Goal: Task Accomplishment & Management: Complete application form

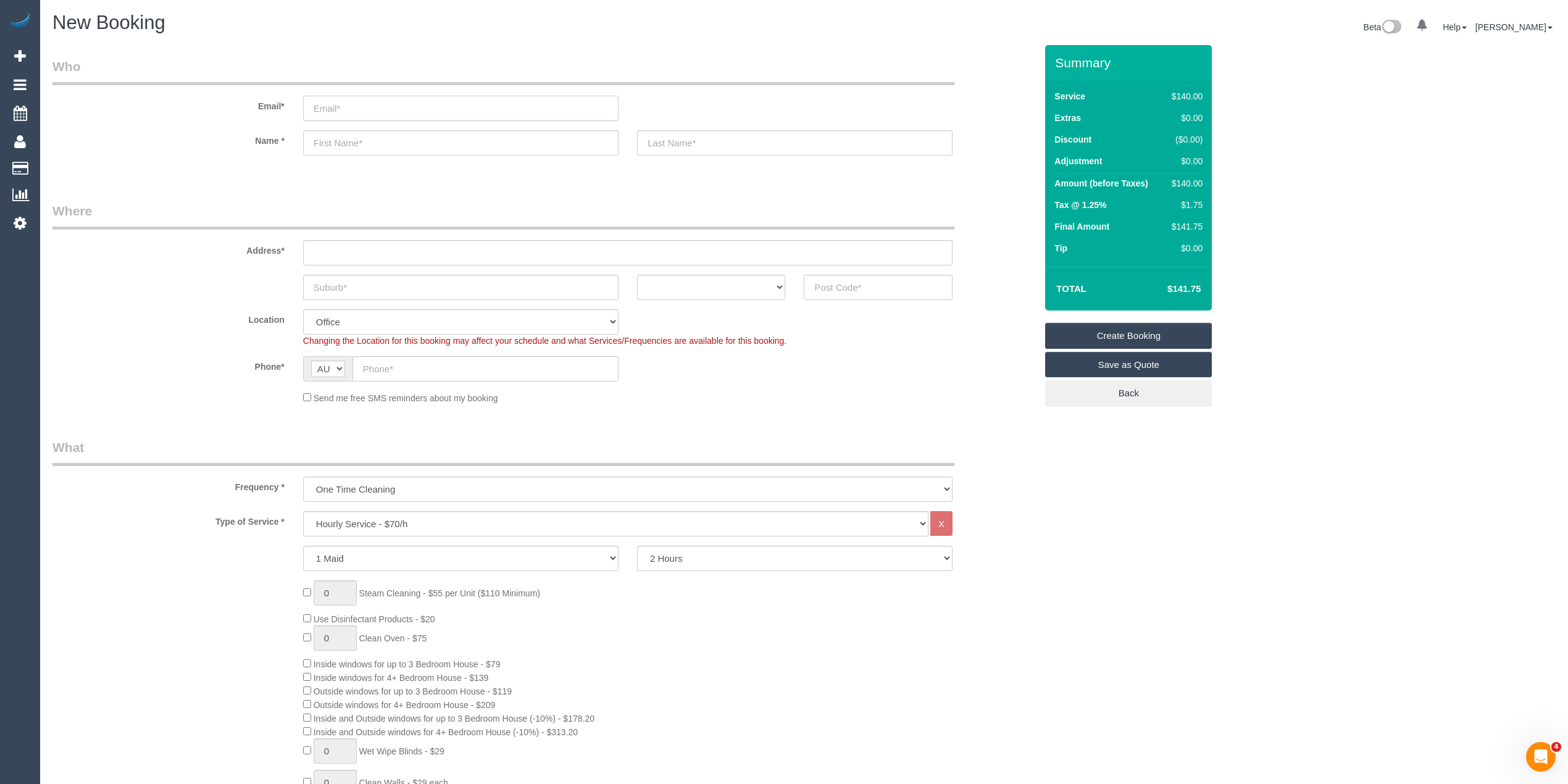
click at [346, 105] on input "email" at bounding box center [460, 108] width 315 height 25
type input "rita.amcservices@fake.com"
click at [362, 149] on input "text" at bounding box center [460, 143] width 315 height 25
type input "Rita Ellul"
type input "AMC Services"
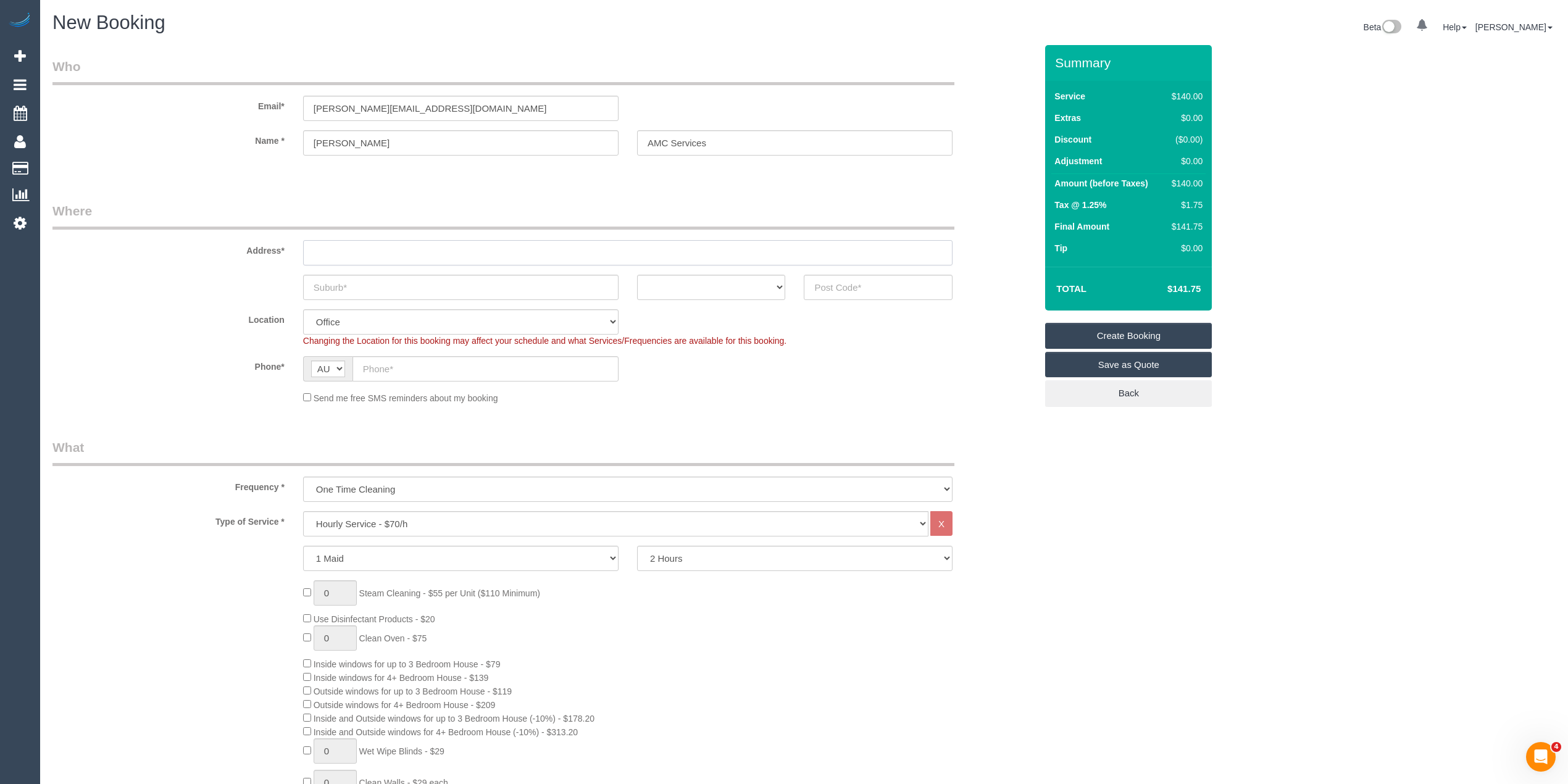
click at [370, 253] on input "text" at bounding box center [627, 252] width 650 height 25
paste input "11 AXFORD ROAD"
type input "11 AXFORD ROAD"
click at [383, 290] on input "text" at bounding box center [460, 288] width 315 height 25
paste input "KINGS PARK"
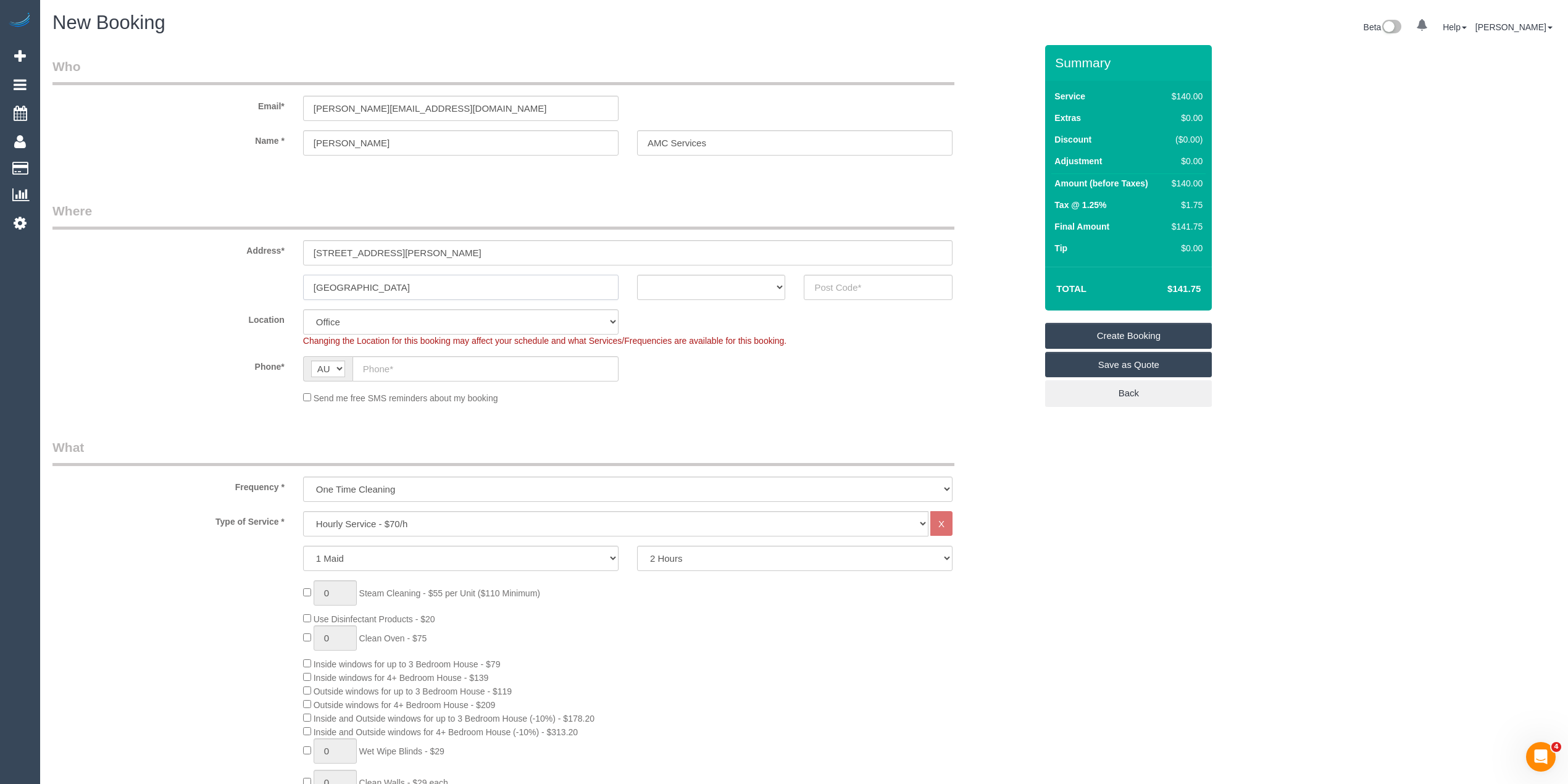
type input "KINGS PARK"
click at [707, 284] on select "ACT NSW NT QLD SA TAS VIC WA" at bounding box center [712, 288] width 149 height 25
select select "VIC"
click at [637, 275] on select "ACT NSW NT QLD SA TAS VIC WA" at bounding box center [712, 288] width 149 height 25
click at [845, 287] on input "text" at bounding box center [878, 288] width 149 height 25
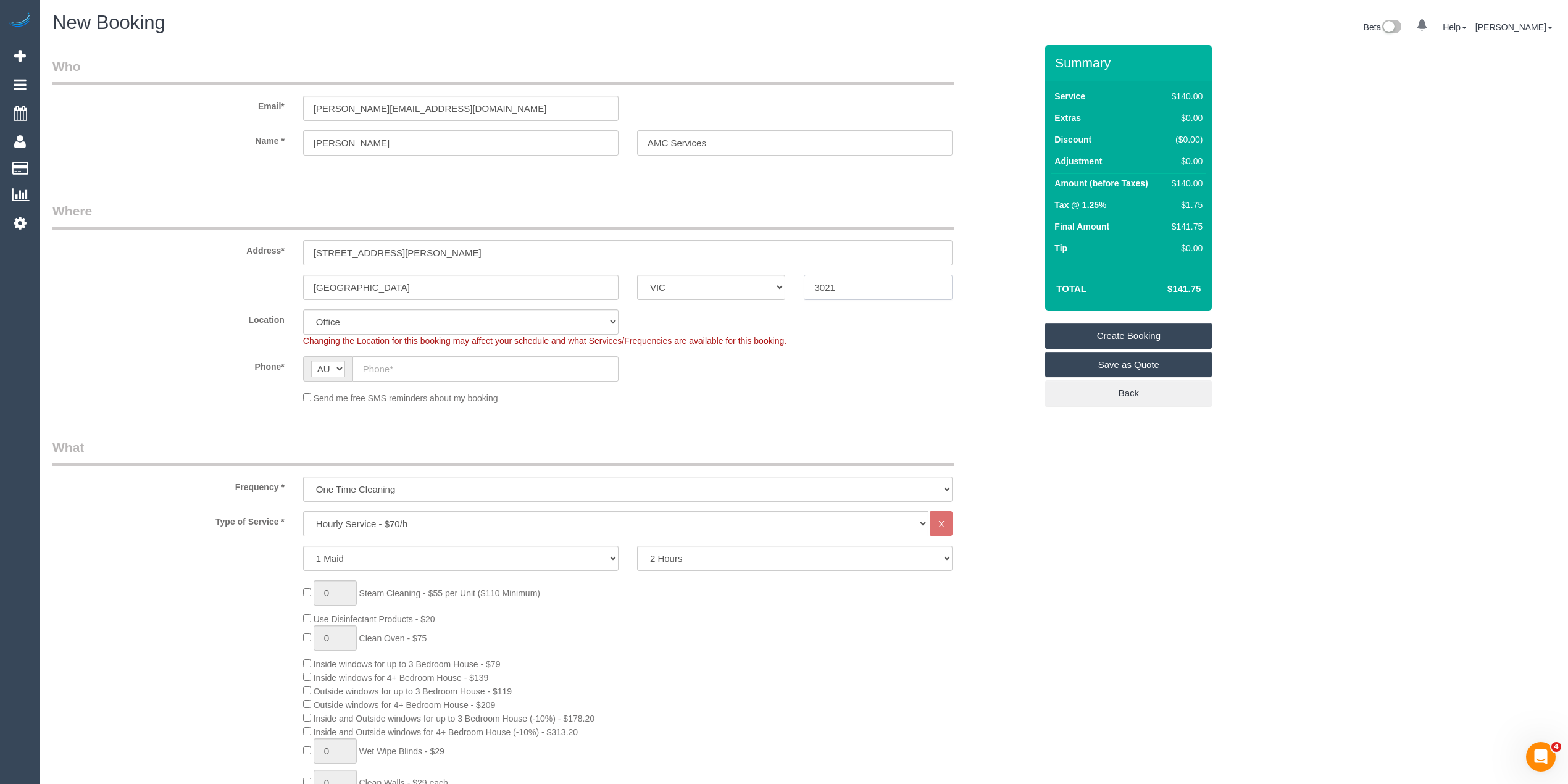
type input "3021"
select select "49"
select select "object:2098"
click at [386, 366] on input "text" at bounding box center [486, 369] width 266 height 25
paste input "0412 418 524"
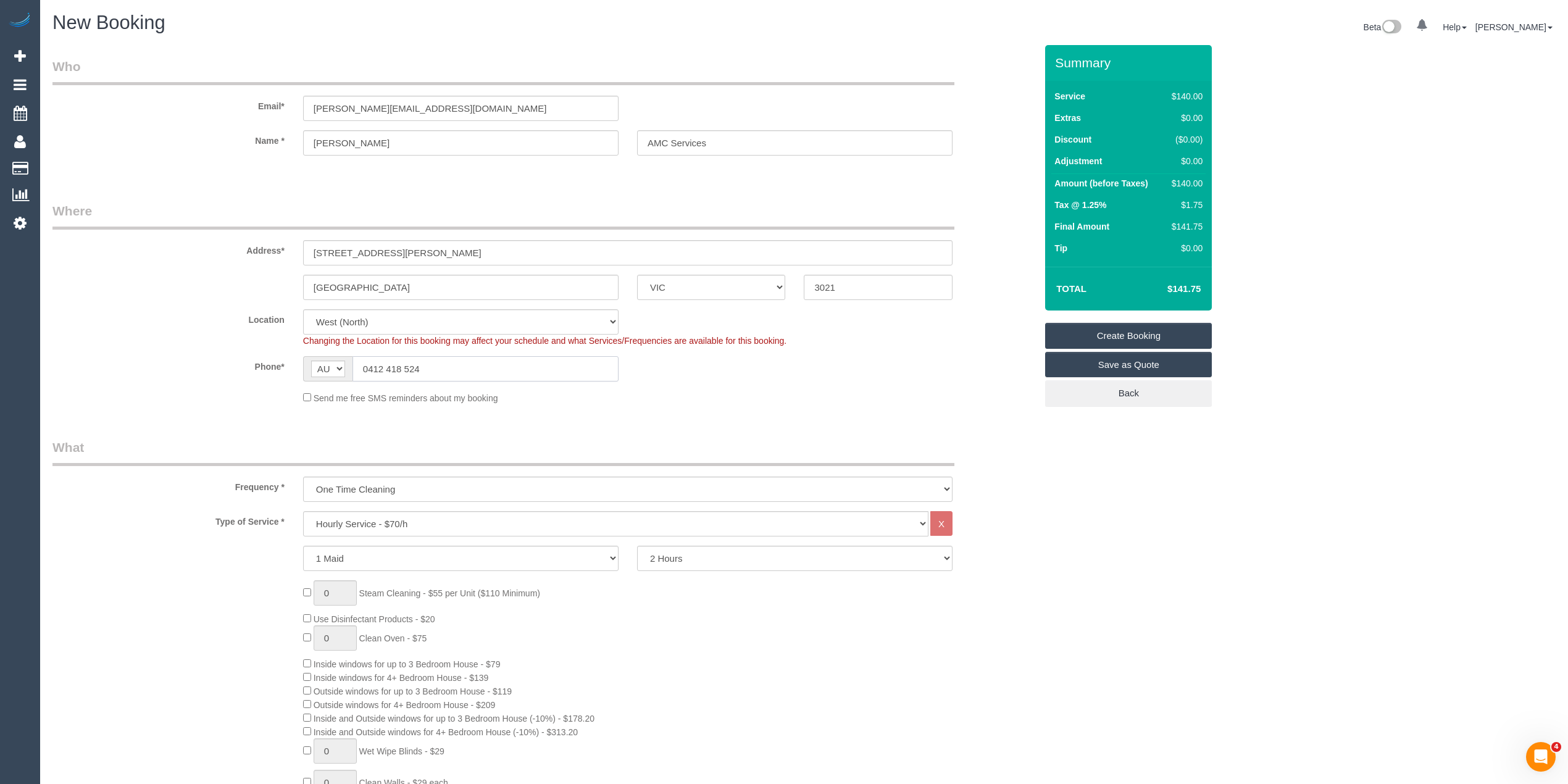
paste input "41852404124185"
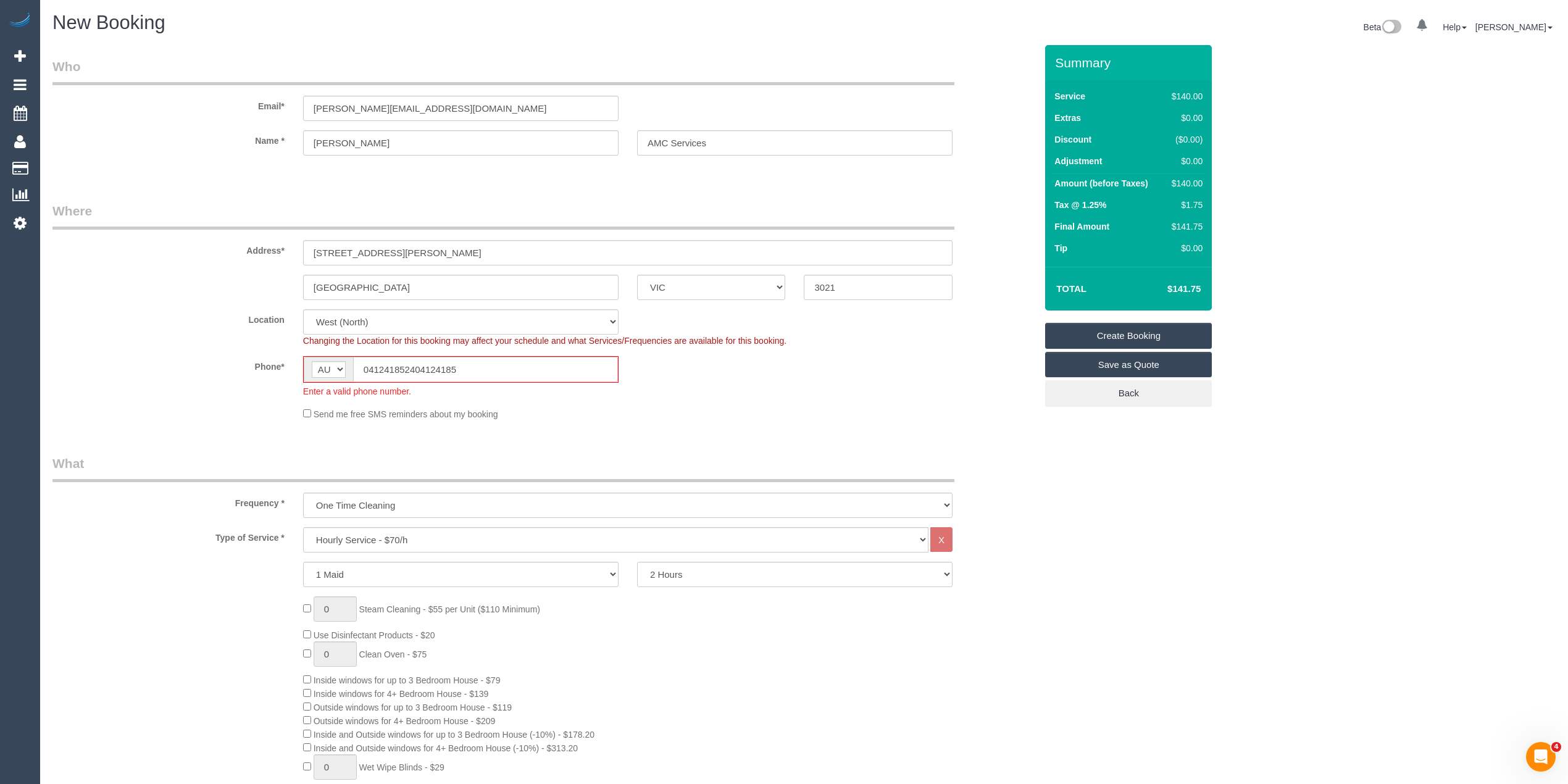
drag, startPoint x: 485, startPoint y: 370, endPoint x: 287, endPoint y: 361, distance: 198.2
click at [287, 361] on div "Phone* AF AL DZ AD AO AI AQ AG AR AM AW AU AT AZ BS BH BD BB BY BE BZ BJ BM BT …" at bounding box center [544, 376] width 1002 height 41
paste input "418 524"
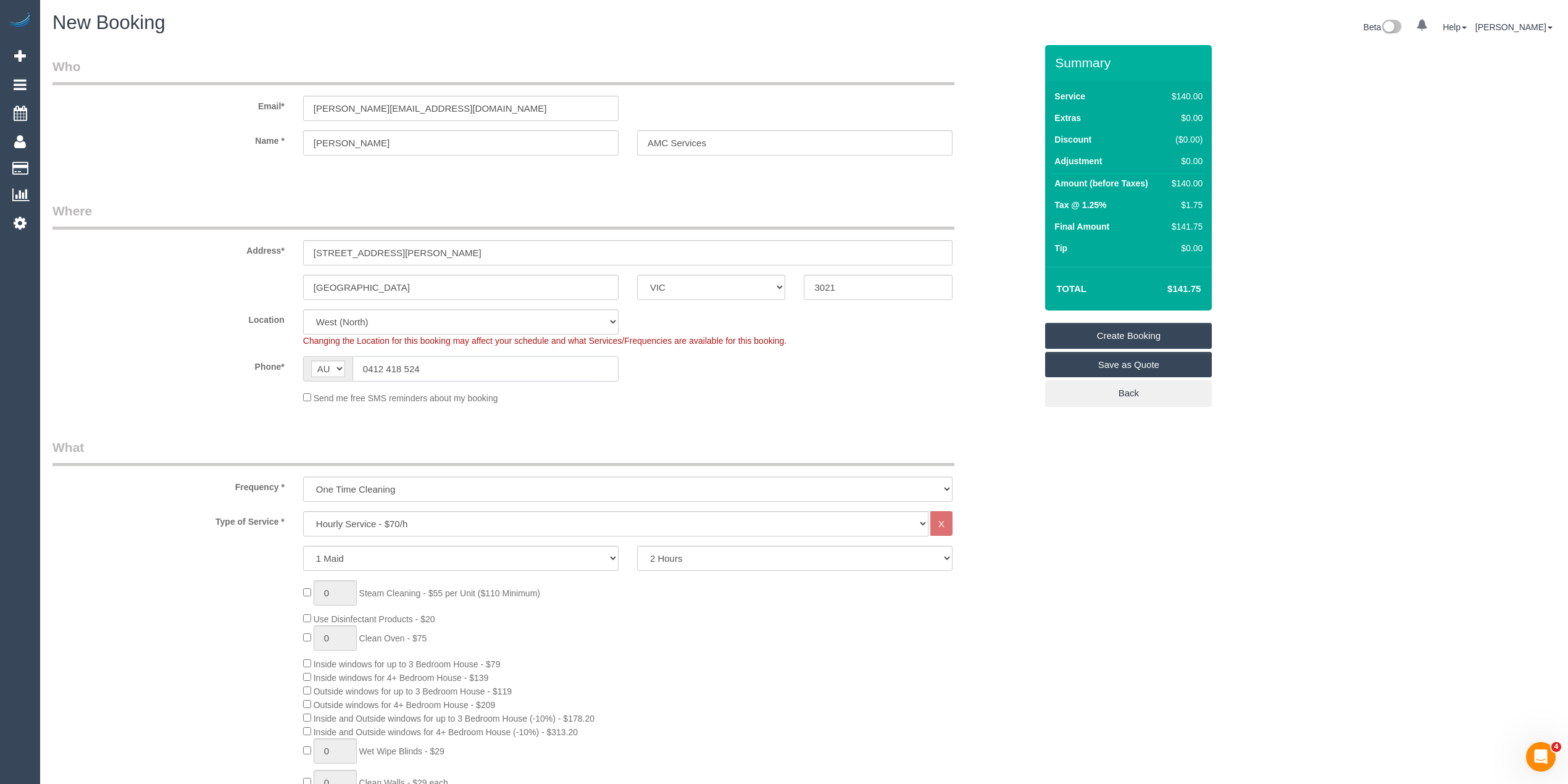
type input "0412 418 524"
click at [375, 490] on select "One Time Cleaning Weekly - 10% Off - 10.00% (0% for the First Booking) Fortnigh…" at bounding box center [627, 489] width 650 height 25
select select "object:2100"
click at [303, 476] on select "One Time Cleaning Weekly - 10% Off - 10.00% (0% for the First Booking) Fortnigh…" at bounding box center [627, 489] width 650 height 25
click at [361, 522] on select "Hourly Service - $70/h Hourly Service - $65/h Hourly Service - $60/h Hourly Ser…" at bounding box center [615, 523] width 626 height 25
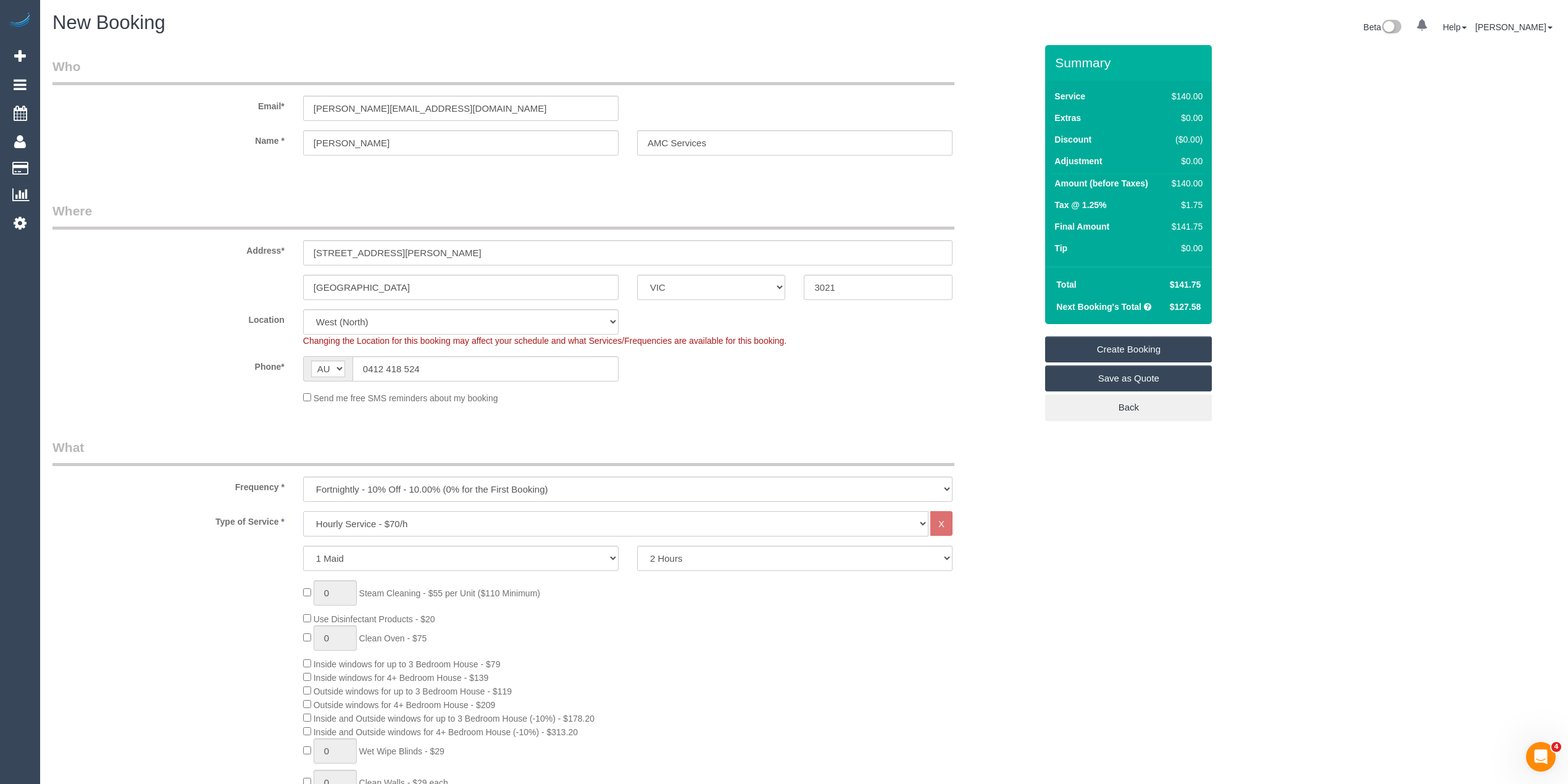
select select "308"
click at [303, 511] on select "Hourly Service - $70/h Hourly Service - $65/h Hourly Service - $60/h Hourly Ser…" at bounding box center [615, 523] width 626 height 25
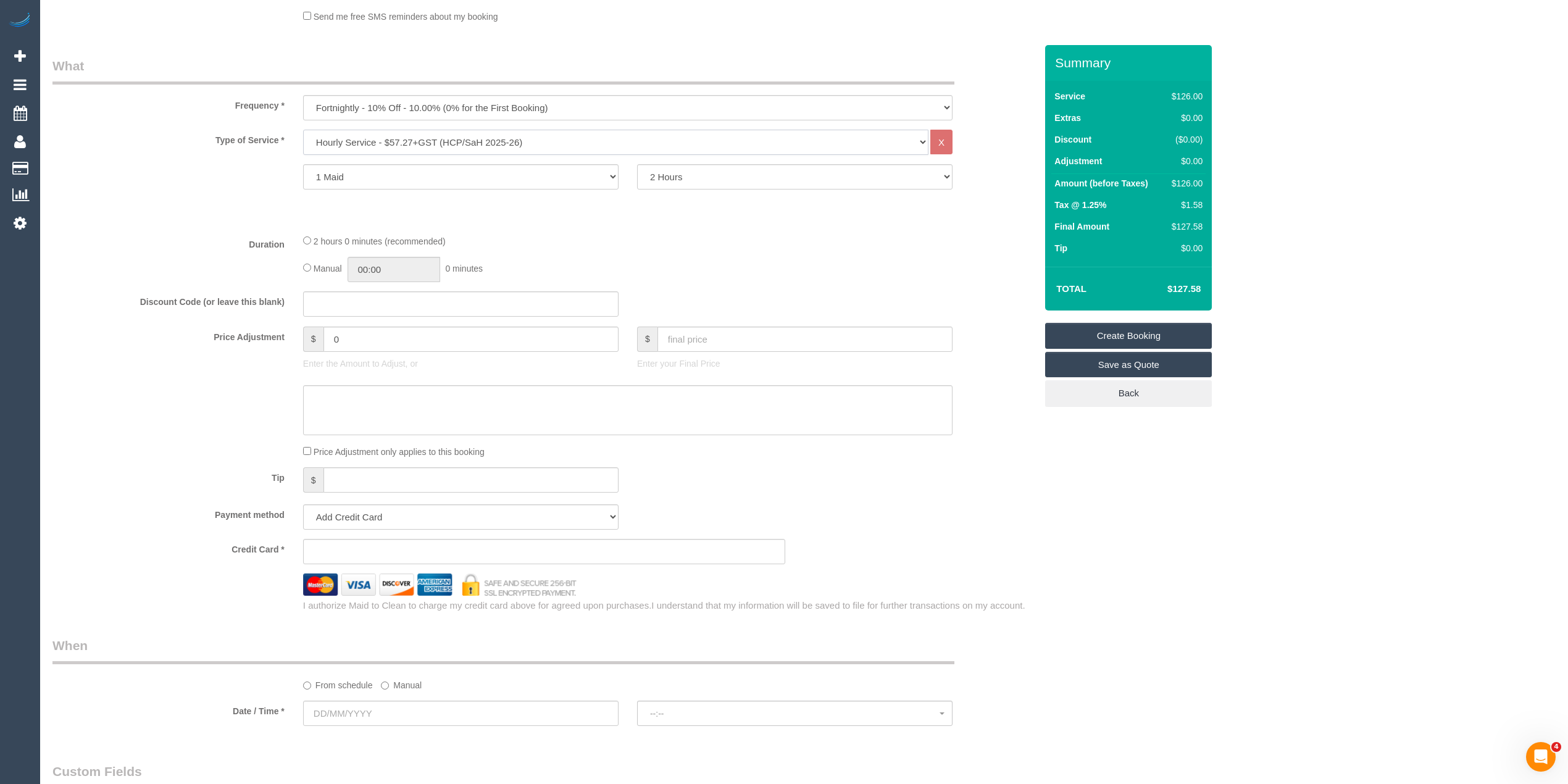
scroll to position [548, 0]
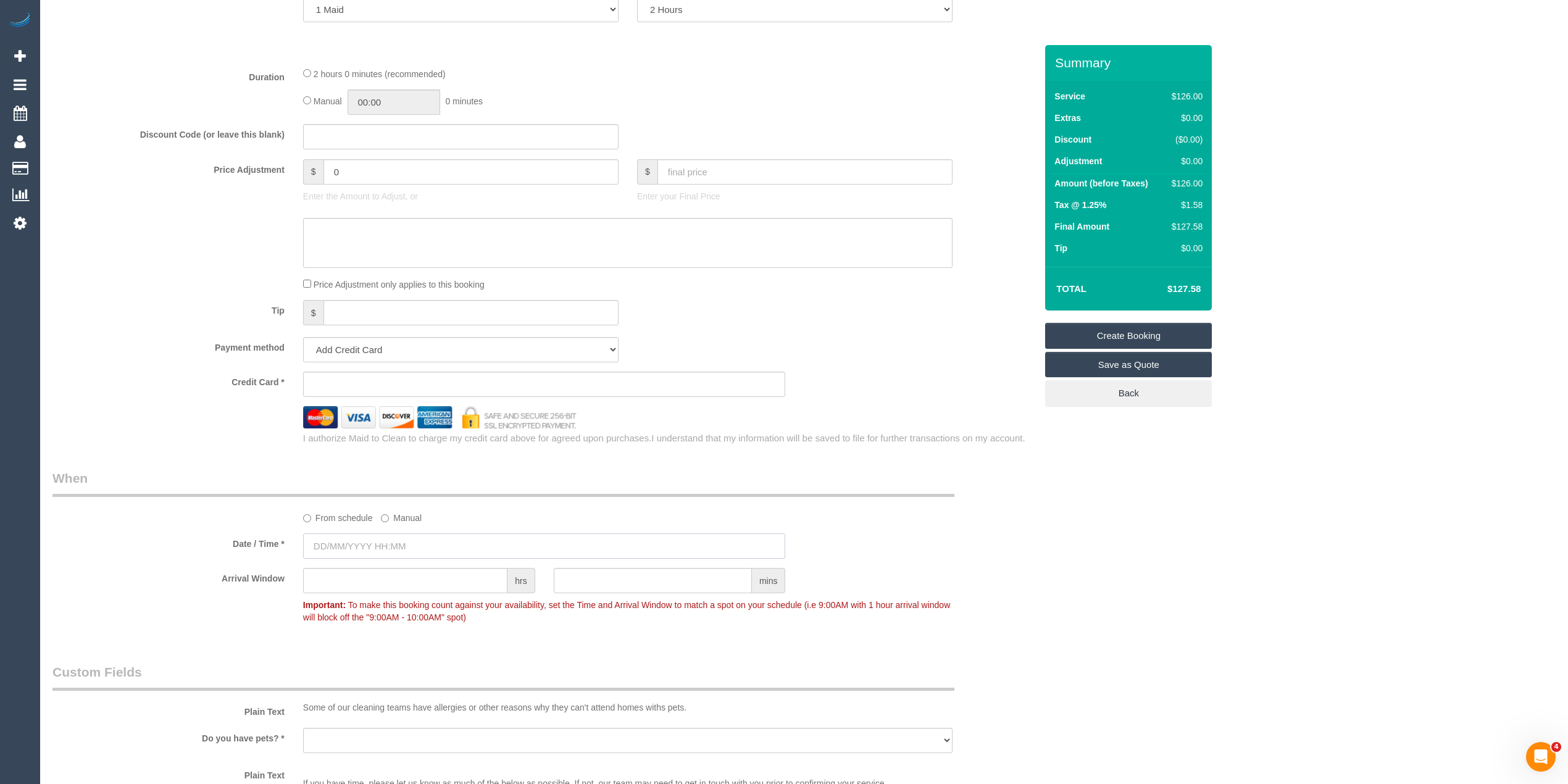
click at [365, 541] on input "text" at bounding box center [544, 546] width 483 height 25
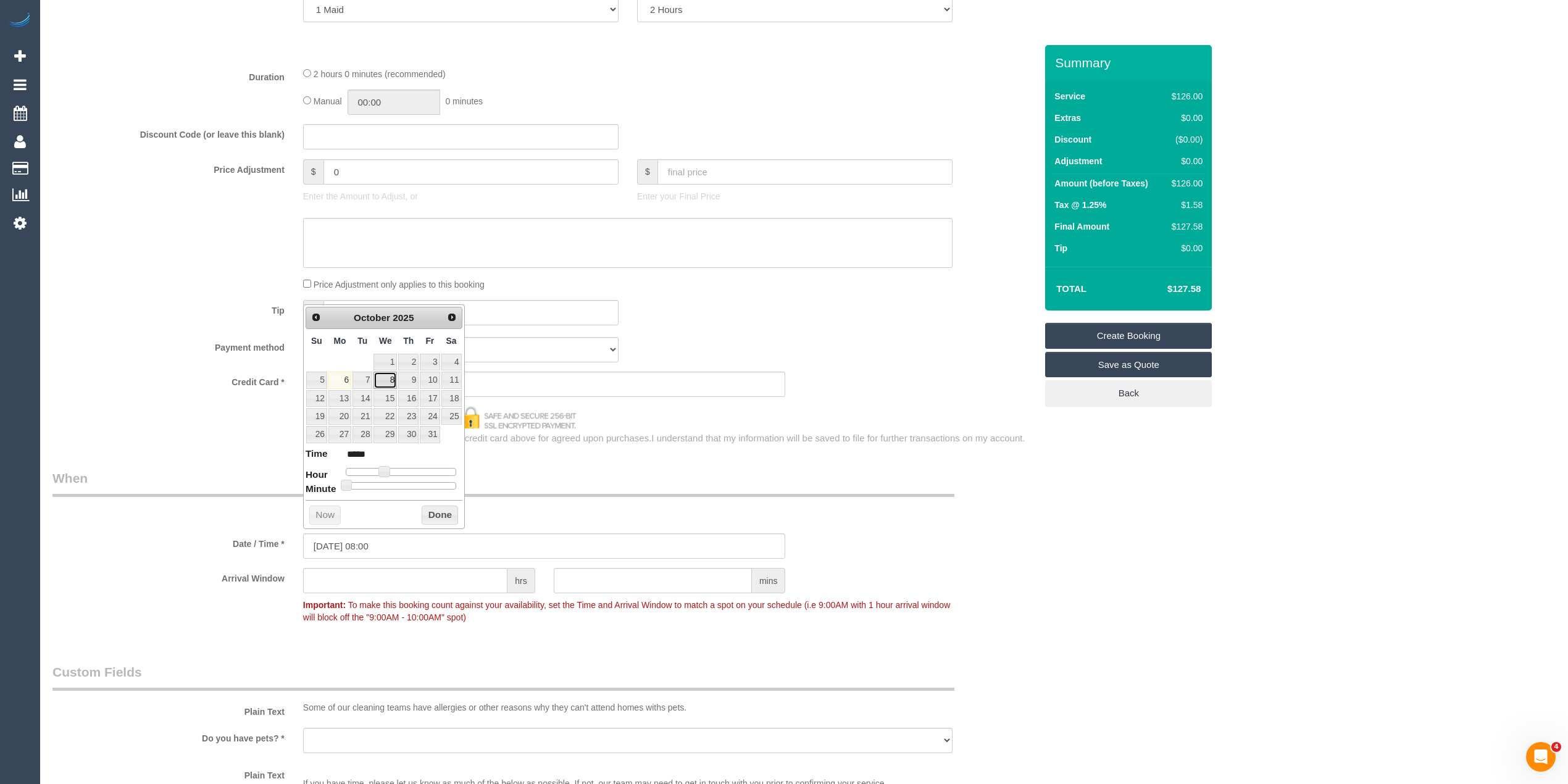
click at [384, 381] on link "8" at bounding box center [386, 379] width 23 height 17
type input "08/10/2025 09:00"
type input "*****"
type input "08/10/2025 10:00"
type input "*****"
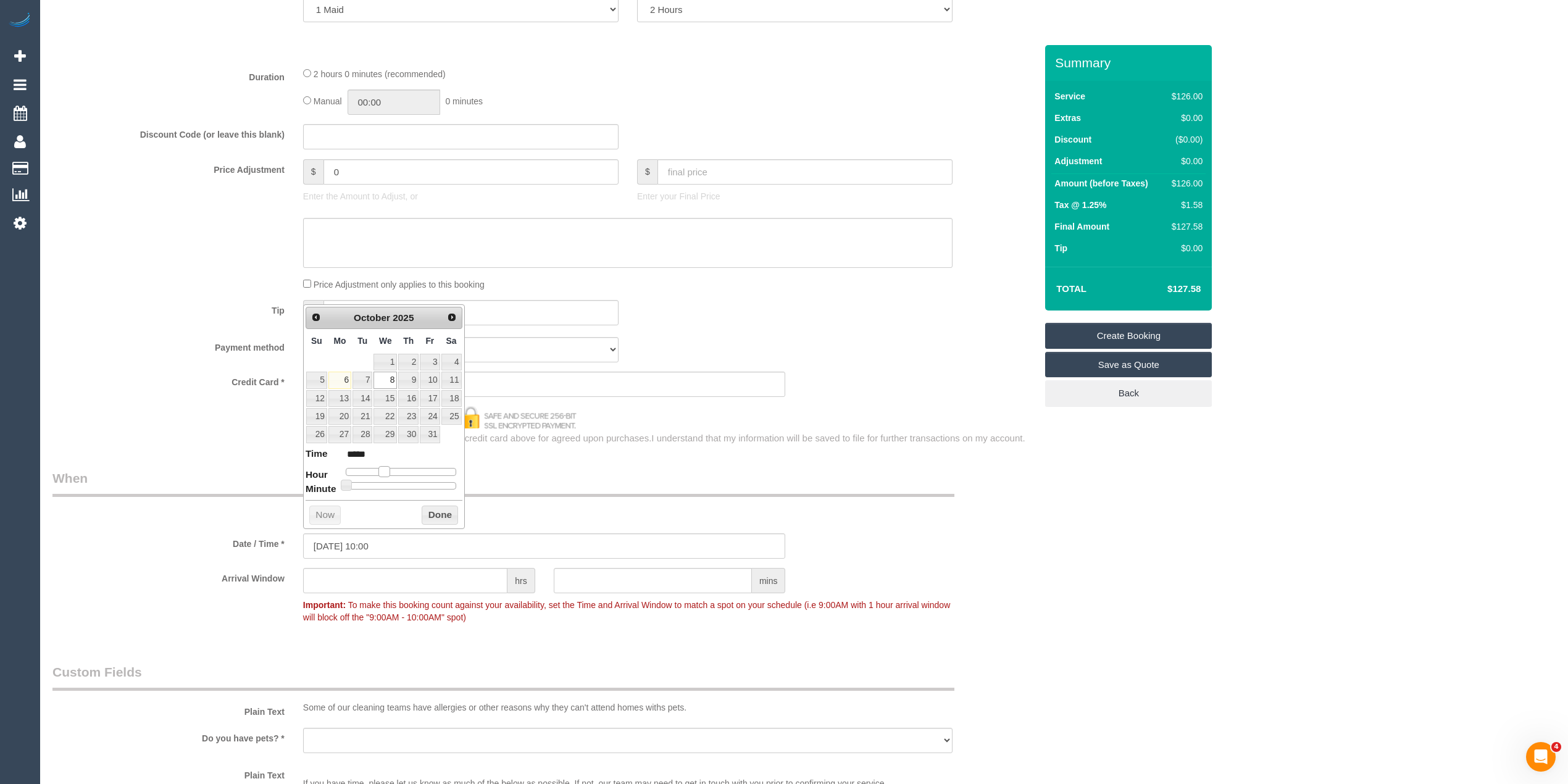
type input "08/10/2025 11:00"
type input "*****"
type input "08/10/2025 12:00"
type input "*****"
type input "08/10/2025 13:00"
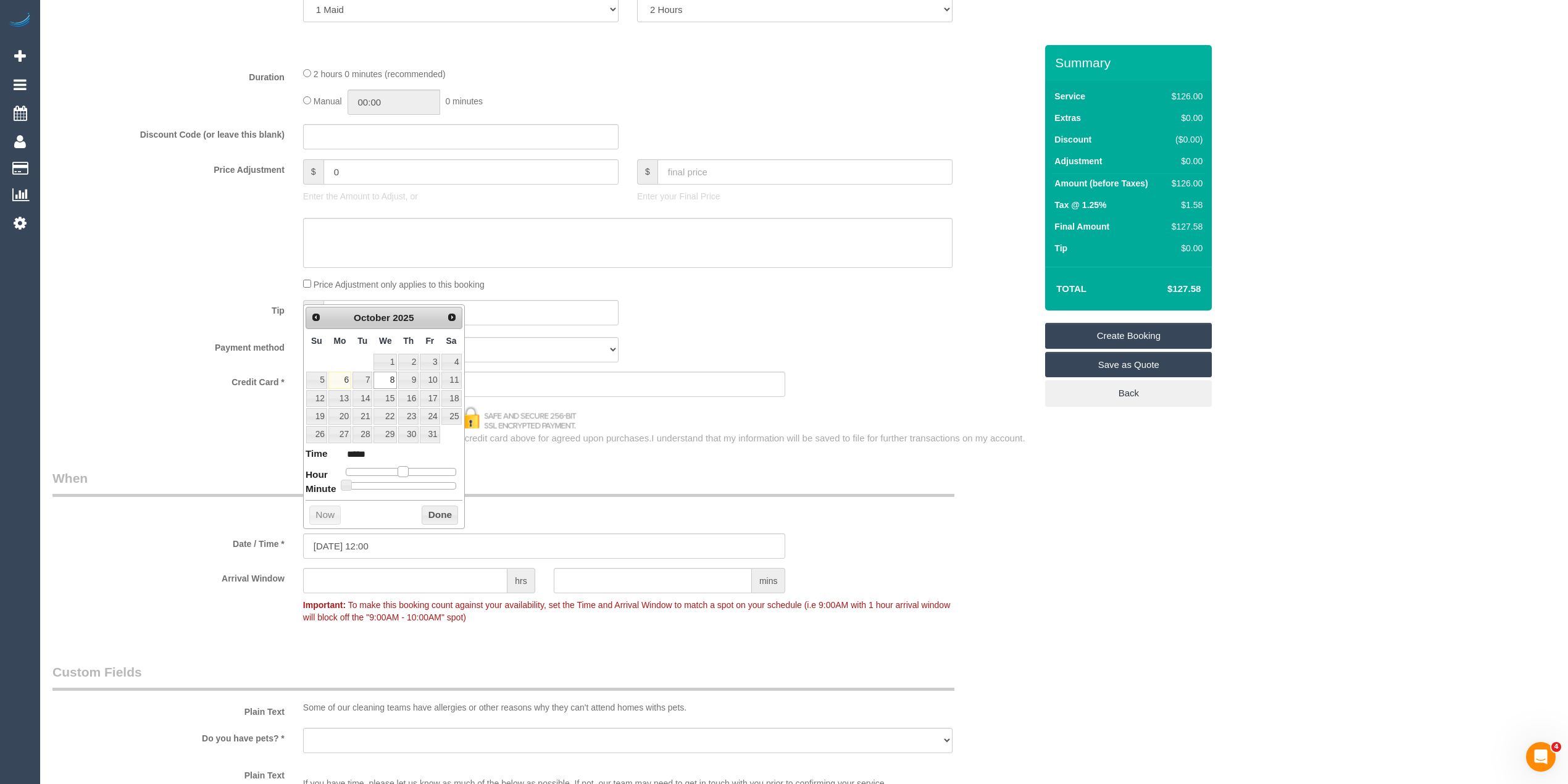
type input "*****"
drag, startPoint x: 383, startPoint y: 471, endPoint x: 406, endPoint y: 471, distance: 23.0
click at [406, 471] on span at bounding box center [407, 471] width 11 height 11
type input "08/10/2025 13:05"
type input "*****"
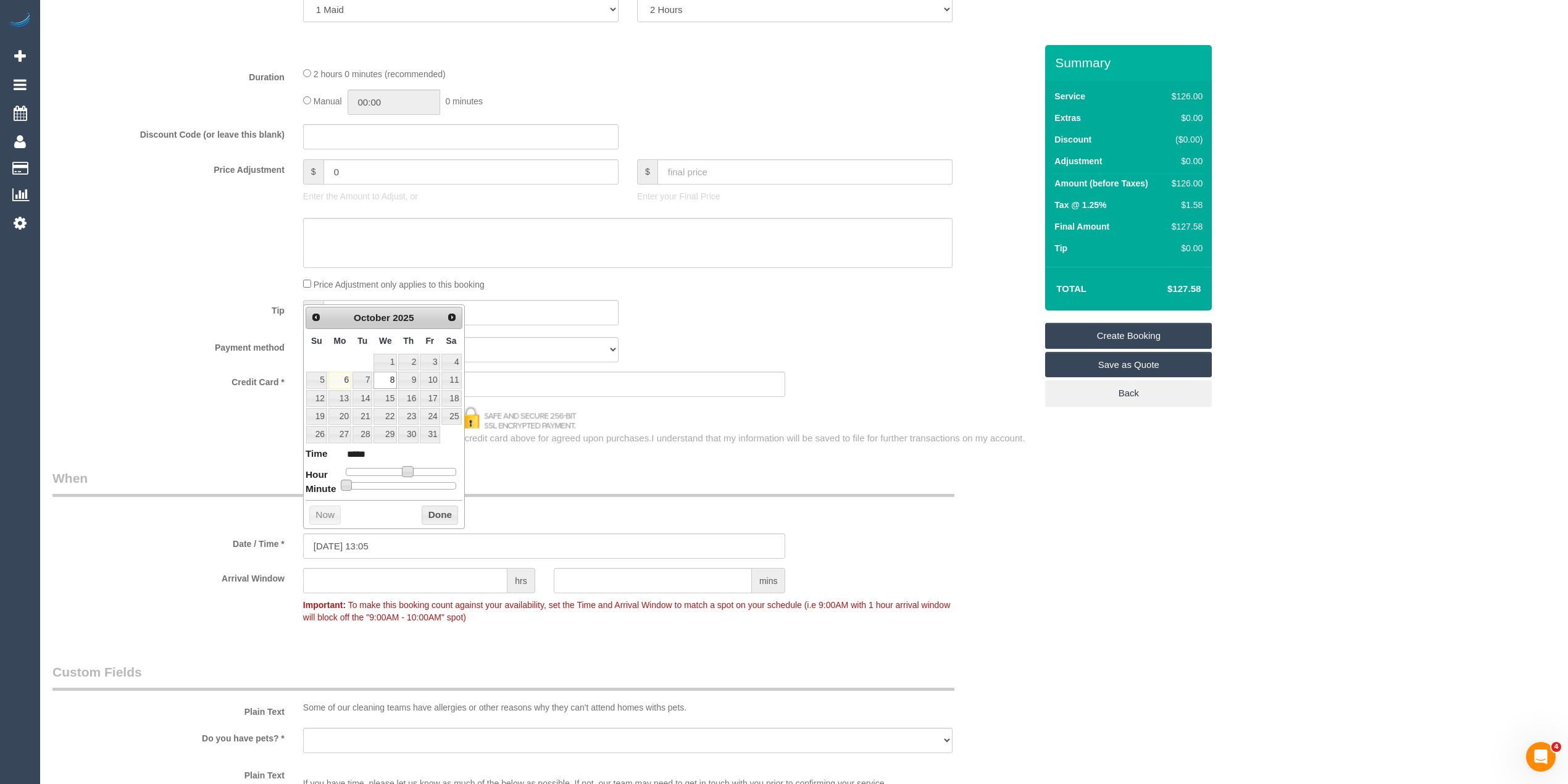
type input "08/10/2025 13:10"
type input "*****"
type input "08/10/2025 13:15"
type input "*****"
type input "08/10/2025 13:20"
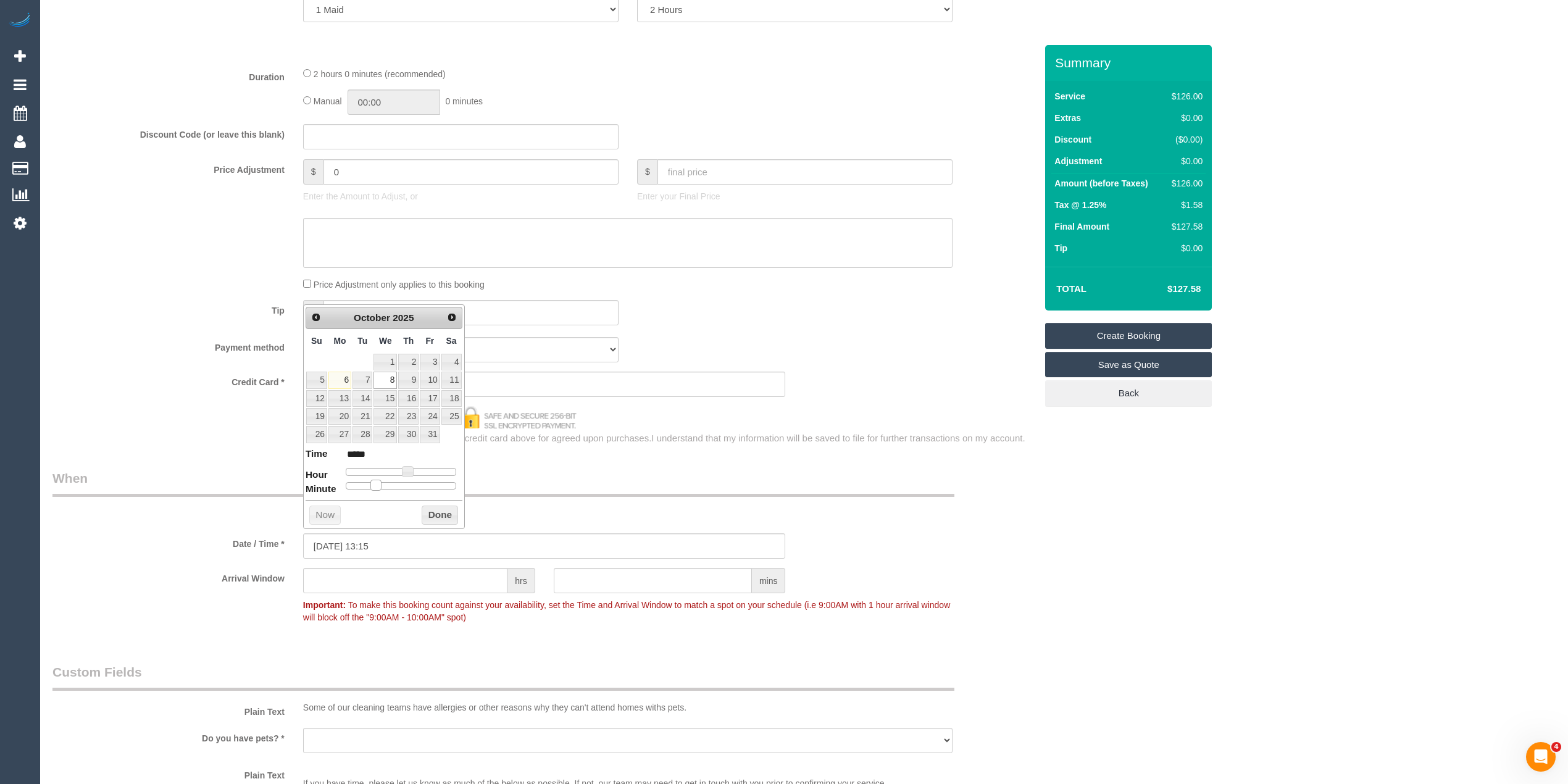
type input "*****"
type input "08/10/2025 13:25"
type input "*****"
type input "08/10/2025 13:30"
type input "*****"
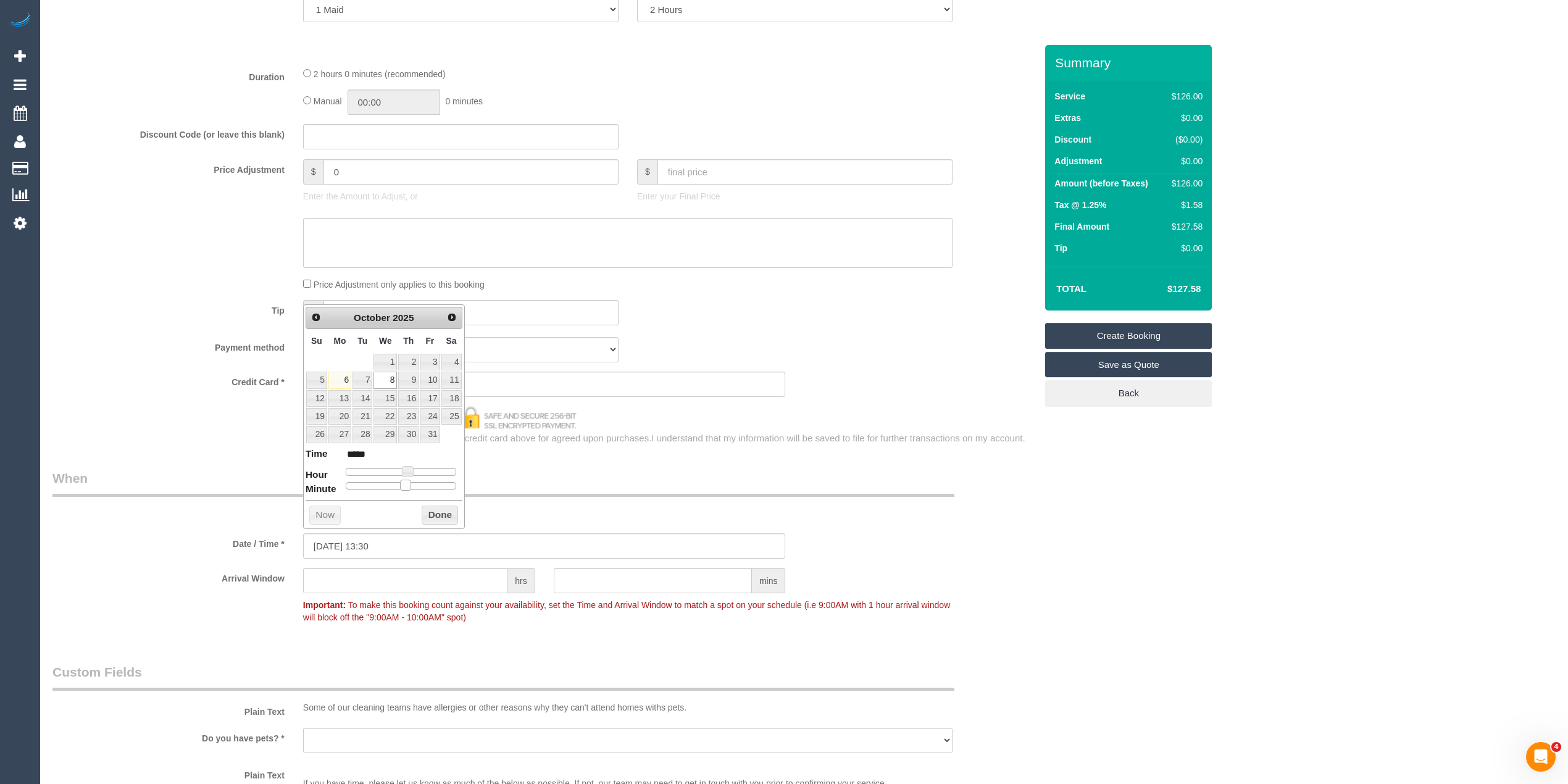
drag, startPoint x: 345, startPoint y: 486, endPoint x: 402, endPoint y: 482, distance: 57.1
click at [402, 482] on span at bounding box center [405, 485] width 11 height 11
click at [1339, 635] on div "Who Email* rita.amcservices@fake.com Name * Rita Ellul AMC Services Where Addre…" at bounding box center [804, 438] width 1504 height 1882
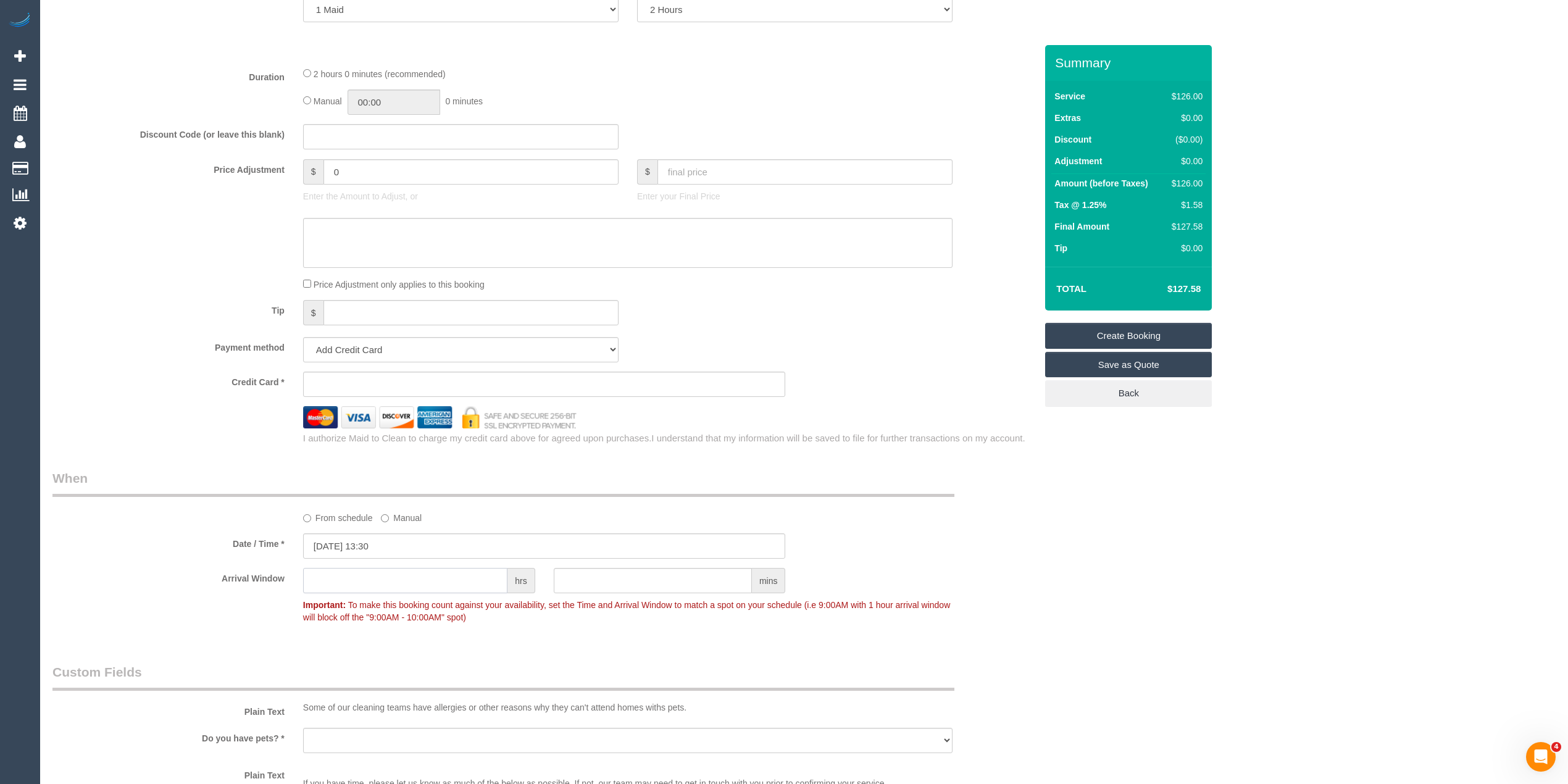
click at [367, 574] on input "text" at bounding box center [405, 580] width 204 height 25
type input "1"
click at [1190, 588] on div "Who Email* rita.amcservices@fake.com Name * Rita Ellul AMC Services Where Addre…" at bounding box center [804, 438] width 1504 height 1882
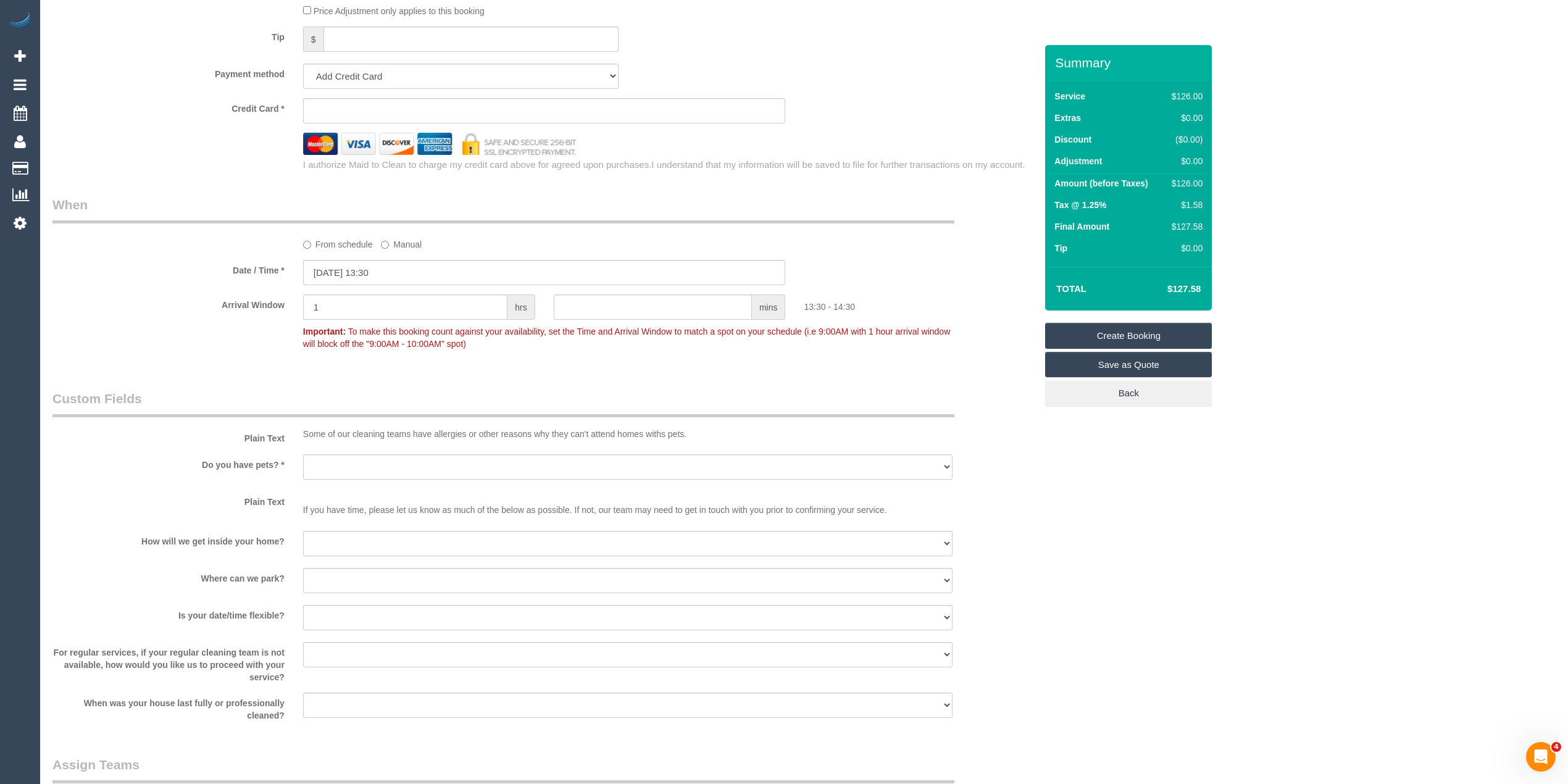
scroll to position [822, 0]
click at [322, 456] on select "Yes - Cats Yes - Dogs No pets Yes - Dogs and Cats Yes - Other" at bounding box center [627, 466] width 650 height 25
select select "number:28"
click at [303, 454] on select "Yes - Cats Yes - Dogs No pets Yes - Dogs and Cats Yes - Other" at bounding box center [627, 466] width 650 height 25
click at [359, 538] on select "I will be home Key will be left (please provide details below) Lock box/Access …" at bounding box center [627, 542] width 650 height 25
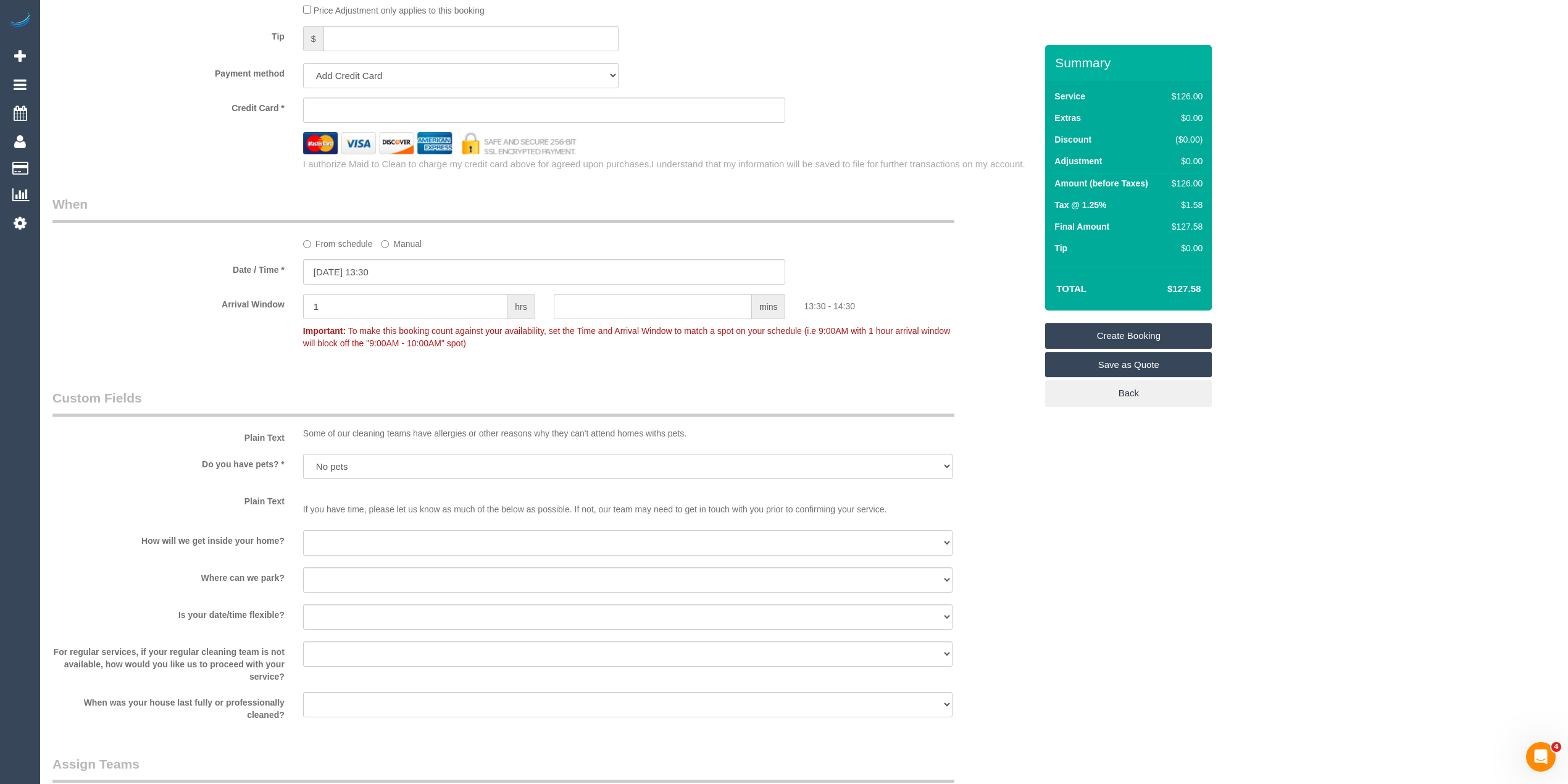
select select "number:14"
click at [303, 530] on select "I will be home Key will be left (please provide details below) Lock box/Access …" at bounding box center [627, 542] width 650 height 25
click at [367, 580] on select "I will provide parking on-site Free street parking Paid street parking (cost wi…" at bounding box center [627, 579] width 650 height 25
select select "number:19"
click at [303, 567] on select "I will provide parking on-site Free street parking Paid street parking (cost wi…" at bounding box center [627, 579] width 650 height 25
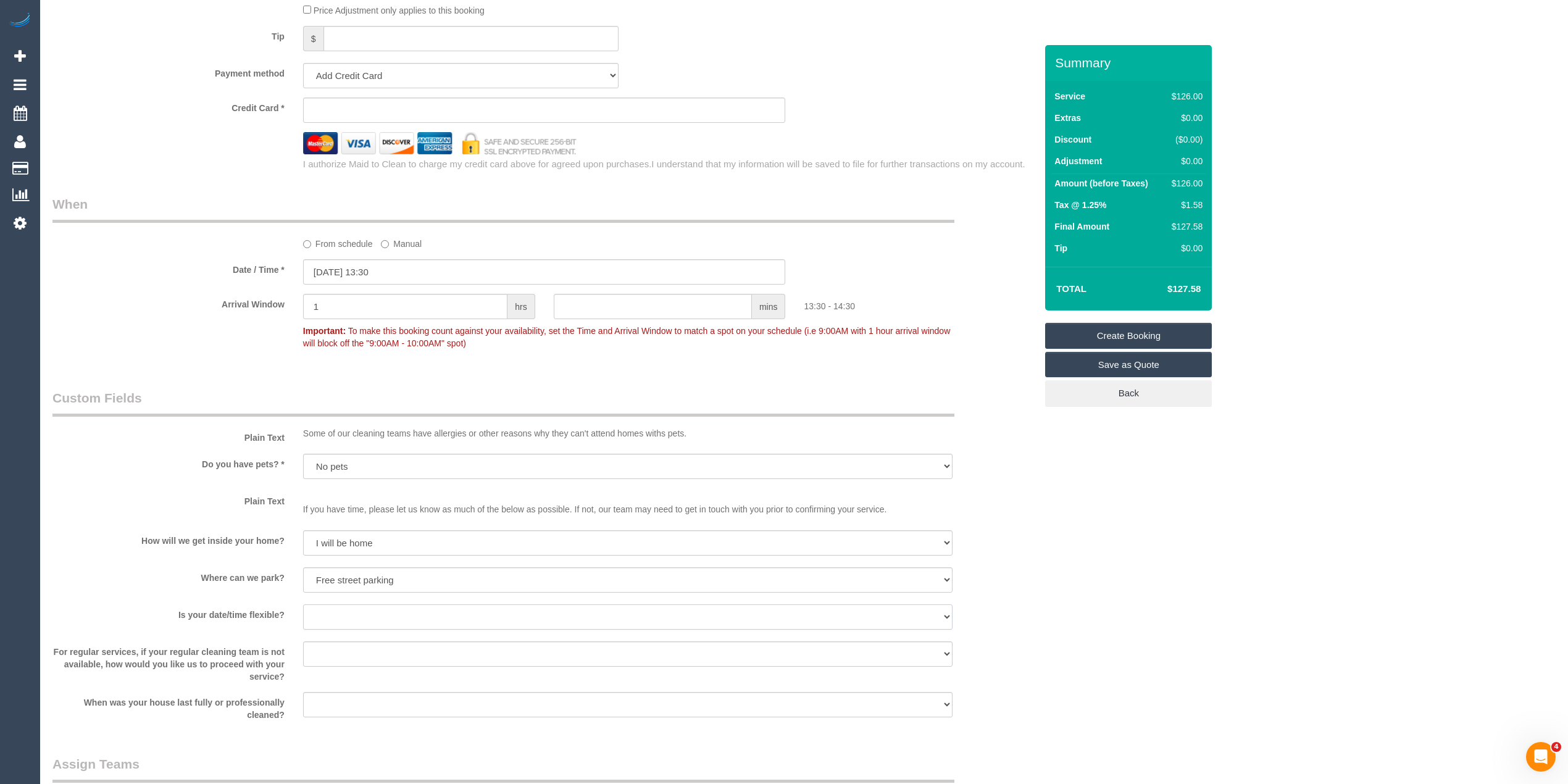
click at [361, 610] on select "Yes - date and time Yes - date but not time Yes - time but not date No - No fle…" at bounding box center [627, 617] width 650 height 25
select select "number:25"
click at [303, 604] on select "Yes - date and time Yes - date but not time Yes - time but not date No - No fle…" at bounding box center [627, 617] width 650 height 25
drag, startPoint x: 397, startPoint y: 647, endPoint x: 399, endPoint y: 657, distance: 10.2
click at [397, 647] on select "Arrange a cleaner to cover and do not bother you Arrange a cleaner to cover and…" at bounding box center [627, 654] width 650 height 25
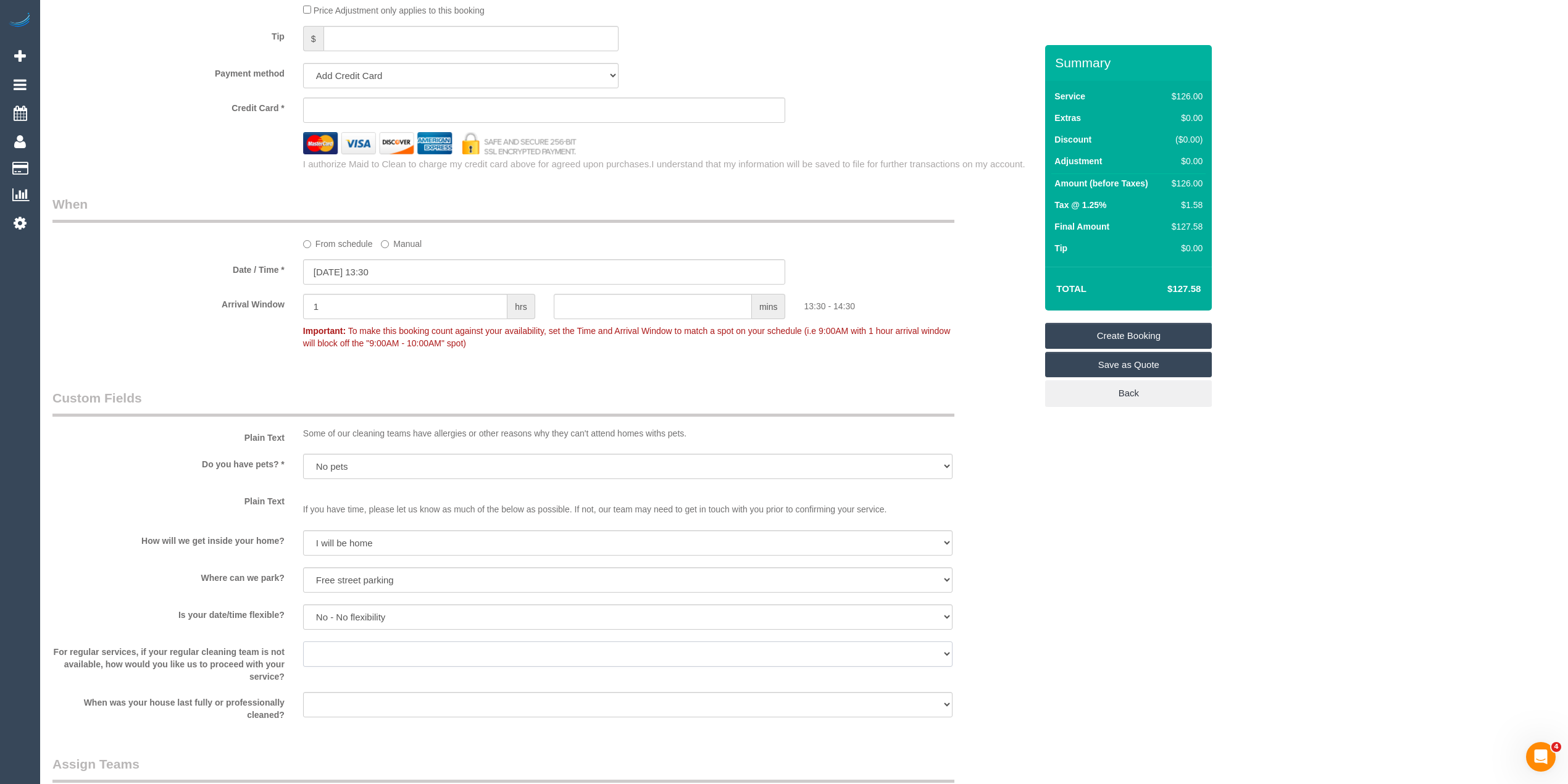
select select "number:35"
click at [303, 641] on select "Arrange a cleaner to cover and do not bother you Arrange a cleaner to cover and…" at bounding box center [627, 654] width 650 height 25
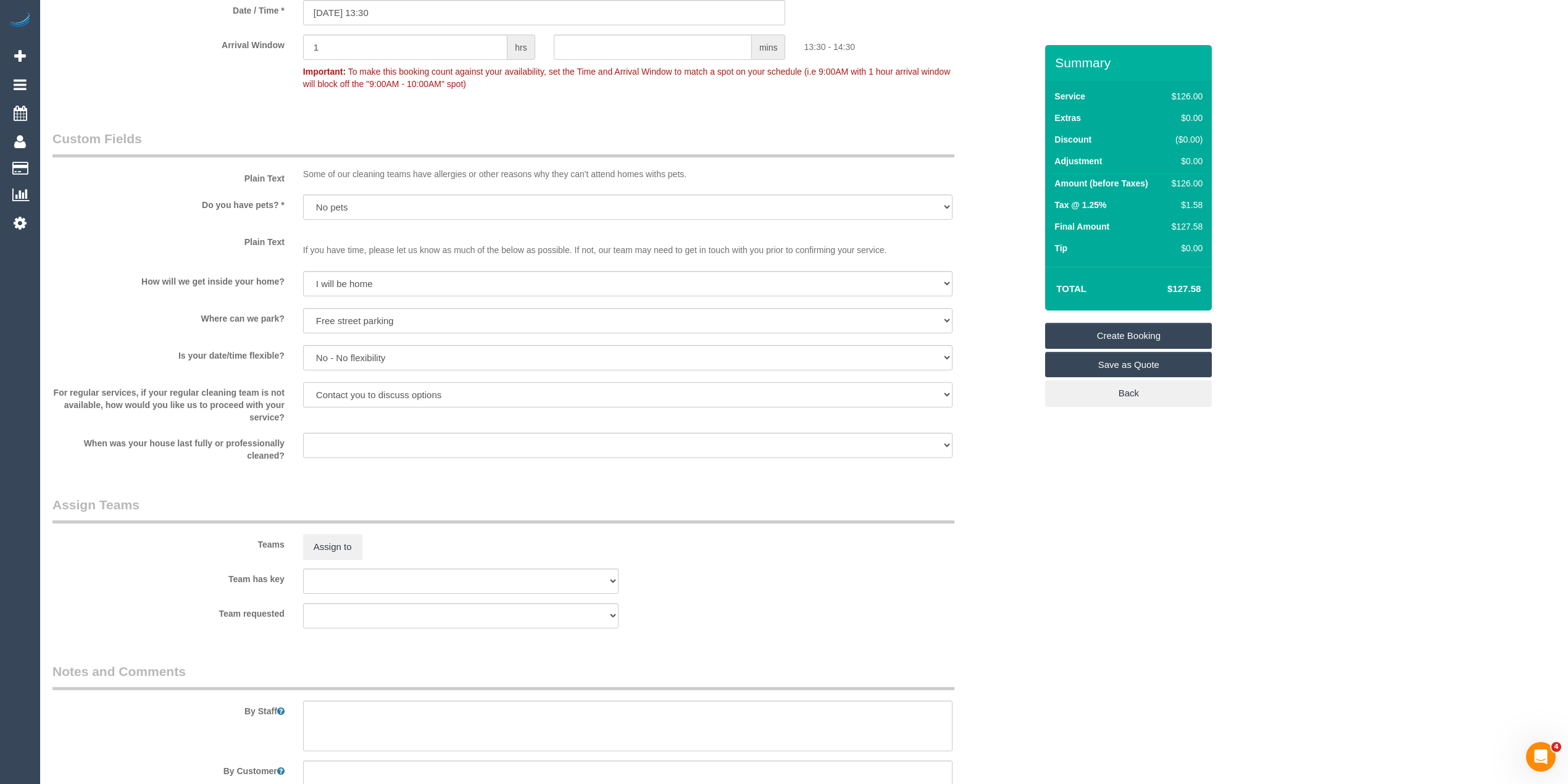
scroll to position [1097, 0]
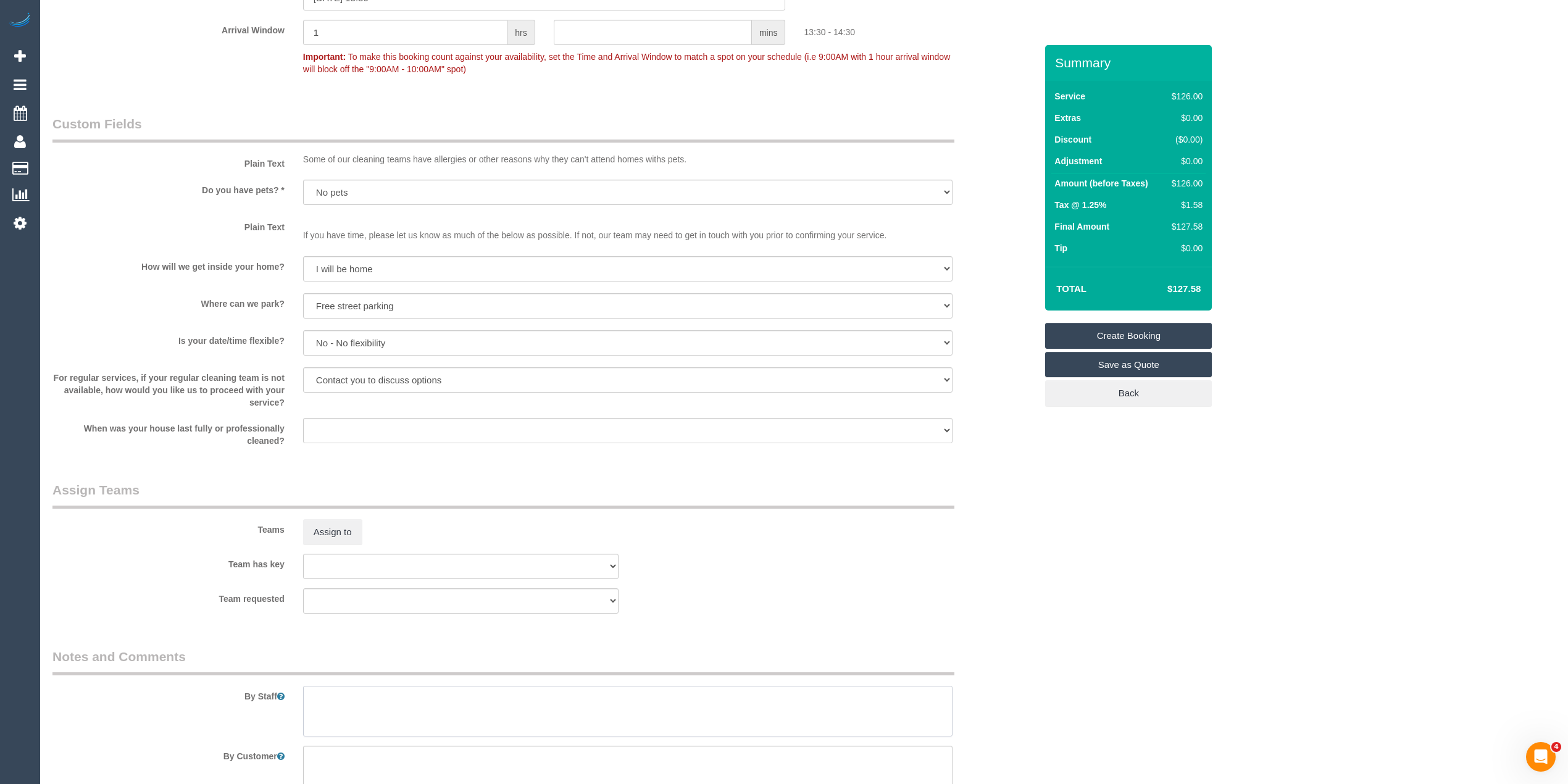
click at [379, 707] on textarea at bounding box center [627, 710] width 650 height 51
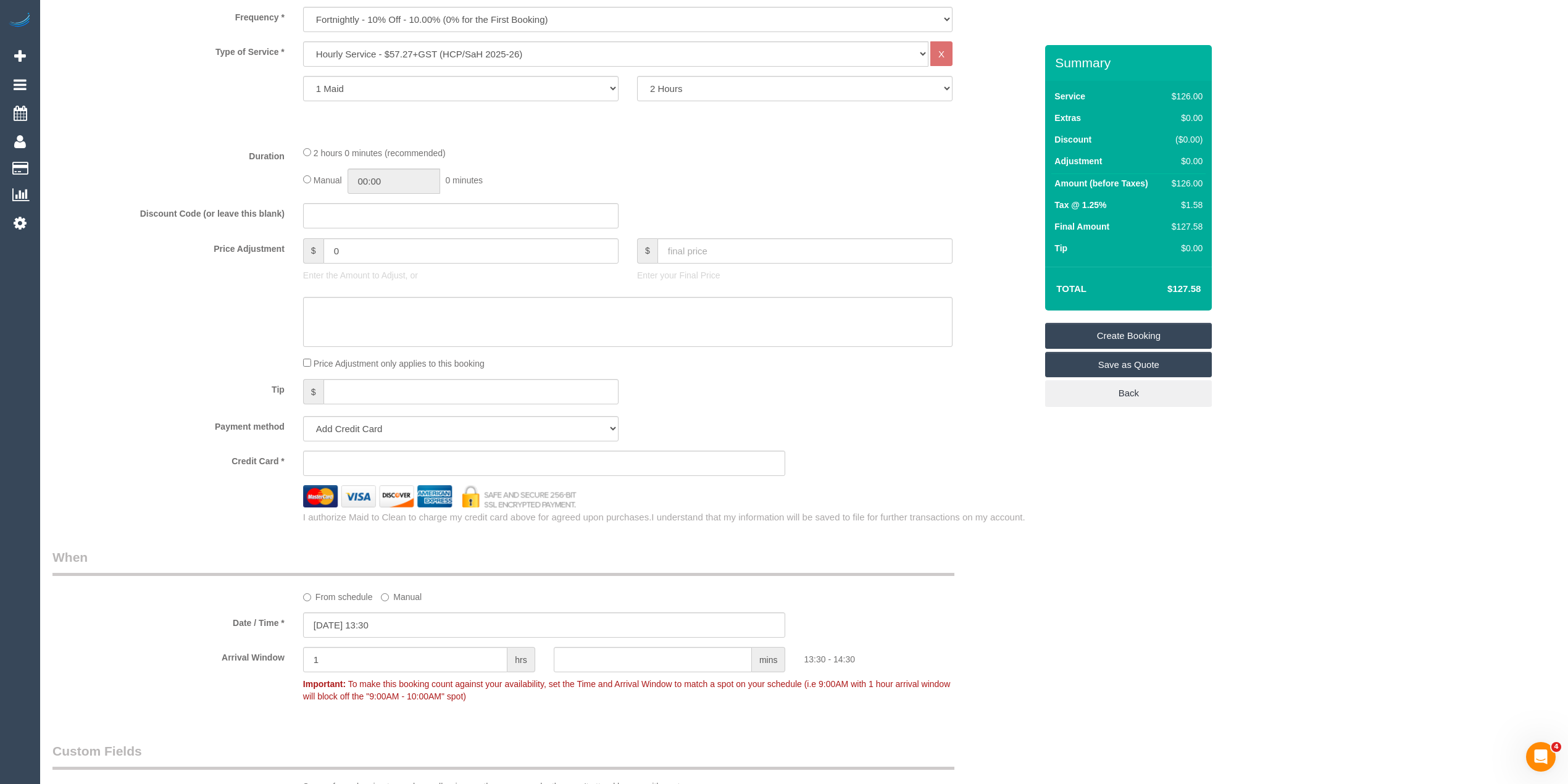
scroll to position [411, 0]
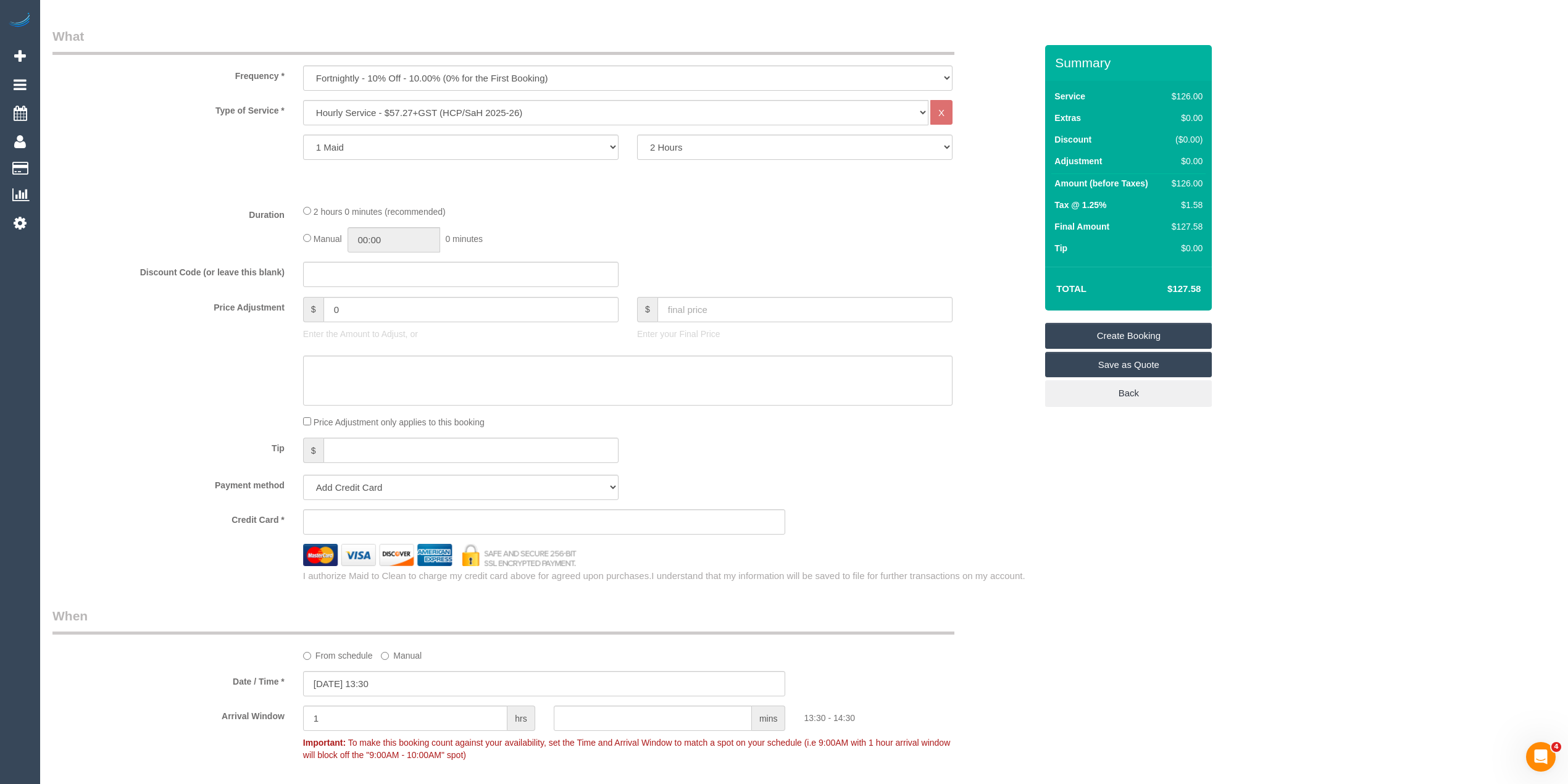
type textarea "Please ask the customer which areas they want cleaned, thank you."
click at [349, 499] on fieldset "What Frequency * One Time Cleaning Weekly - 10% Off - 10.00% (0% for the First …" at bounding box center [544, 304] width 983 height 555
drag, startPoint x: 345, startPoint y: 489, endPoint x: 350, endPoint y: 482, distance: 8.6
click at [345, 489] on select "Add Credit Card Cash Check Paypal" at bounding box center [460, 487] width 315 height 25
select select "string:check"
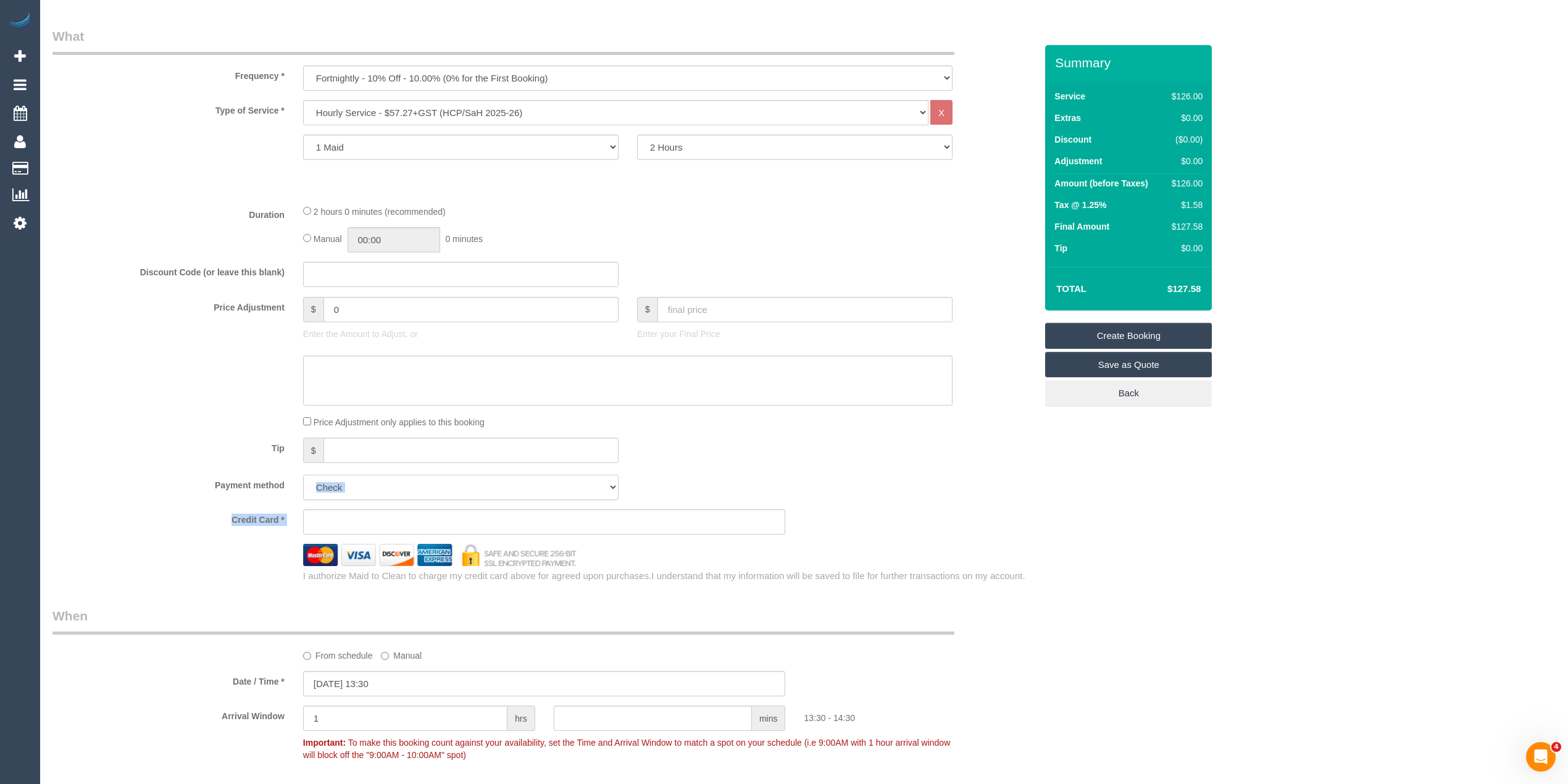
click at [303, 475] on select "Add Credit Card Cash Check Paypal" at bounding box center [460, 487] width 315 height 25
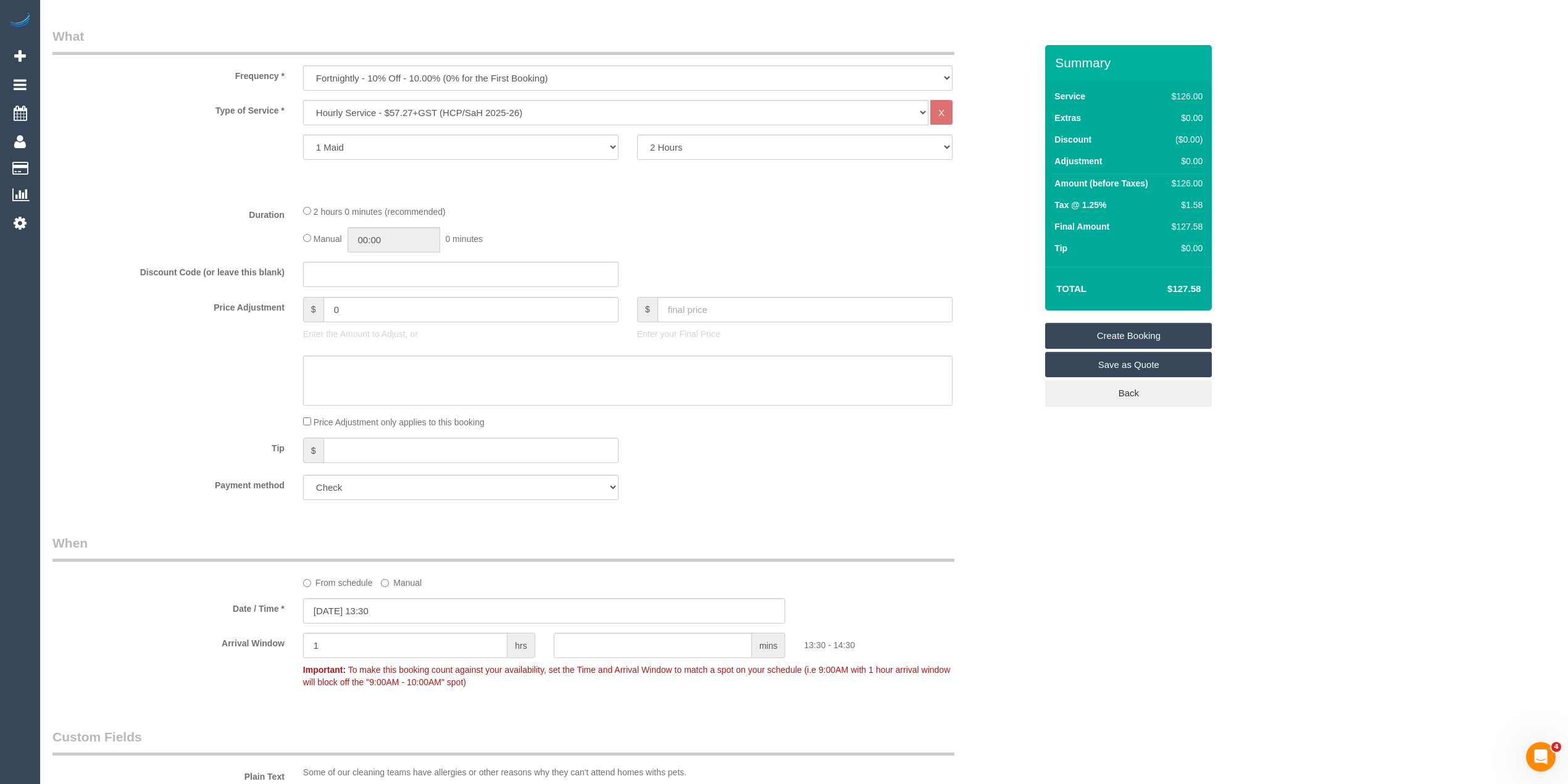
click at [208, 437] on label "Tip" at bounding box center [169, 445] width 251 height 17
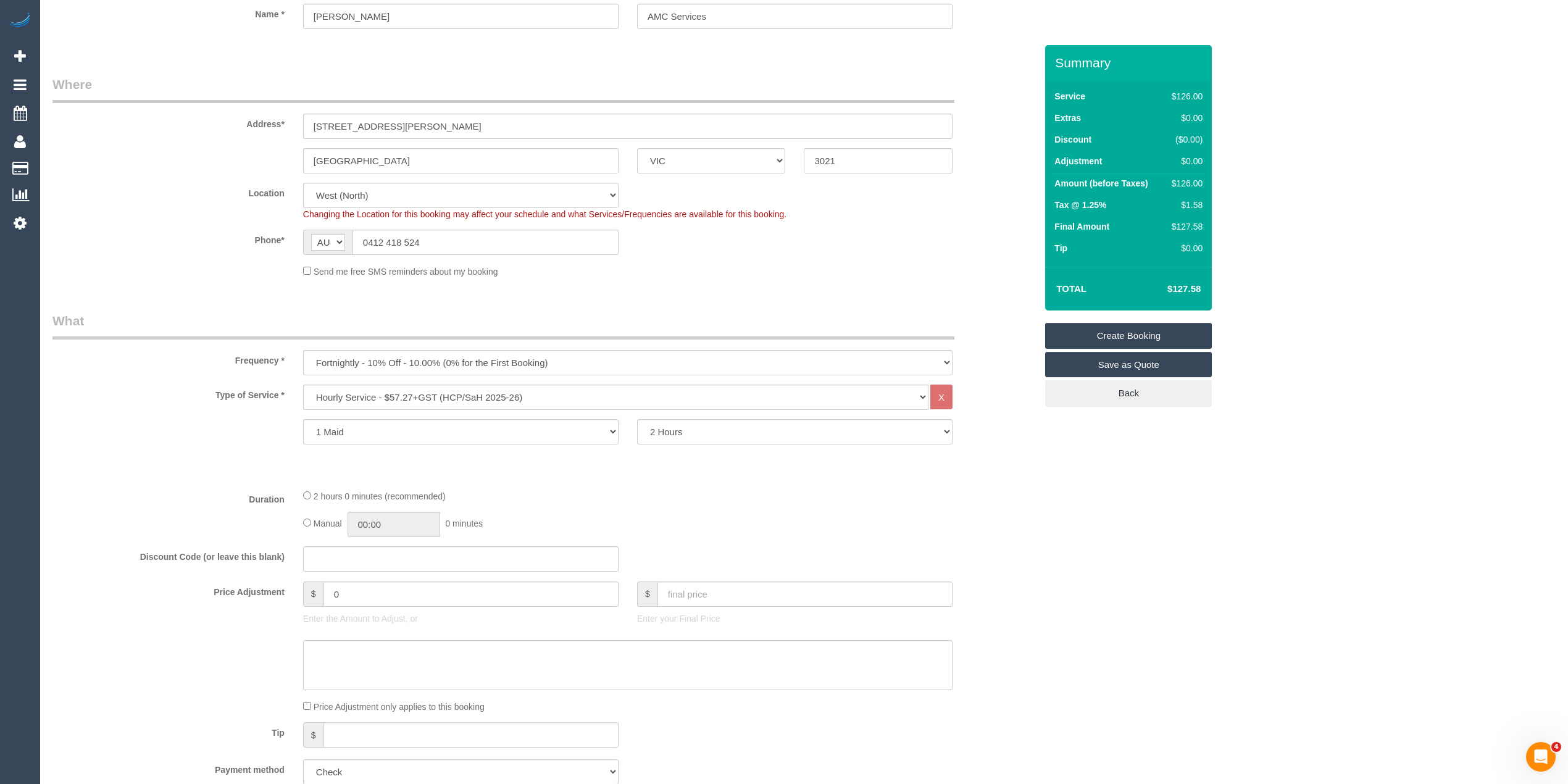
scroll to position [0, 0]
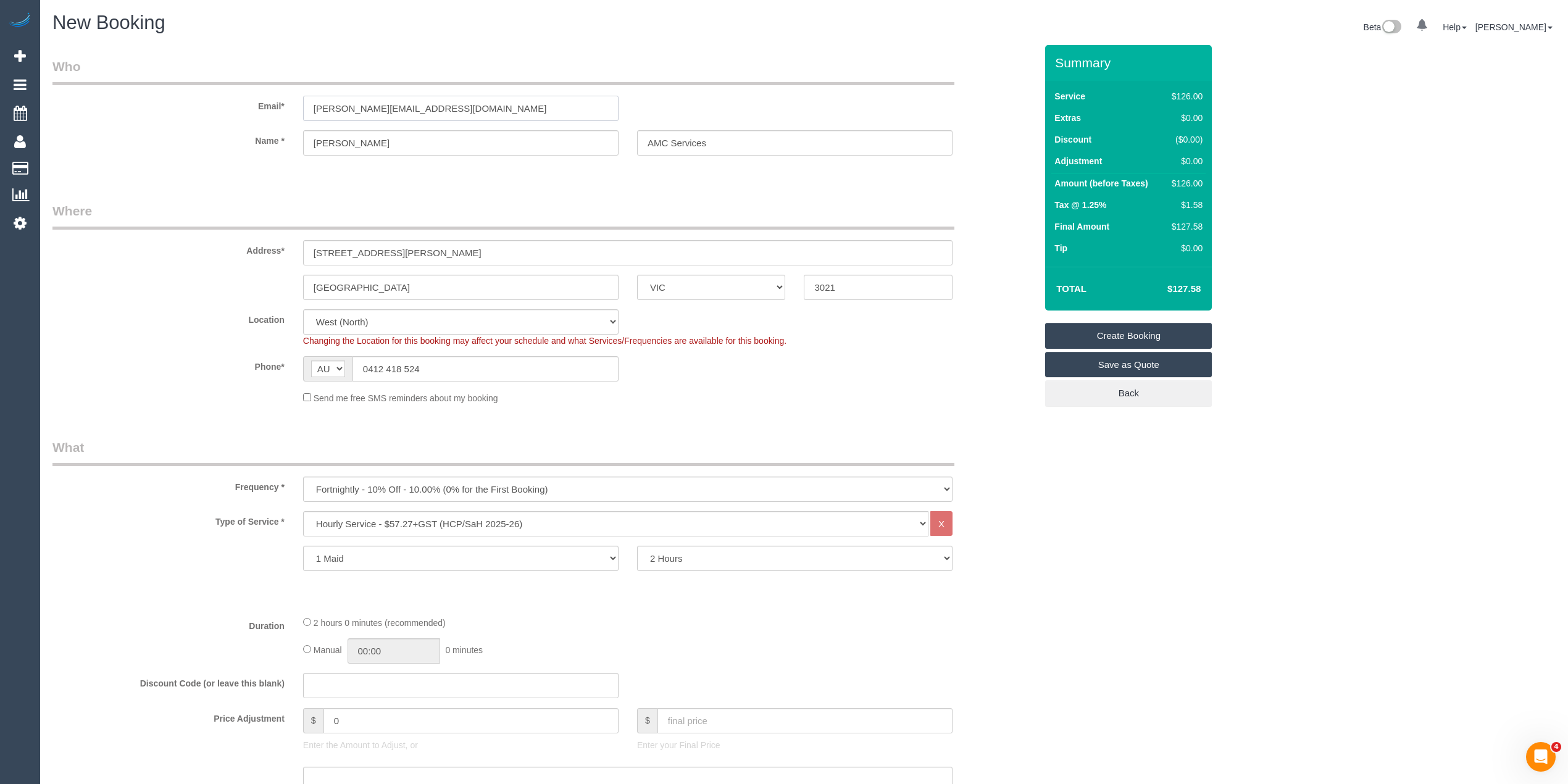
drag, startPoint x: 452, startPoint y: 112, endPoint x: 199, endPoint y: 120, distance: 253.1
click at [199, 120] on sui-booking-customer "Email* rita.amcservices@fake.com Name * Rita Ellul AMC Services" at bounding box center [544, 113] width 983 height 110
click at [1124, 336] on link "Create Booking" at bounding box center [1128, 335] width 166 height 26
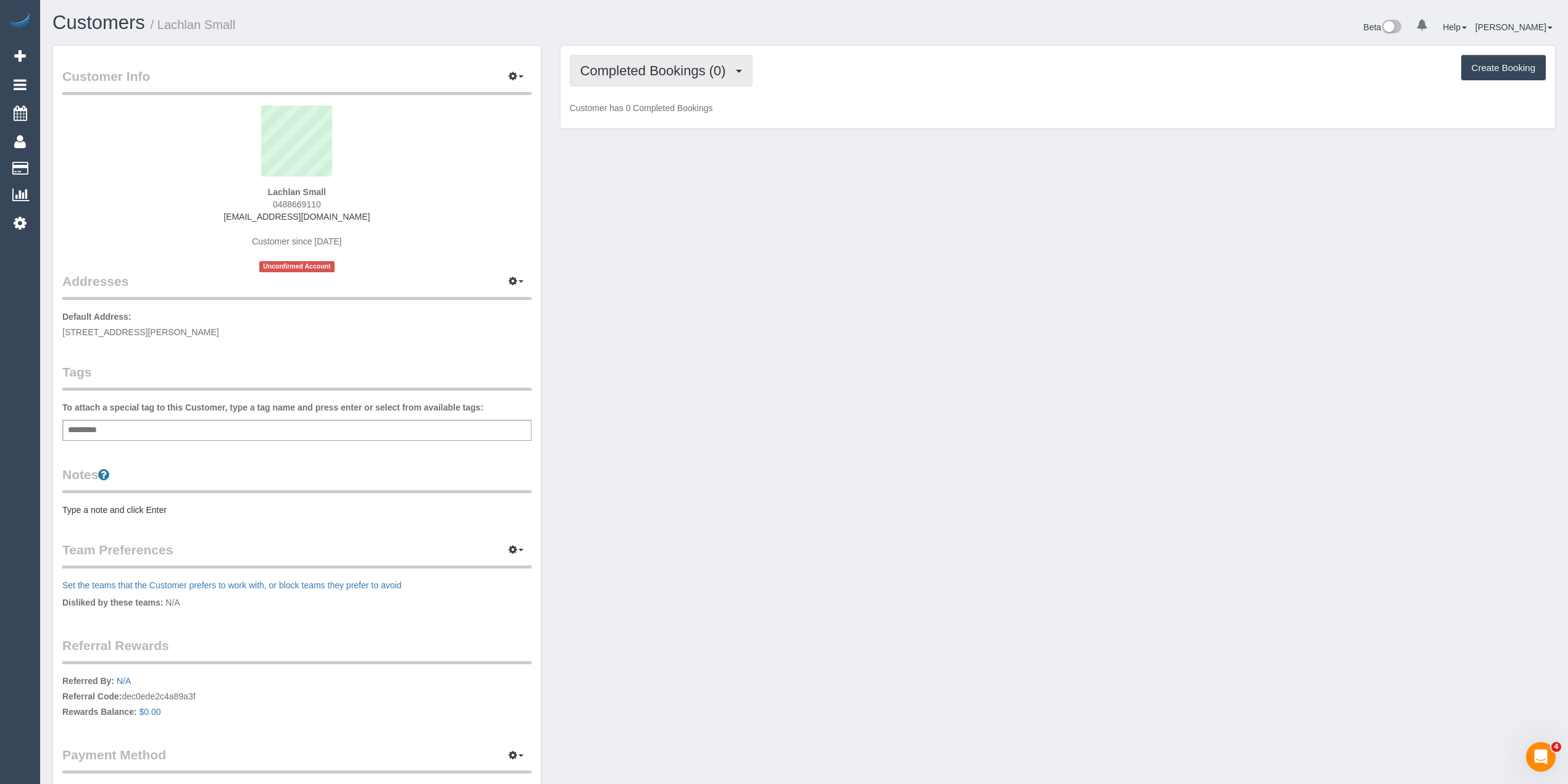
click at [638, 68] on span "Completed Bookings (0)" at bounding box center [656, 70] width 152 height 15
click at [685, 111] on link "Upcoming Bookings (1)" at bounding box center [635, 115] width 129 height 16
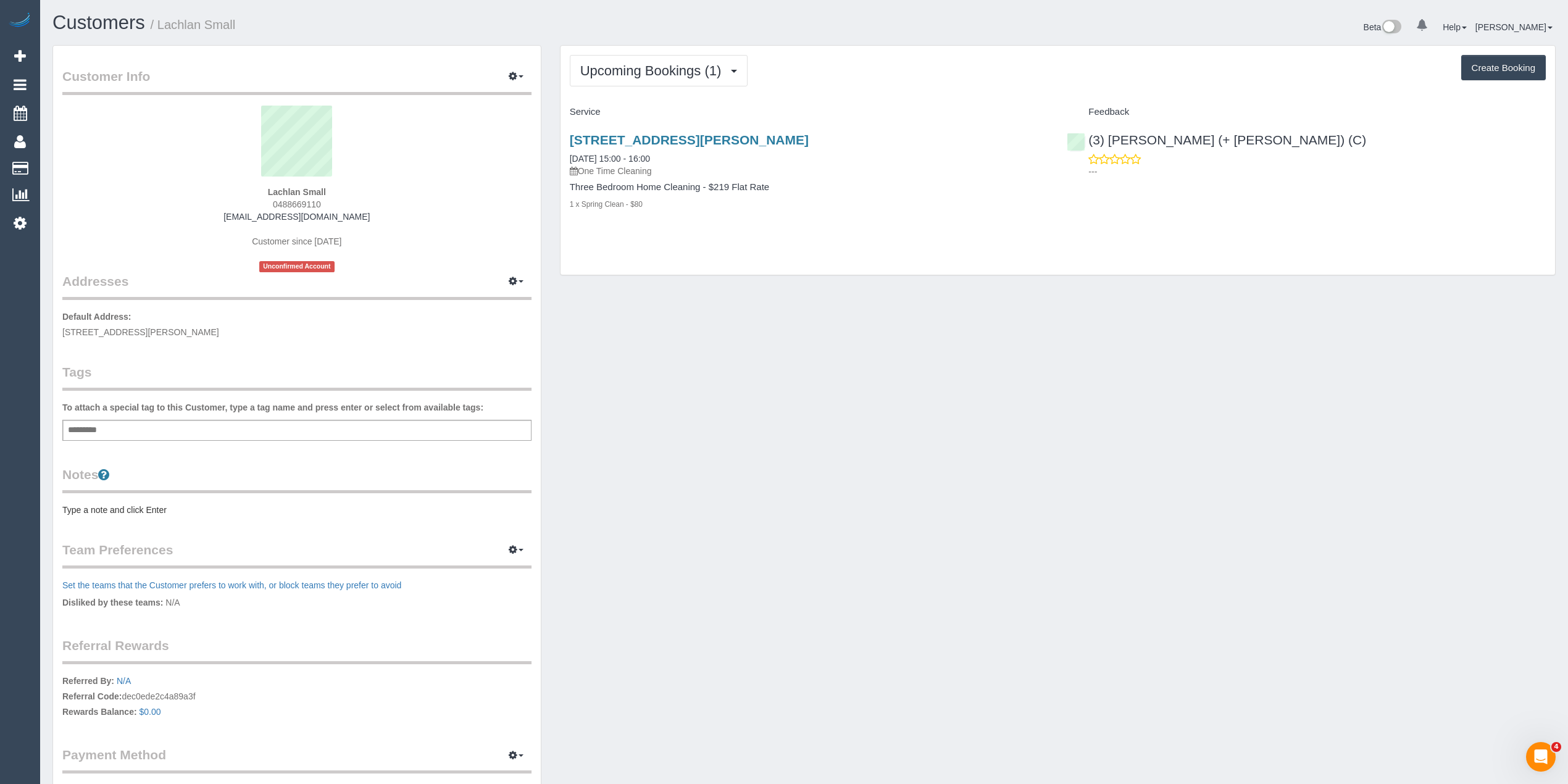
drag, startPoint x: 295, startPoint y: 205, endPoint x: 277, endPoint y: 207, distance: 18.1
click at [277, 207] on div "Lachlan Small 0488669110 smally258@gmail.com Customer since 2025 Unconfirmed Ac…" at bounding box center [297, 188] width 469 height 166
copy span "488669110"
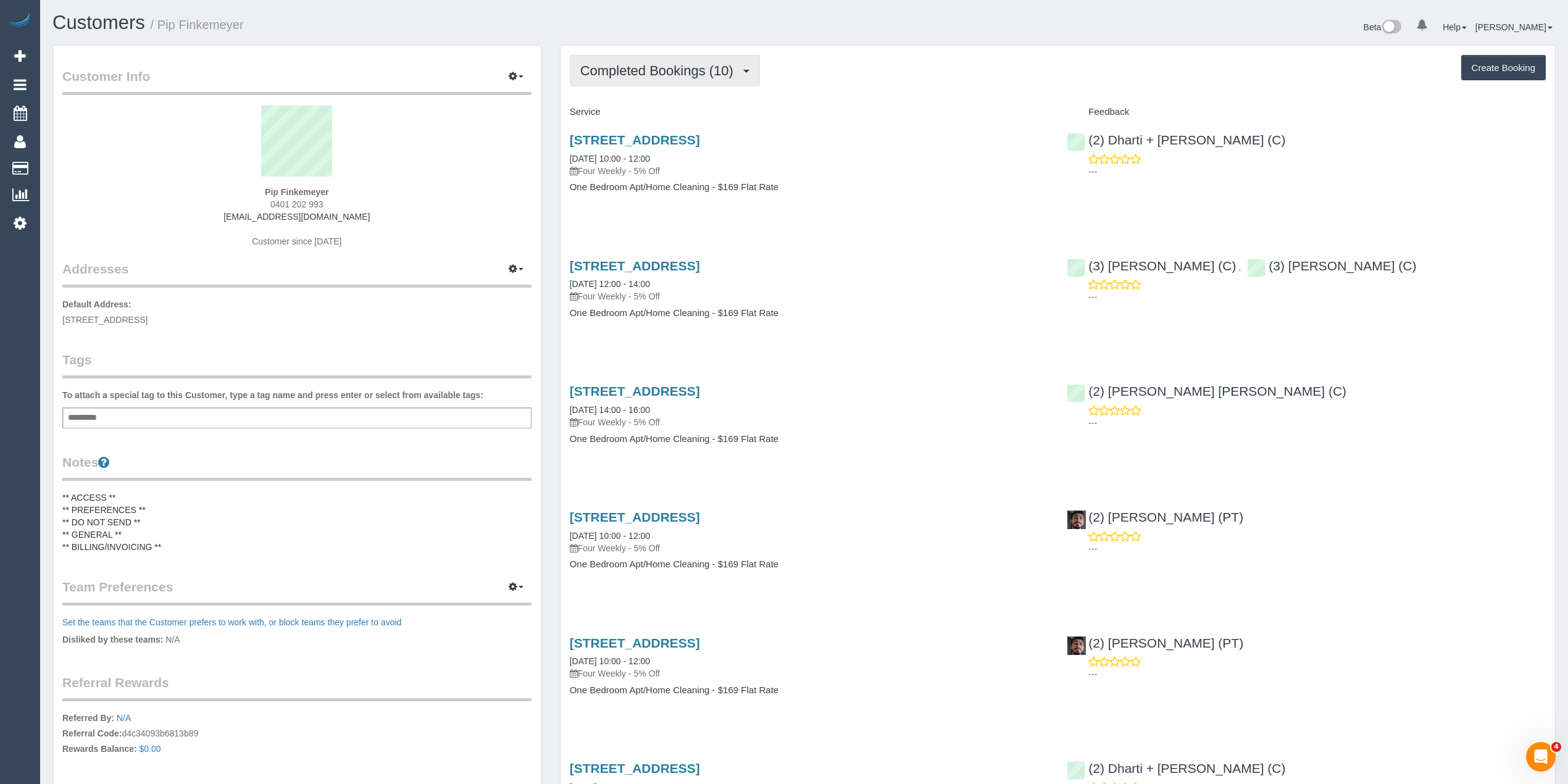
click at [667, 60] on button "Completed Bookings (10)" at bounding box center [664, 71] width 190 height 32
click at [964, 75] on div "Completed Bookings (10) Completed Bookings (10) Upcoming Bookings (0) Cancelled…" at bounding box center [1057, 71] width 976 height 32
click at [1480, 67] on button "Create Booking" at bounding box center [1503, 68] width 84 height 26
select select "VIC"
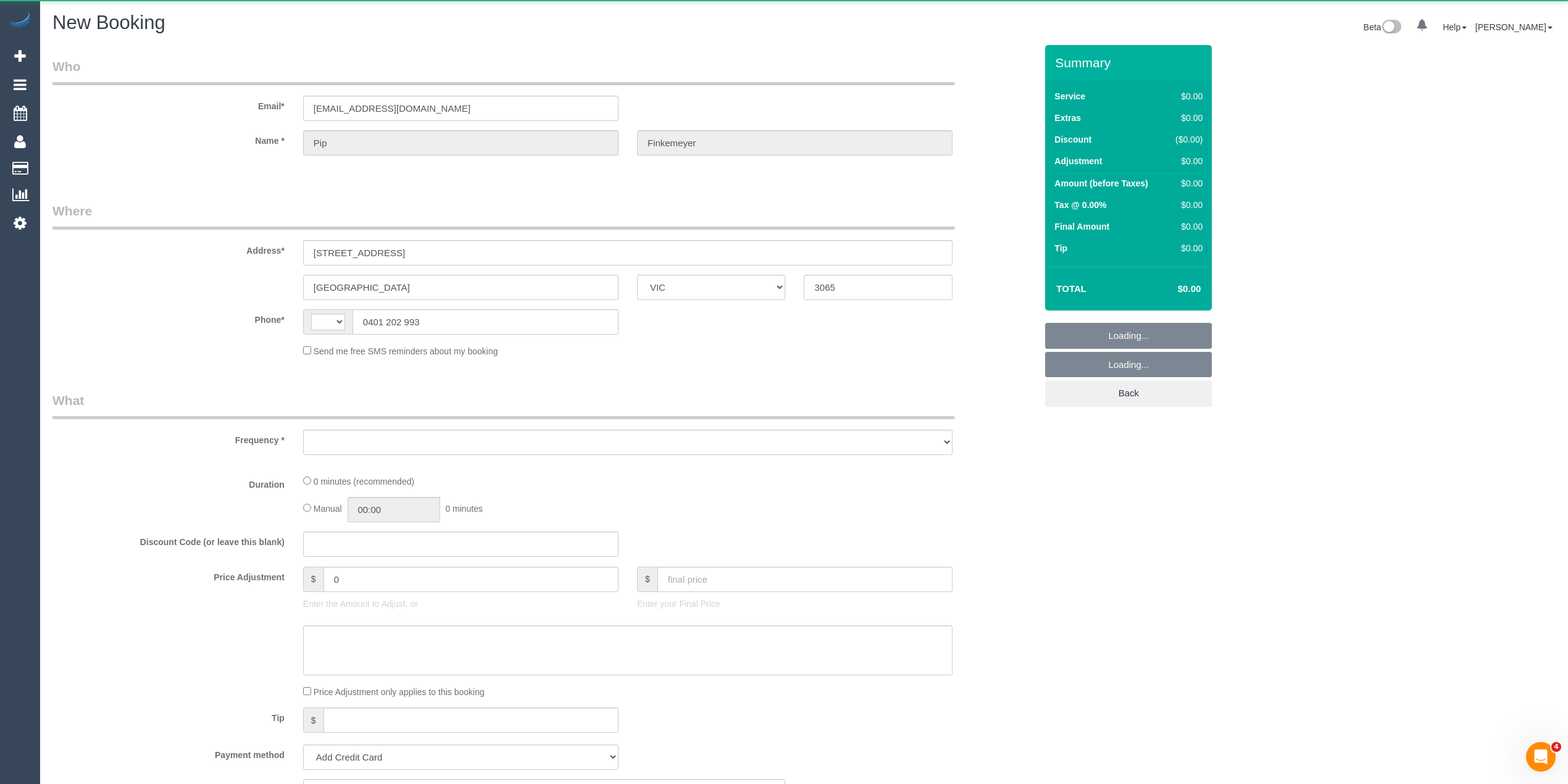
select select "string:AU"
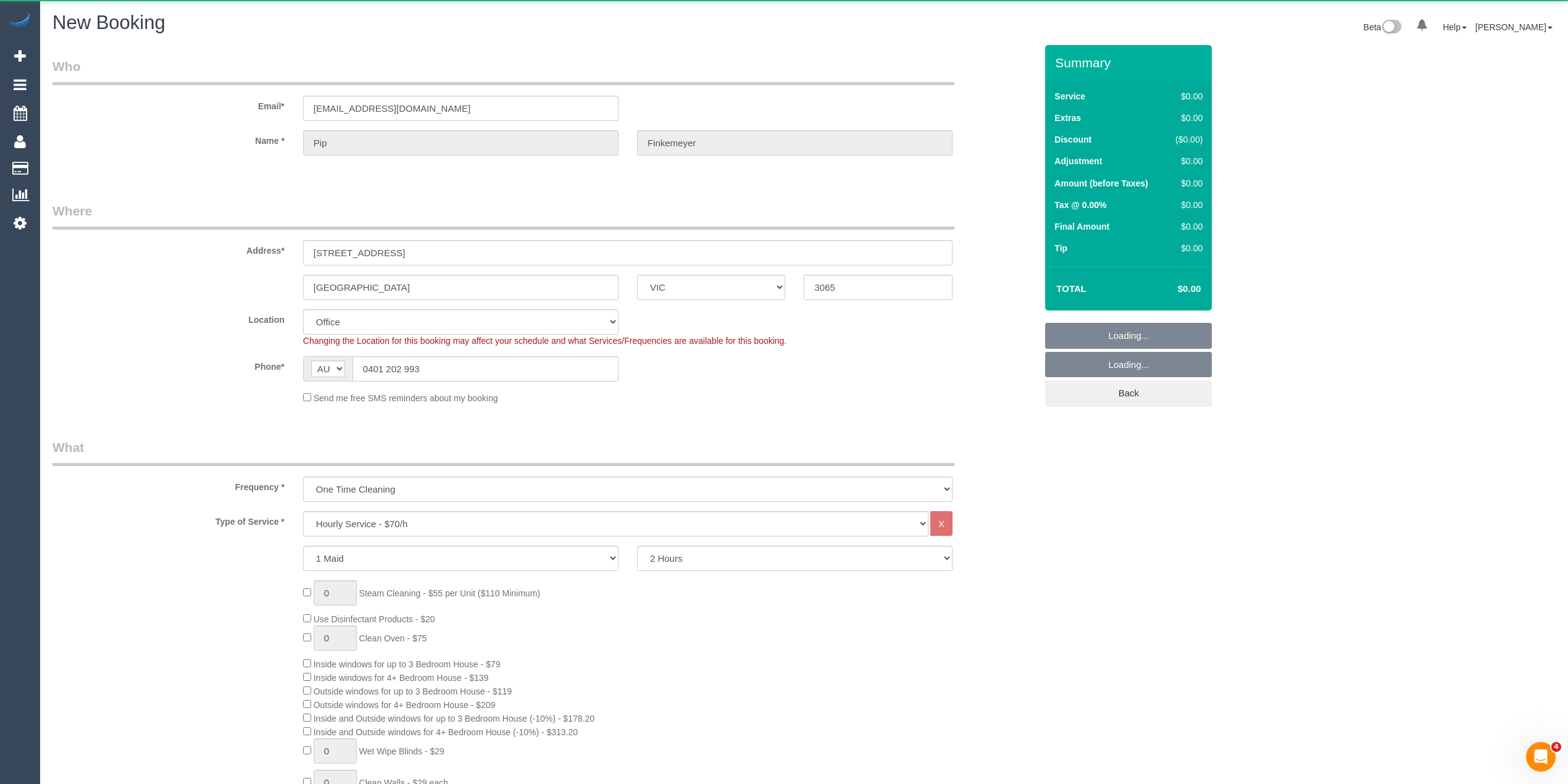
select select "object:1367"
select select "string:stripe-pm_1QCUUQ2GScqysDRVr7Si1lgN"
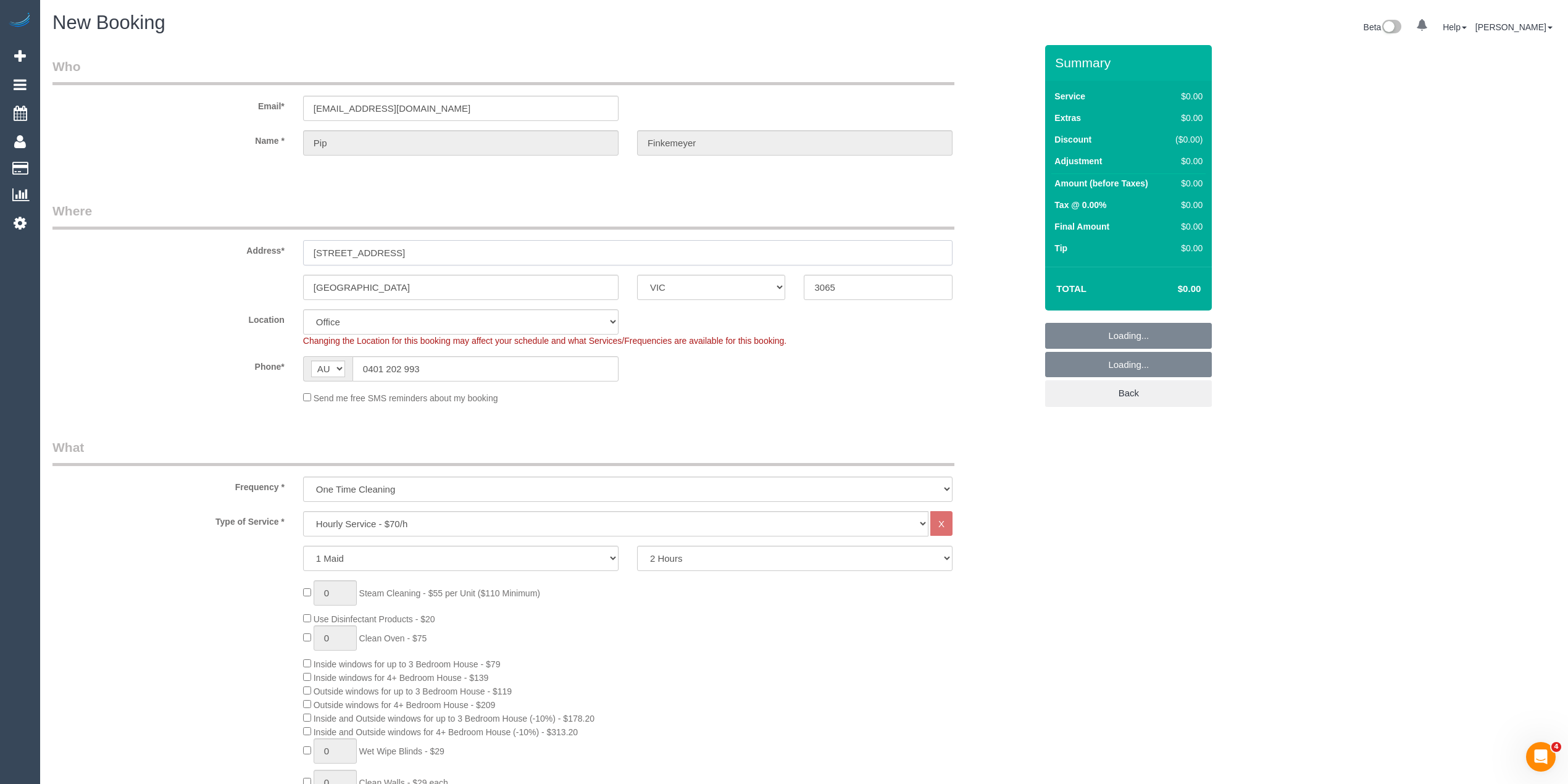
select select "object:1374"
drag, startPoint x: 467, startPoint y: 249, endPoint x: 257, endPoint y: 242, distance: 210.1
click at [257, 242] on div "Address* 8 Royal Lane, Fitzroy" at bounding box center [544, 233] width 1002 height 64
select select "88"
paste input "21/28 Palmer Street"
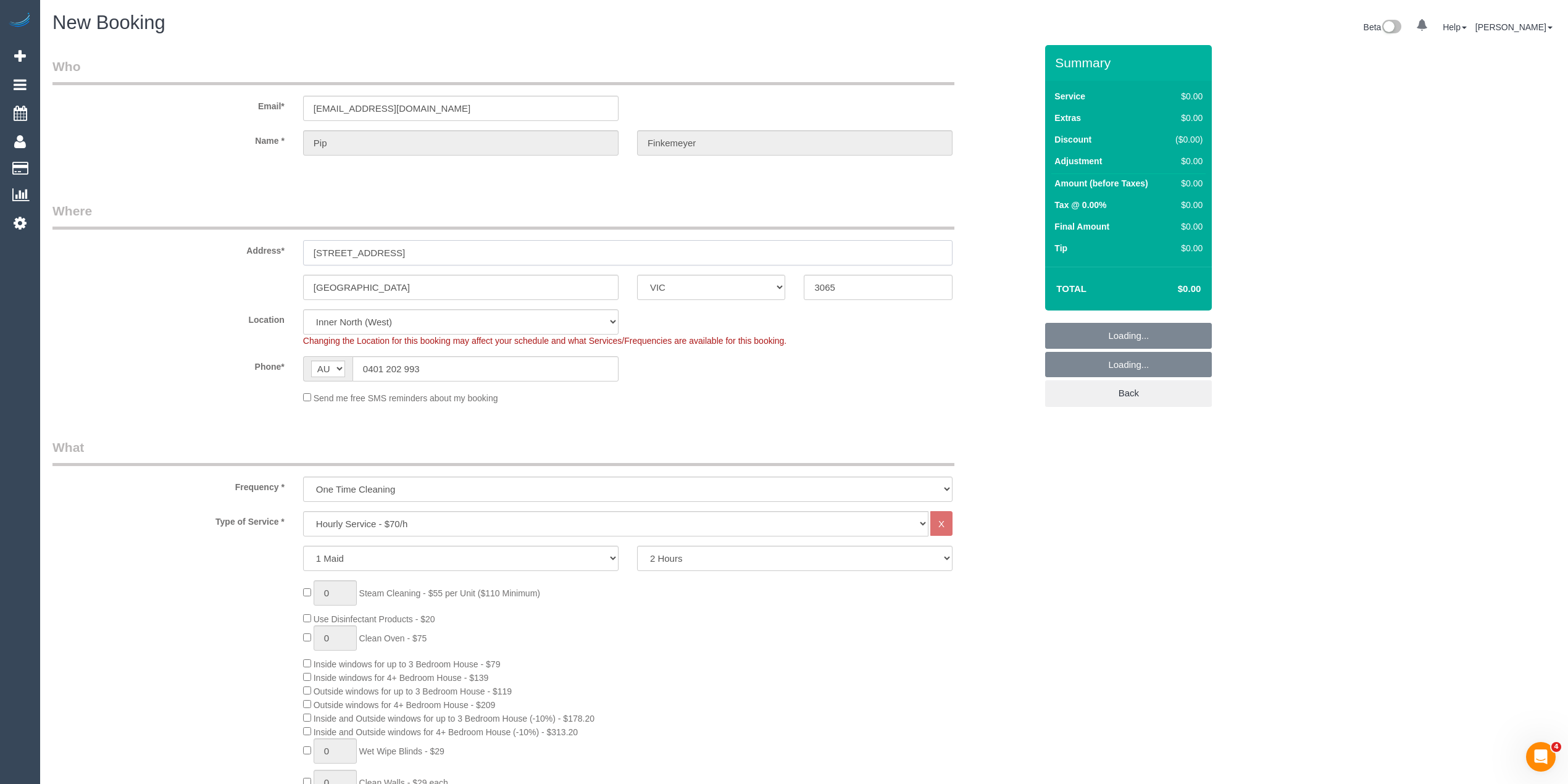
type input "21/28 Palmer Street"
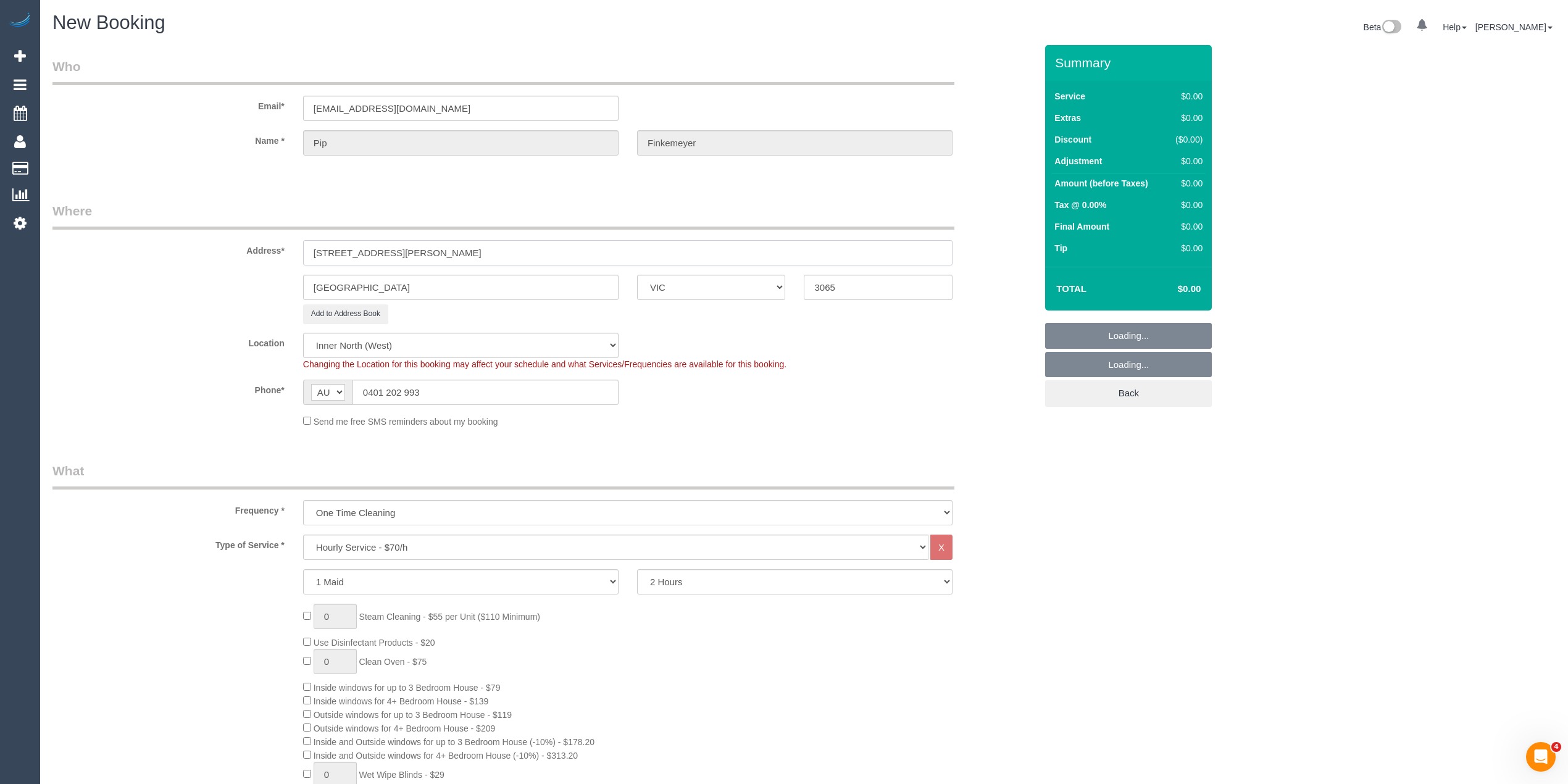
select select "object:2650"
type input "21/28 Palmer Street"
drag, startPoint x: 383, startPoint y: 284, endPoint x: 179, endPoint y: 267, distance: 204.7
click at [208, 275] on div "Melbourne ACT NSW NT QLD SA TAS VIC WA 3065" at bounding box center [544, 288] width 1002 height 25
paste input "Fitzroy"
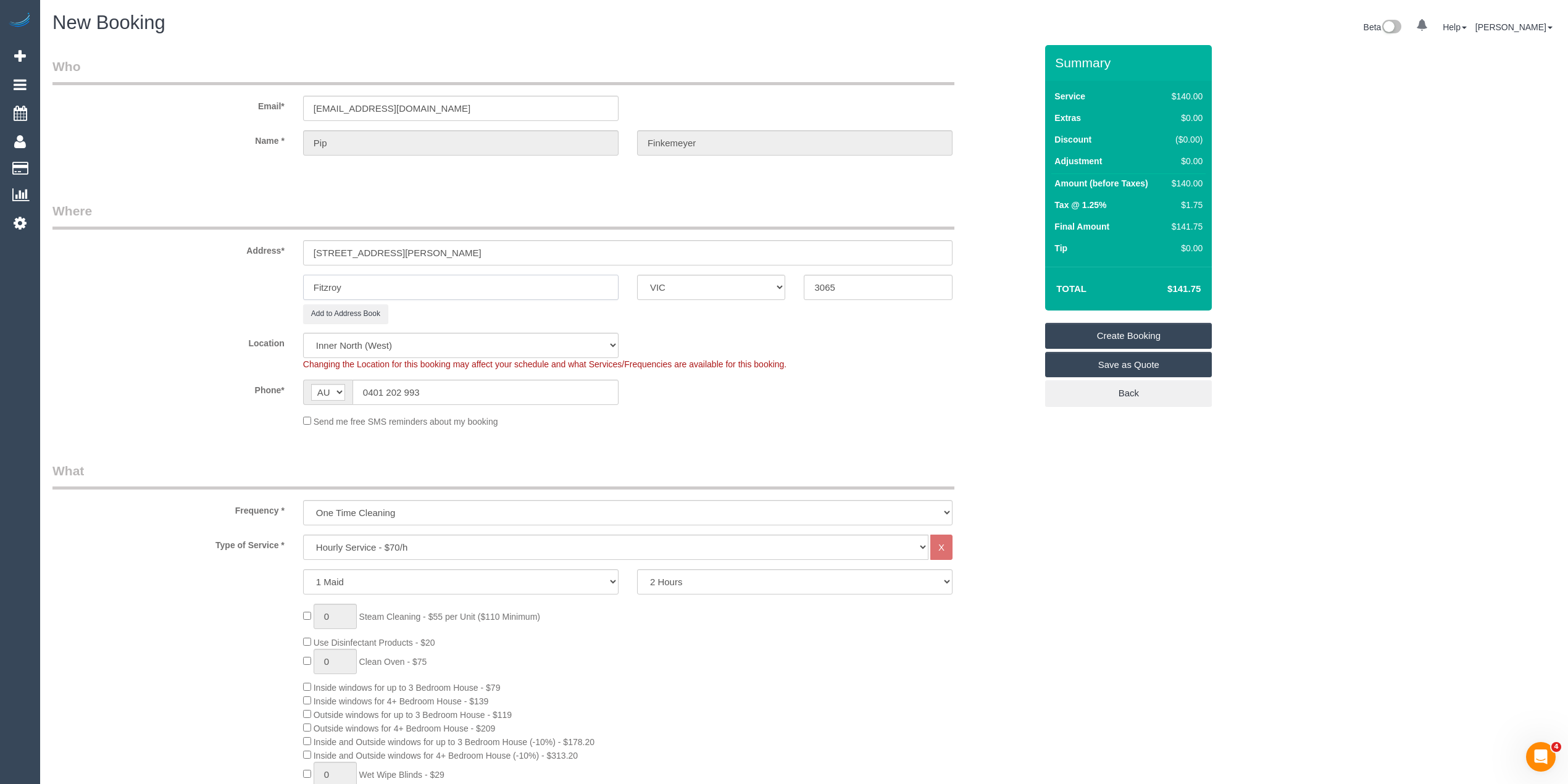
type input "Fitzroy"
drag, startPoint x: 886, startPoint y: 287, endPoint x: 697, endPoint y: 267, distance: 190.1
click at [697, 267] on sui-booking-address "Address* 21/28 Palmer Street Fitzroy ACT NSW NT QLD SA TAS VIC WA 3065 Add to A…" at bounding box center [544, 262] width 983 height 121
click at [788, 333] on div "Location Office City East (North) East (South) Inner East Inner North (East) In…" at bounding box center [544, 351] width 1002 height 38
click at [525, 255] on input "21/28 Palmer Street" at bounding box center [627, 252] width 650 height 25
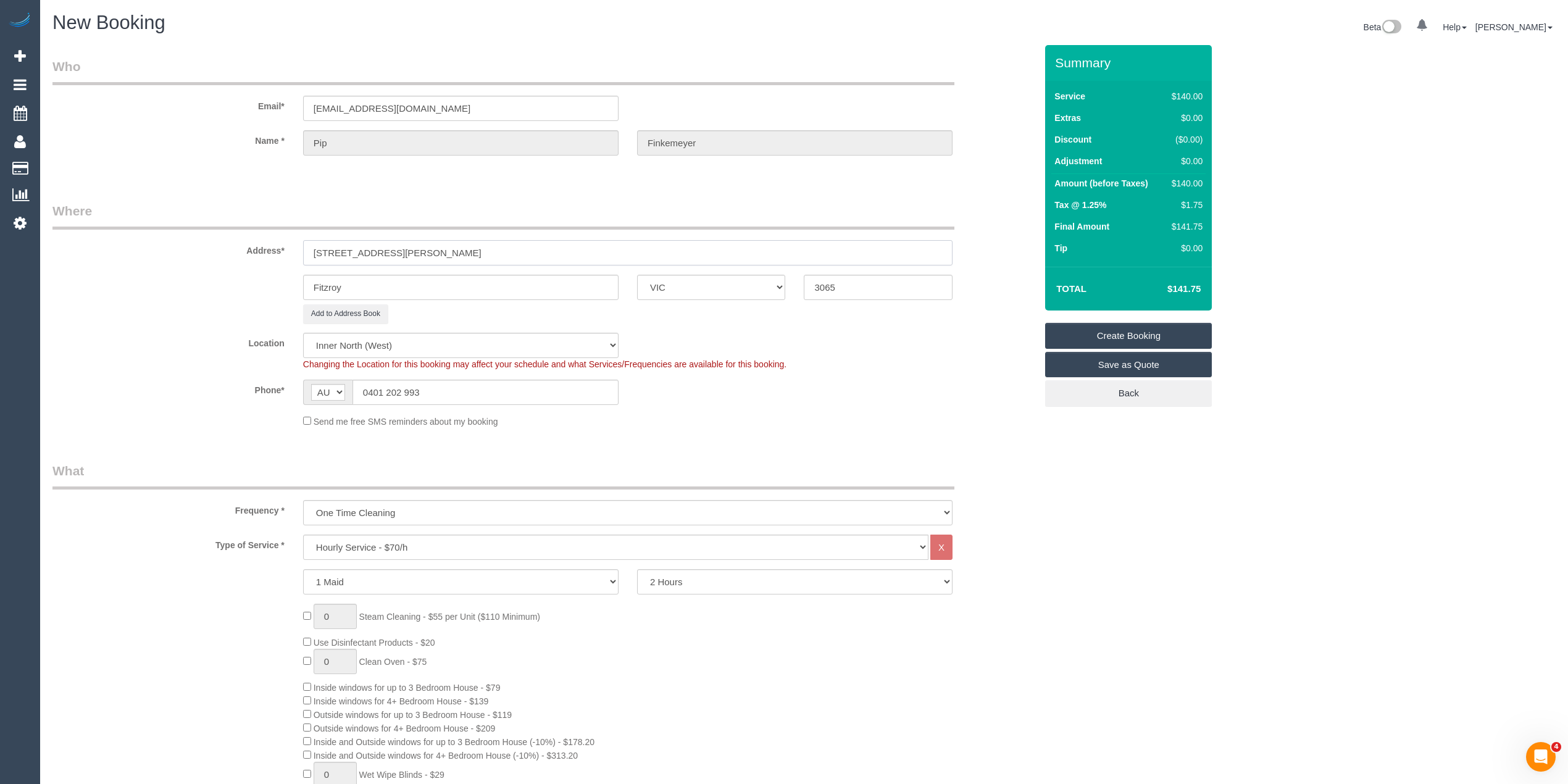
paste input "(Comfort Apartments)"
type input "21/28 Palmer Street (Comfort Apartments)"
click at [415, 554] on select "Hourly Service - $70/h Hourly Service - $65/h Hourly Service - $60/h Hourly Ser…" at bounding box center [615, 547] width 626 height 25
select select "210"
click at [303, 534] on select "Hourly Service - $70/h Hourly Service - $65/h Hourly Service - $60/h Hourly Ser…" at bounding box center [615, 547] width 626 height 25
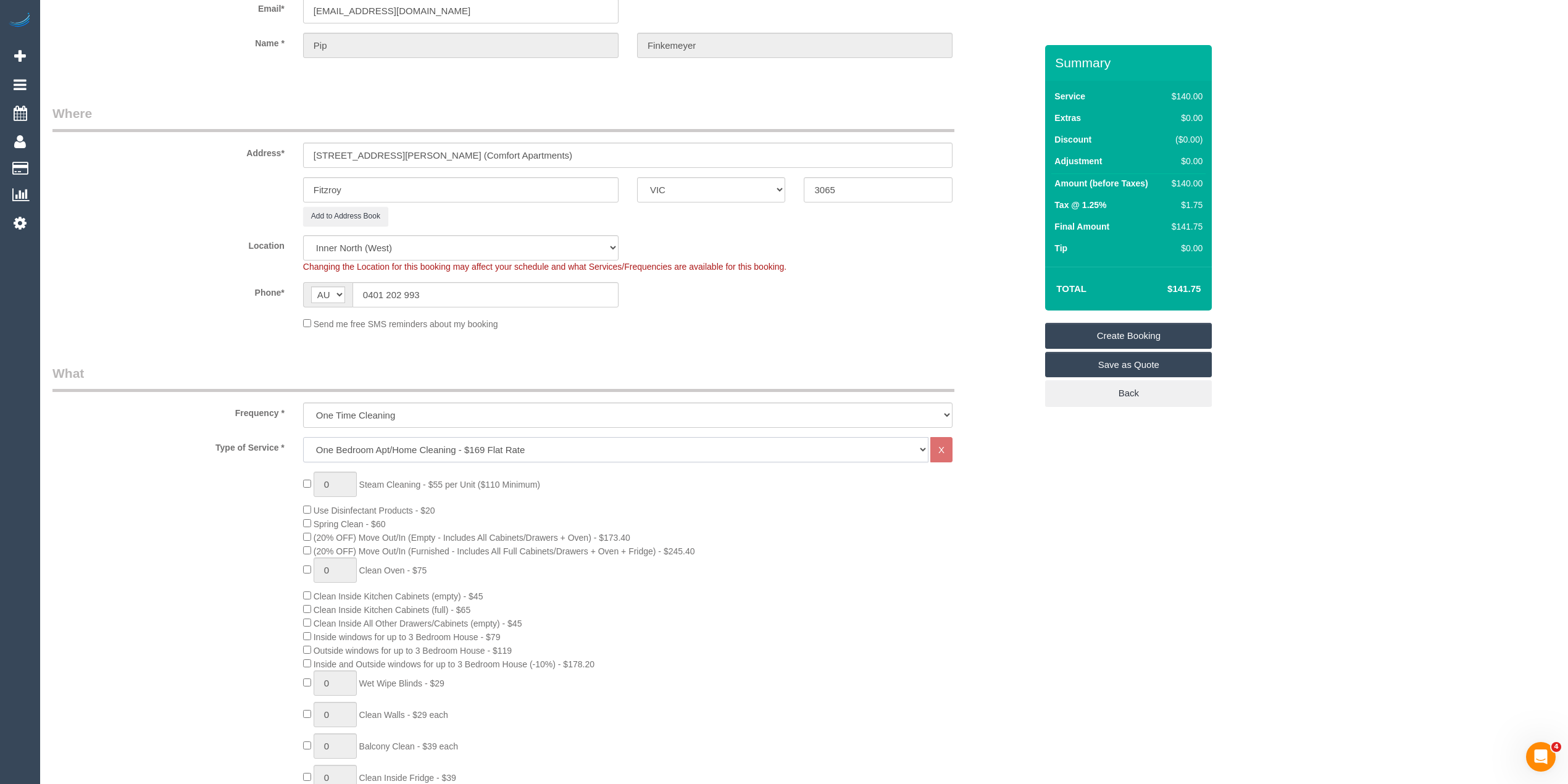
scroll to position [137, 0]
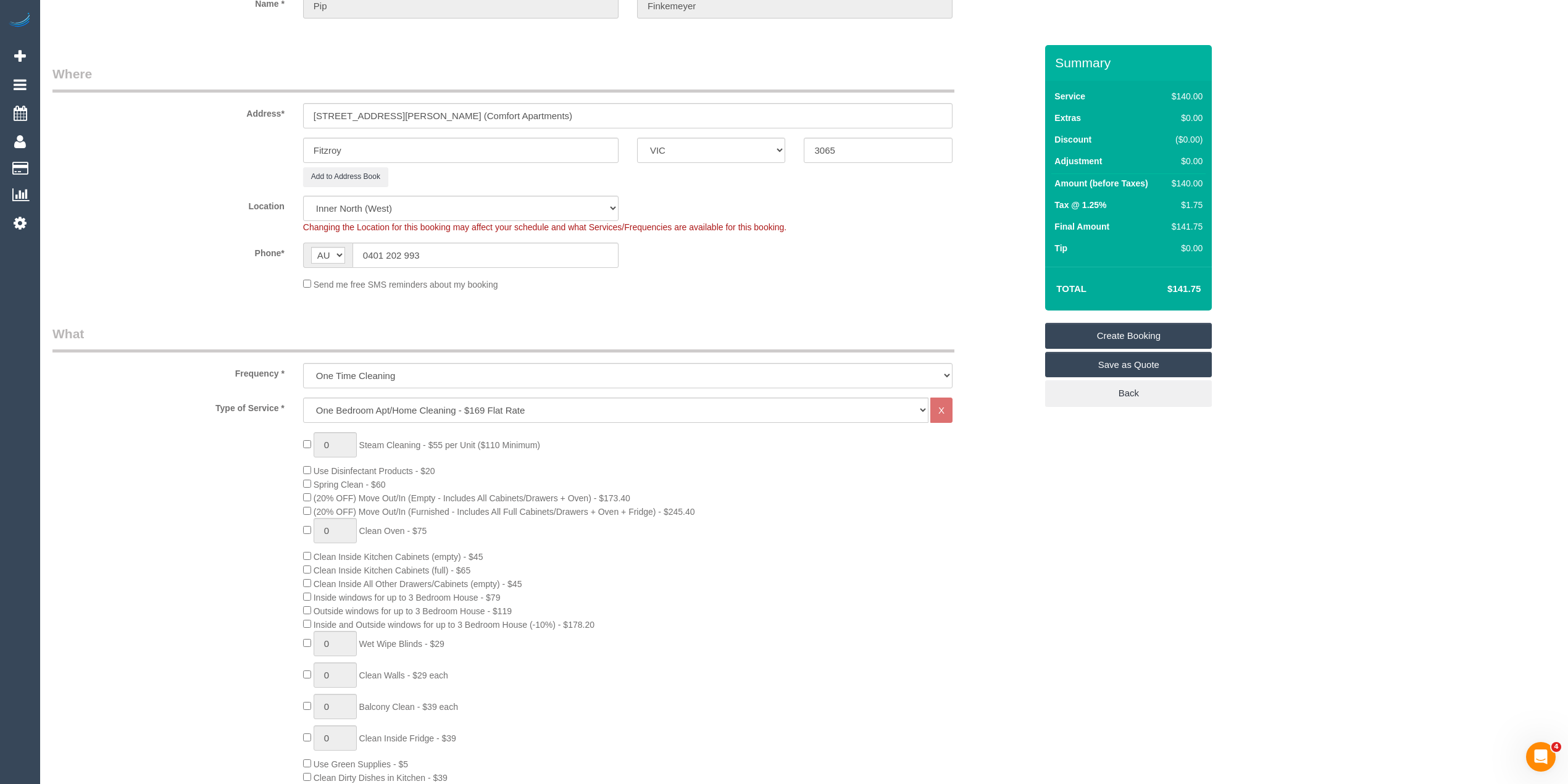
click at [302, 492] on div "0 Steam Cleaning - $55 per Unit ($110 Minimum) Use Disinfectant Products - $20 …" at bounding box center [669, 662] width 751 height 460
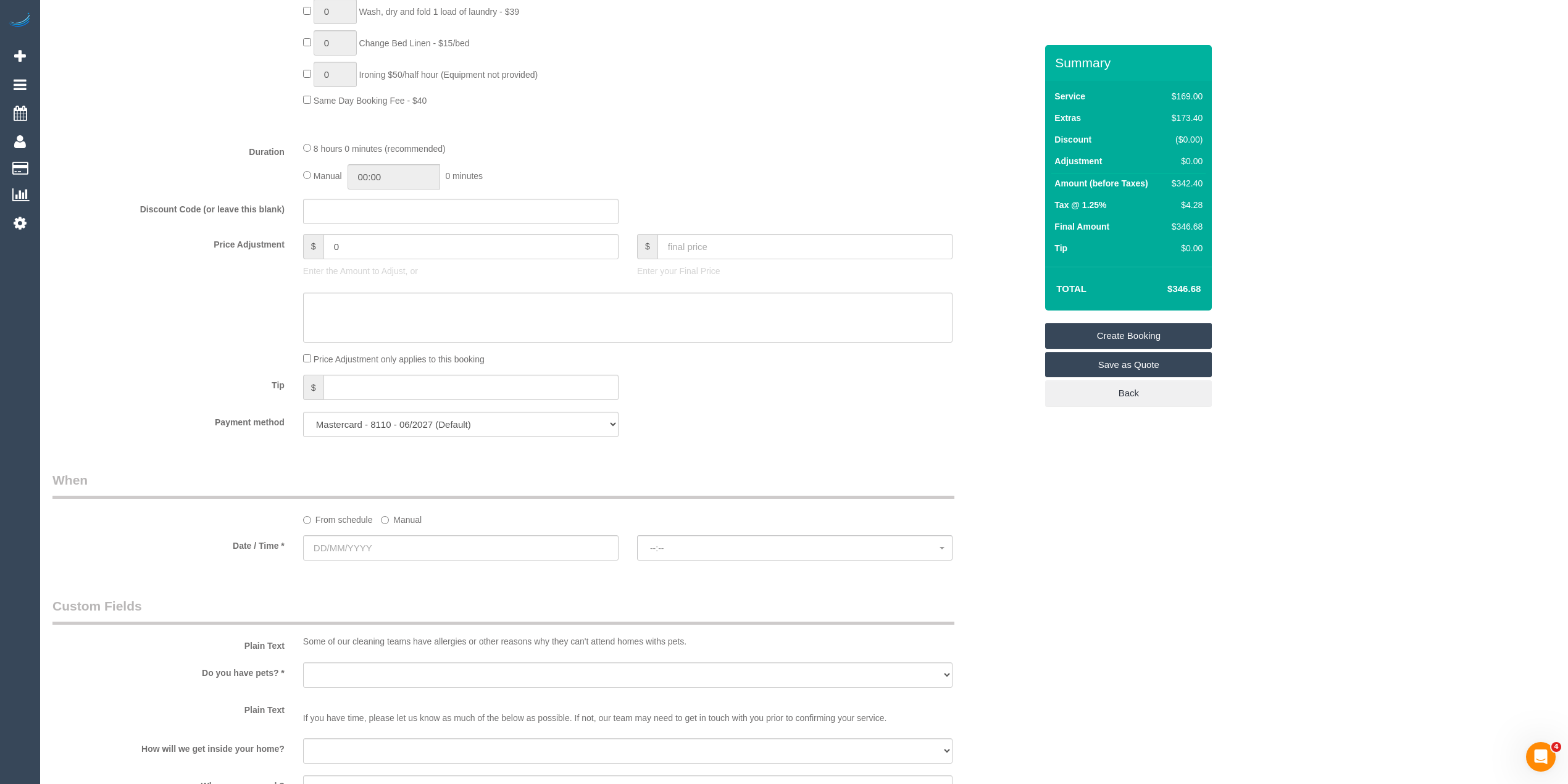
scroll to position [960, 0]
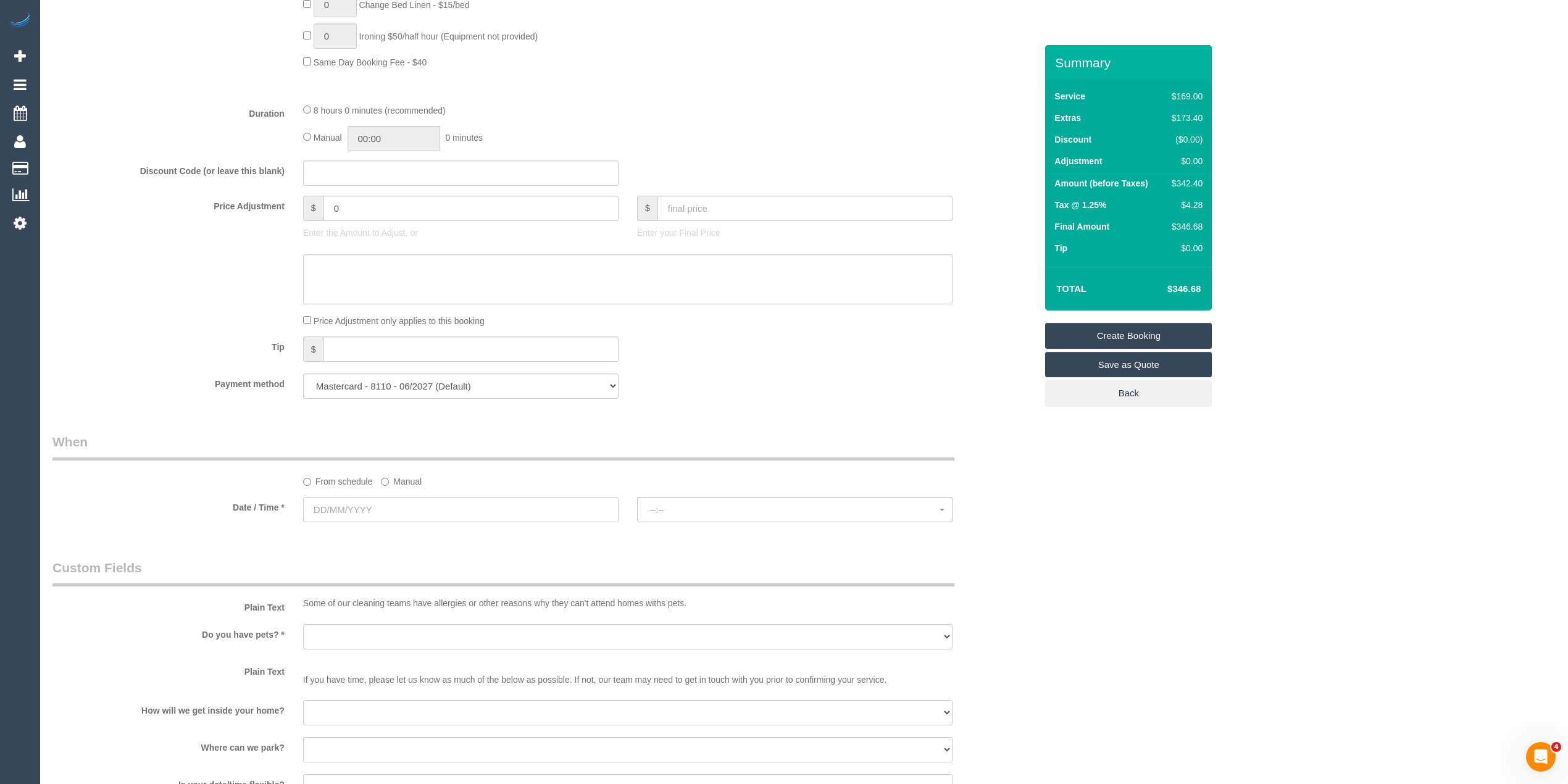
click at [346, 511] on input "text" at bounding box center [460, 509] width 315 height 25
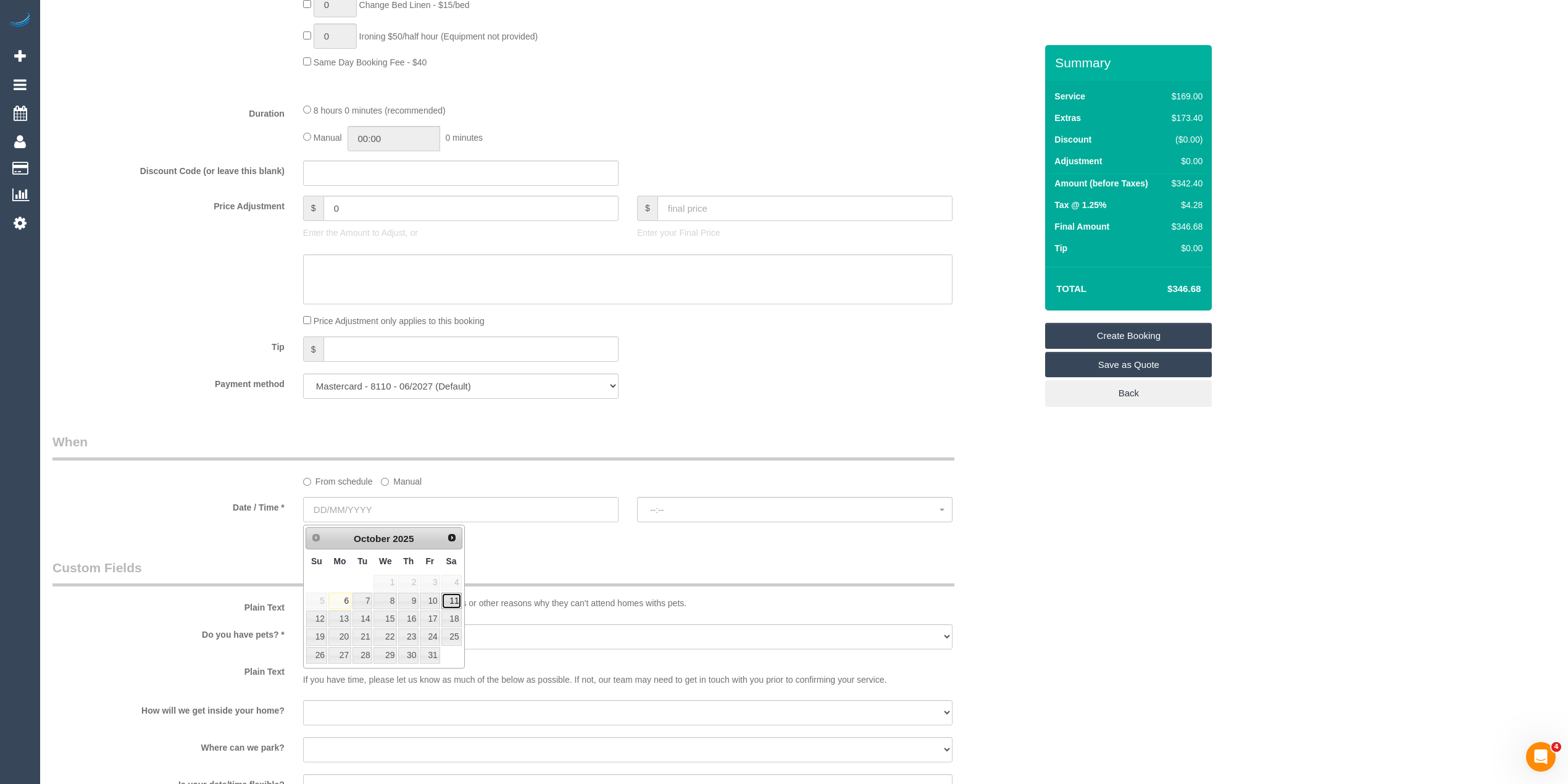
click at [453, 601] on link "11" at bounding box center [452, 601] width 20 height 17
type input "[DATE]"
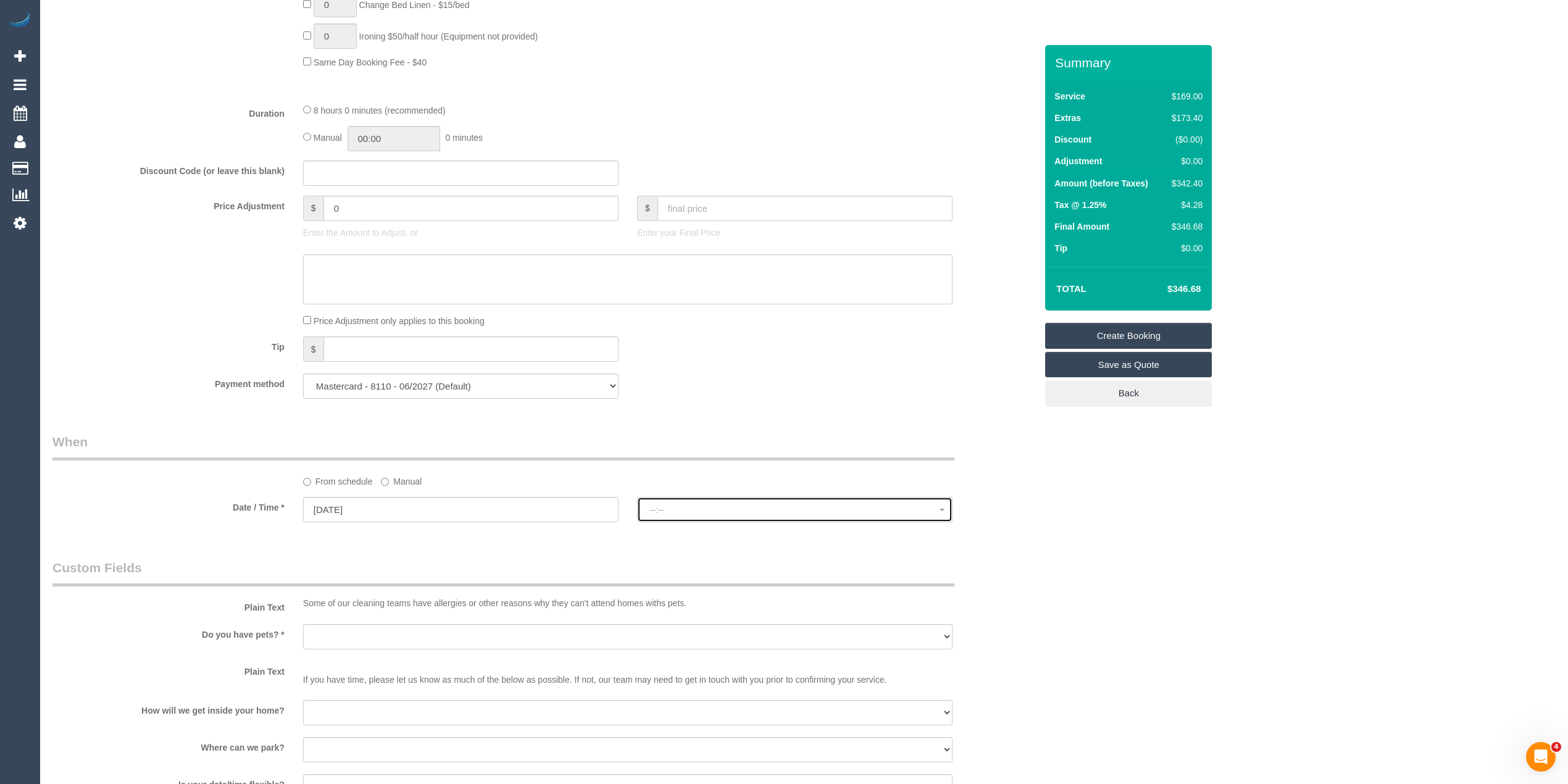
click at [684, 501] on button "--:--" at bounding box center [794, 509] width 315 height 25
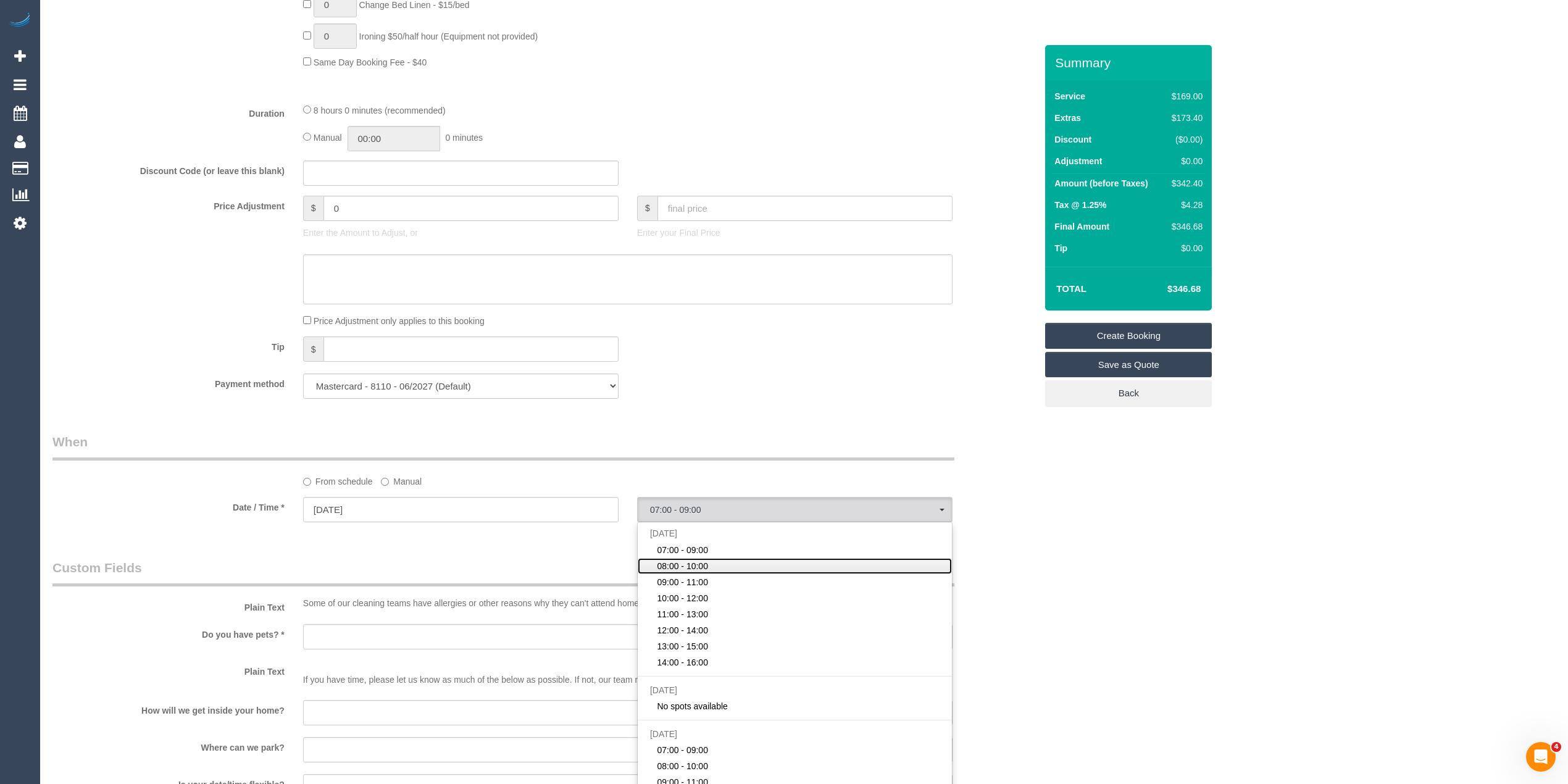
click at [709, 566] on link "08:00 - 10:00" at bounding box center [795, 565] width 314 height 16
select select "spot2"
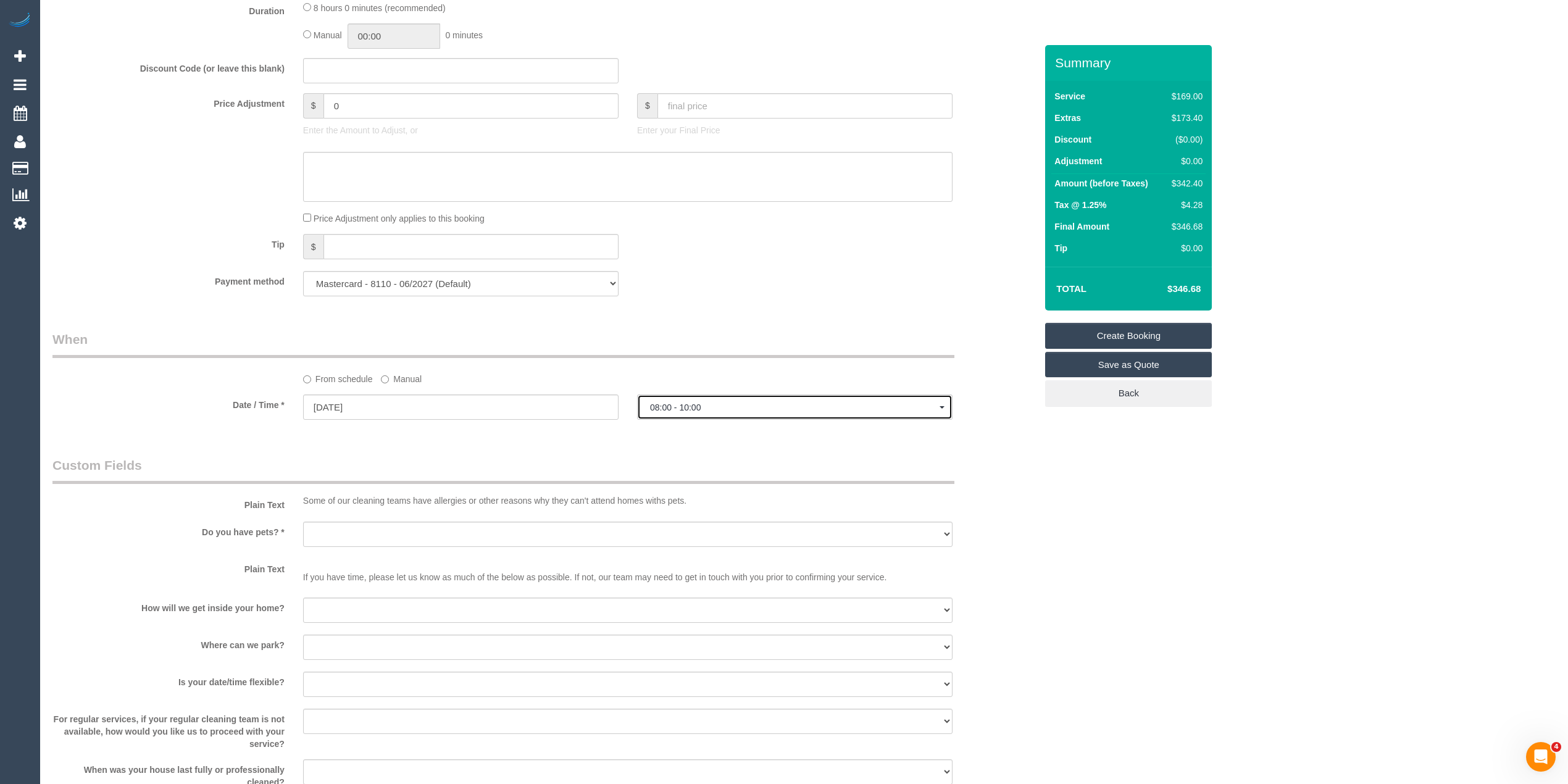
scroll to position [1097, 0]
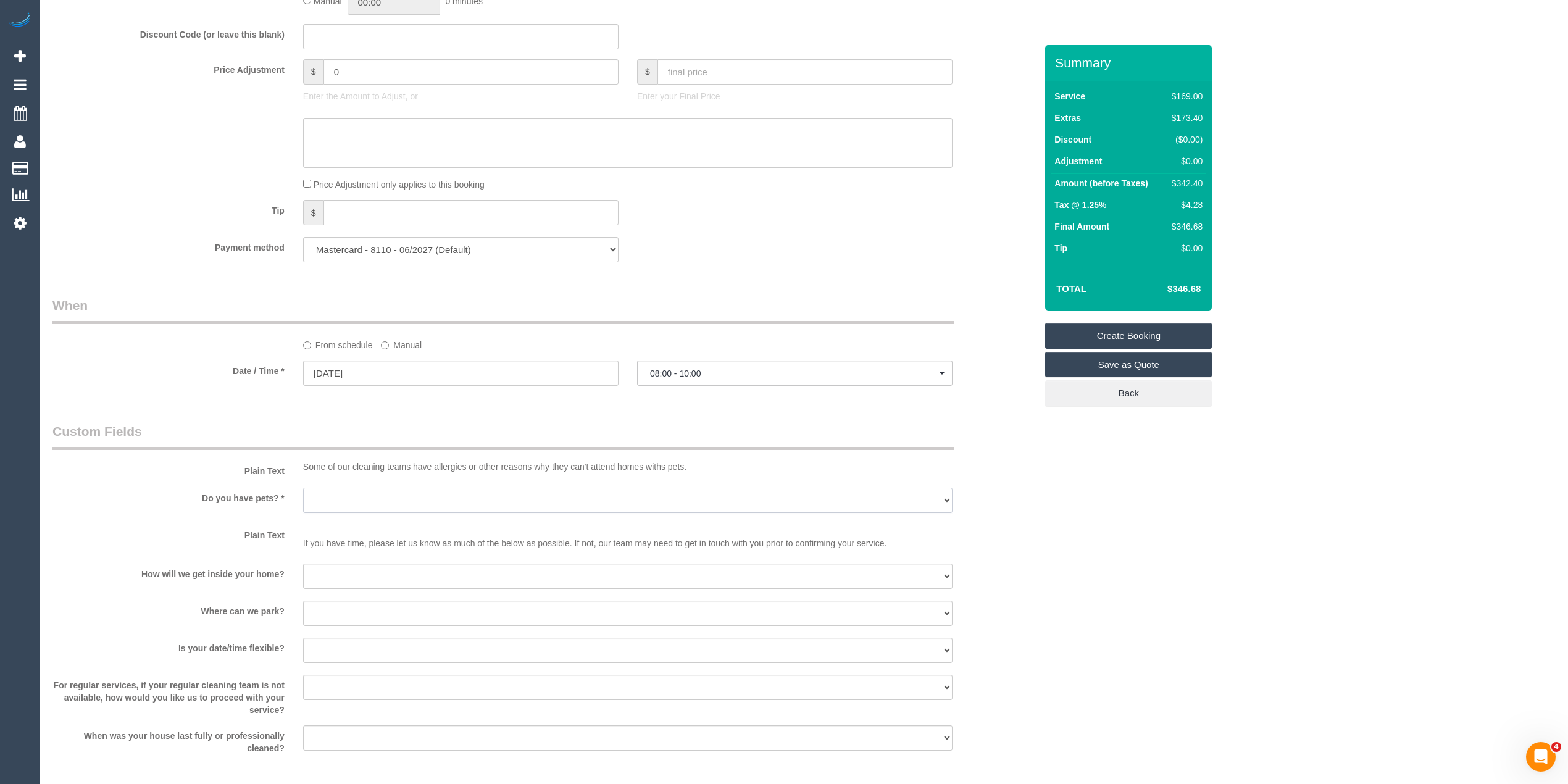
click at [312, 489] on select "Yes - Cats Yes - Dogs No pets Yes - Dogs and Cats Yes - Other" at bounding box center [627, 500] width 650 height 25
select select "number:28"
click at [303, 489] on select "Yes - Cats Yes - Dogs No pets Yes - Dogs and Cats Yes - Other" at bounding box center [627, 500] width 650 height 25
click at [346, 578] on select "I will be home Key will be left (please provide details below) Lock box/Access …" at bounding box center [627, 576] width 650 height 25
select select "number:14"
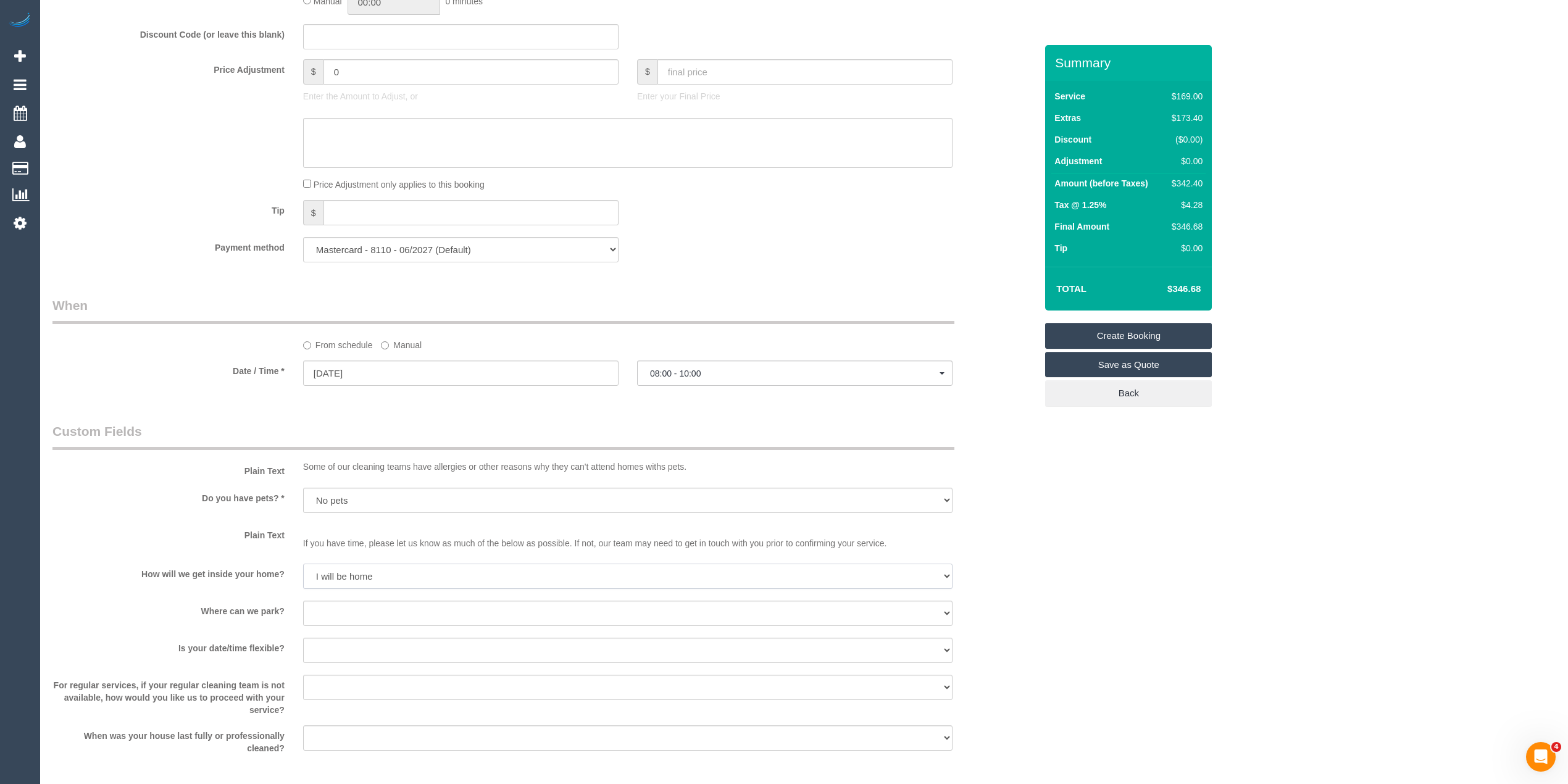
click at [303, 565] on select "I will be home Key will be left (please provide details below) Lock box/Access …" at bounding box center [627, 576] width 650 height 25
click at [353, 617] on select "I will provide parking on-site Free street parking Paid street parking (cost wi…" at bounding box center [627, 613] width 650 height 25
select select "number:18"
click at [303, 603] on select "I will provide parking on-site Free street parking Paid street parking (cost wi…" at bounding box center [627, 613] width 650 height 25
click at [348, 644] on select "Yes - date and time Yes - date but not time Yes - time but not date No - No fle…" at bounding box center [627, 650] width 650 height 25
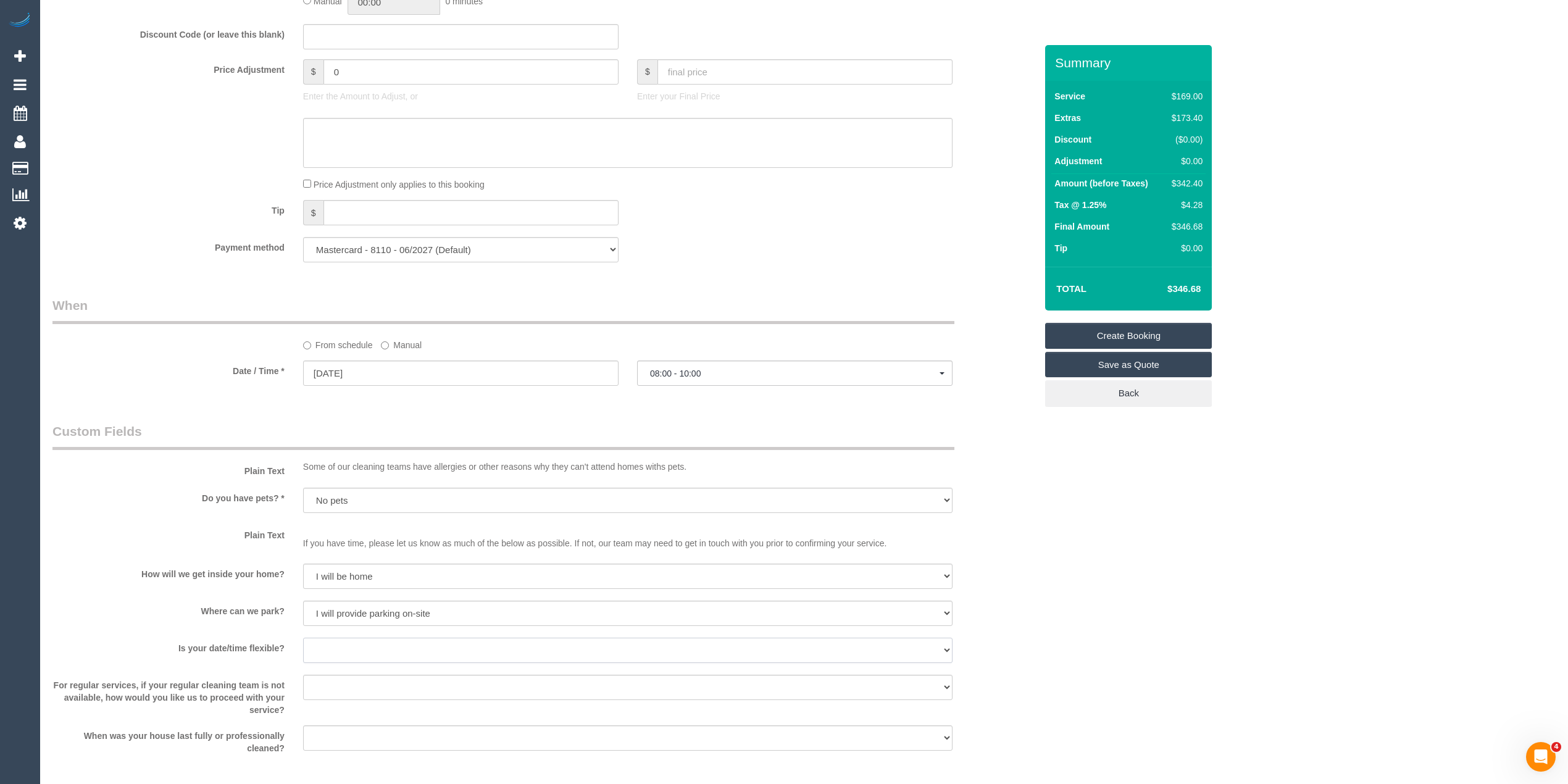
select select "number:24"
click at [303, 639] on select "Yes - date and time Yes - date but not time Yes - time but not date No - No fle…" at bounding box center [627, 650] width 650 height 25
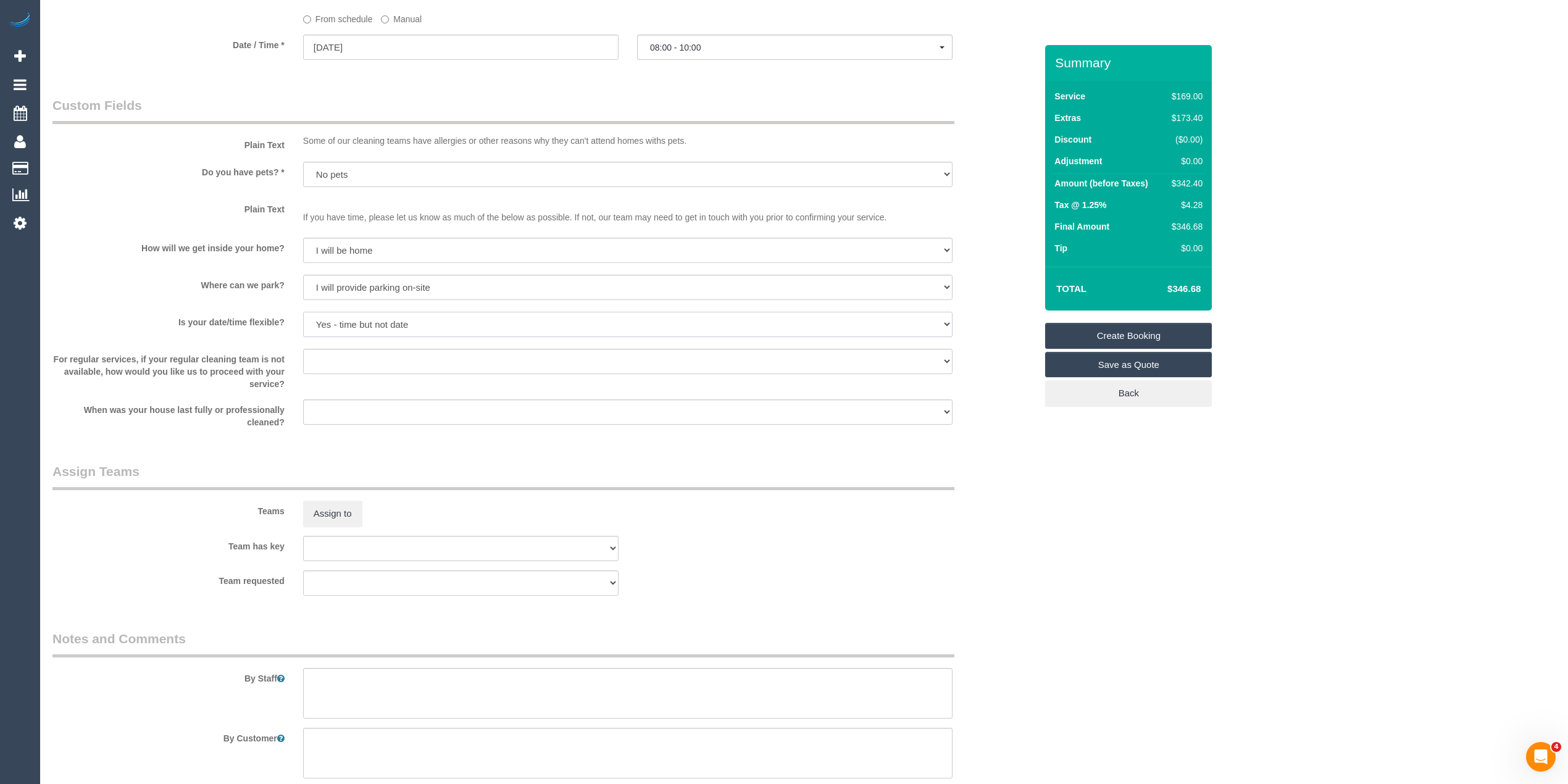
scroll to position [1577, 0]
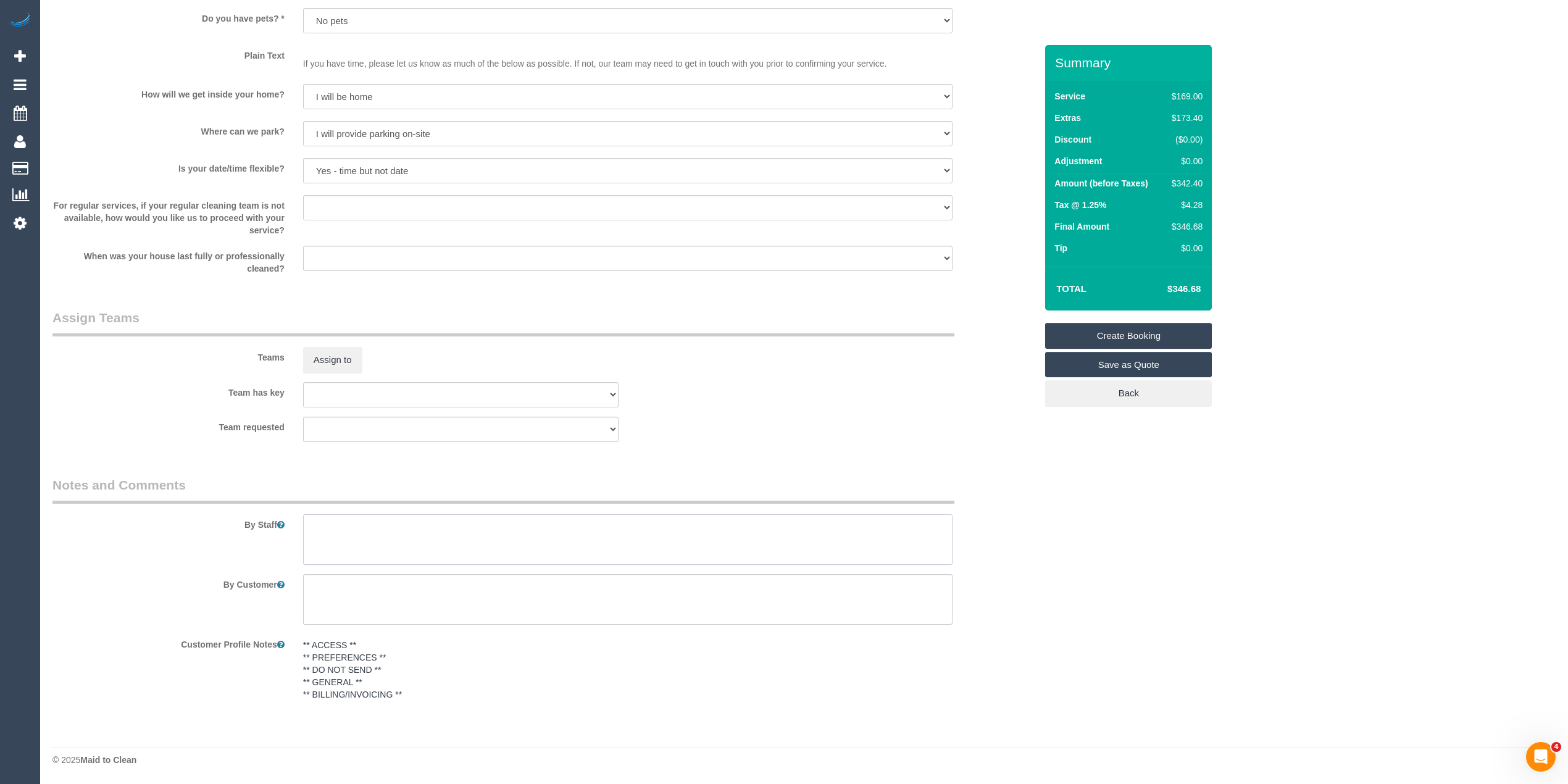
click at [610, 546] on textarea at bounding box center [627, 539] width 650 height 51
paste textarea "I can be there to let them in. I'm a 3 minute drive away at my new place, so if…"
paste textarea "Carpark on site, I can show them where to park"
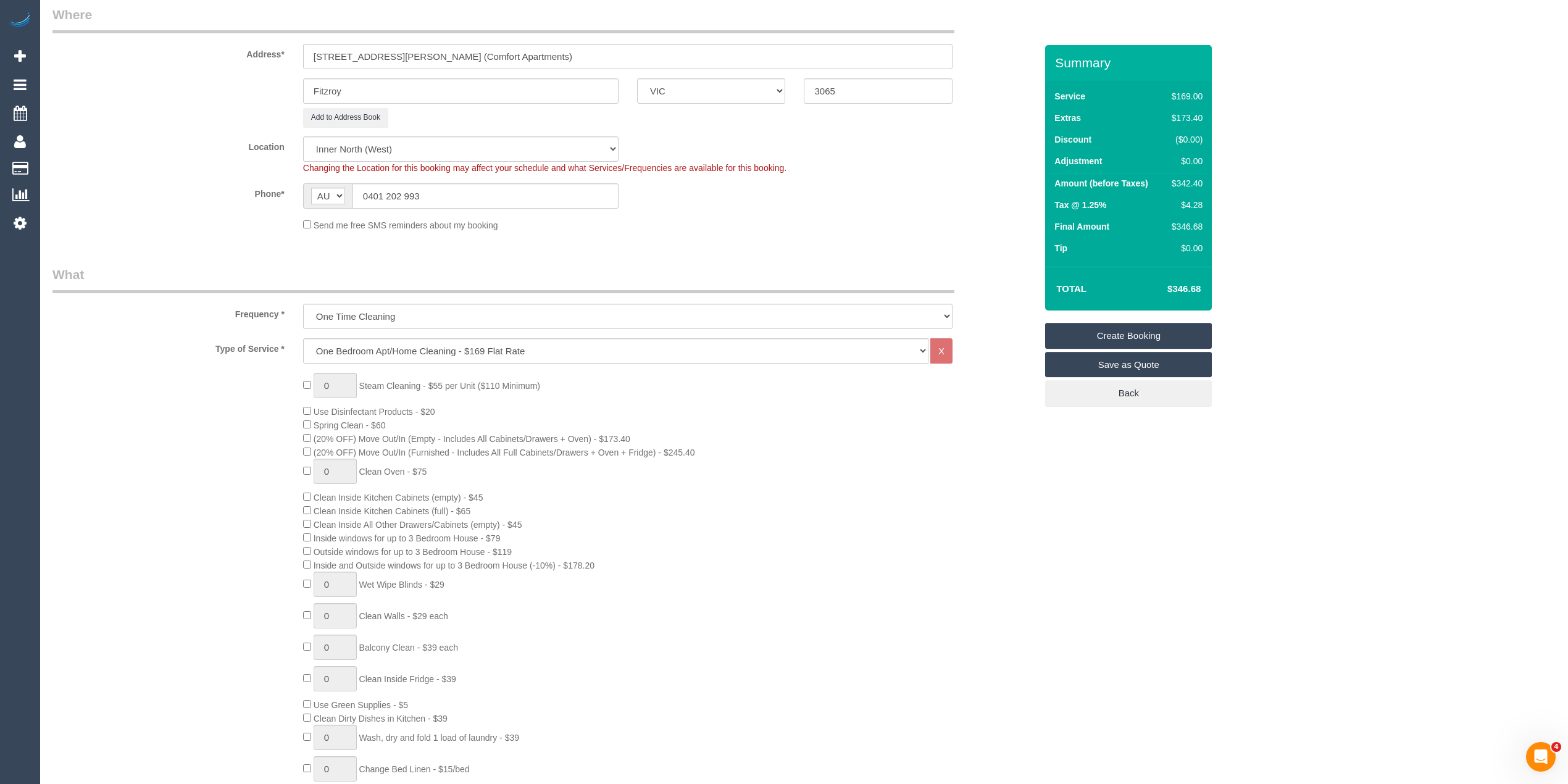
scroll to position [0, 0]
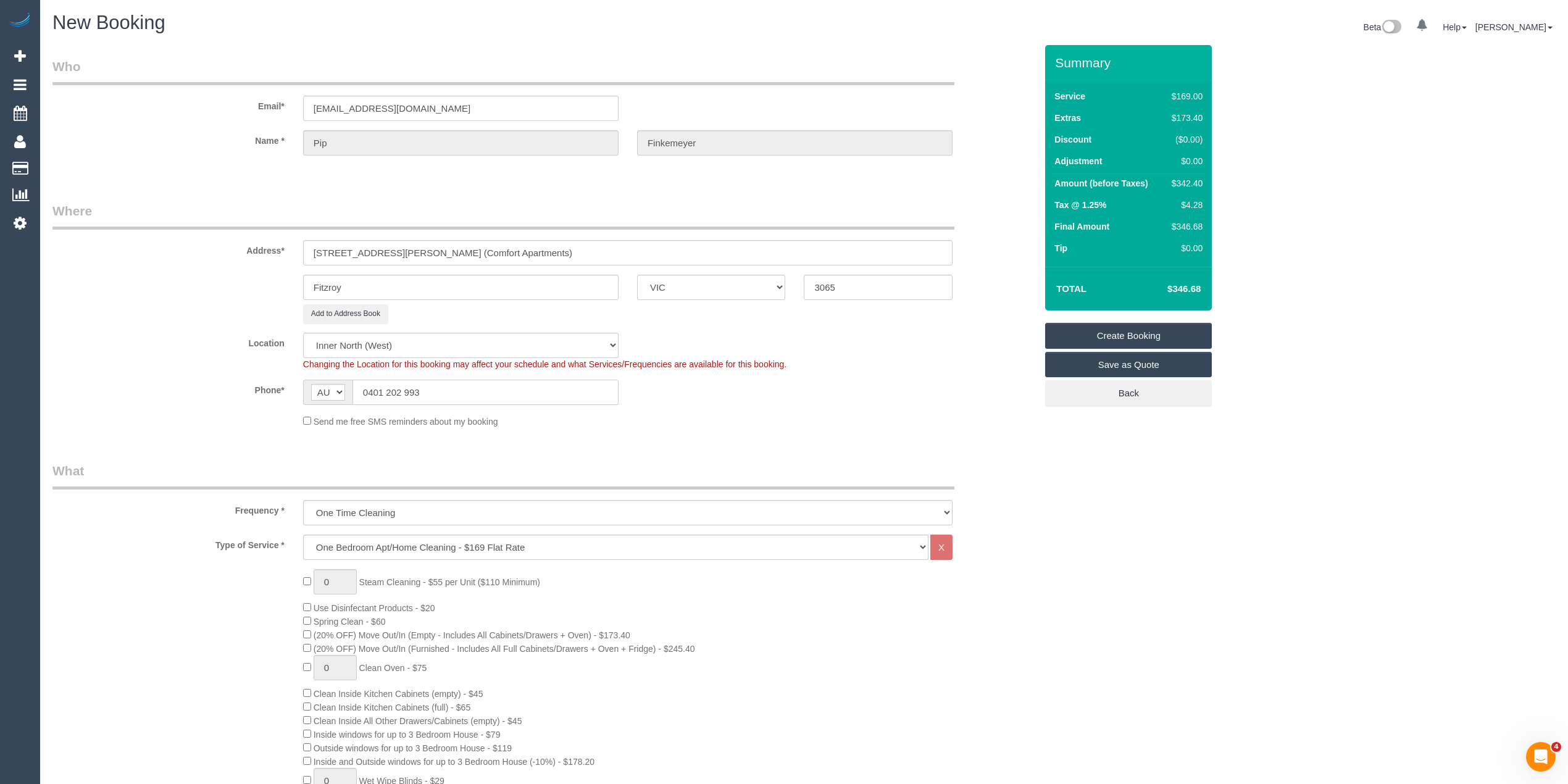
drag, startPoint x: 472, startPoint y: 388, endPoint x: 299, endPoint y: 388, distance: 173.0
click at [299, 388] on div "AF AL DZ AD AO AI AQ AG AR AM AW AU AT AZ BS BH BD BB BY BE BZ BJ BM BT BO BA B…" at bounding box center [460, 392] width 334 height 25
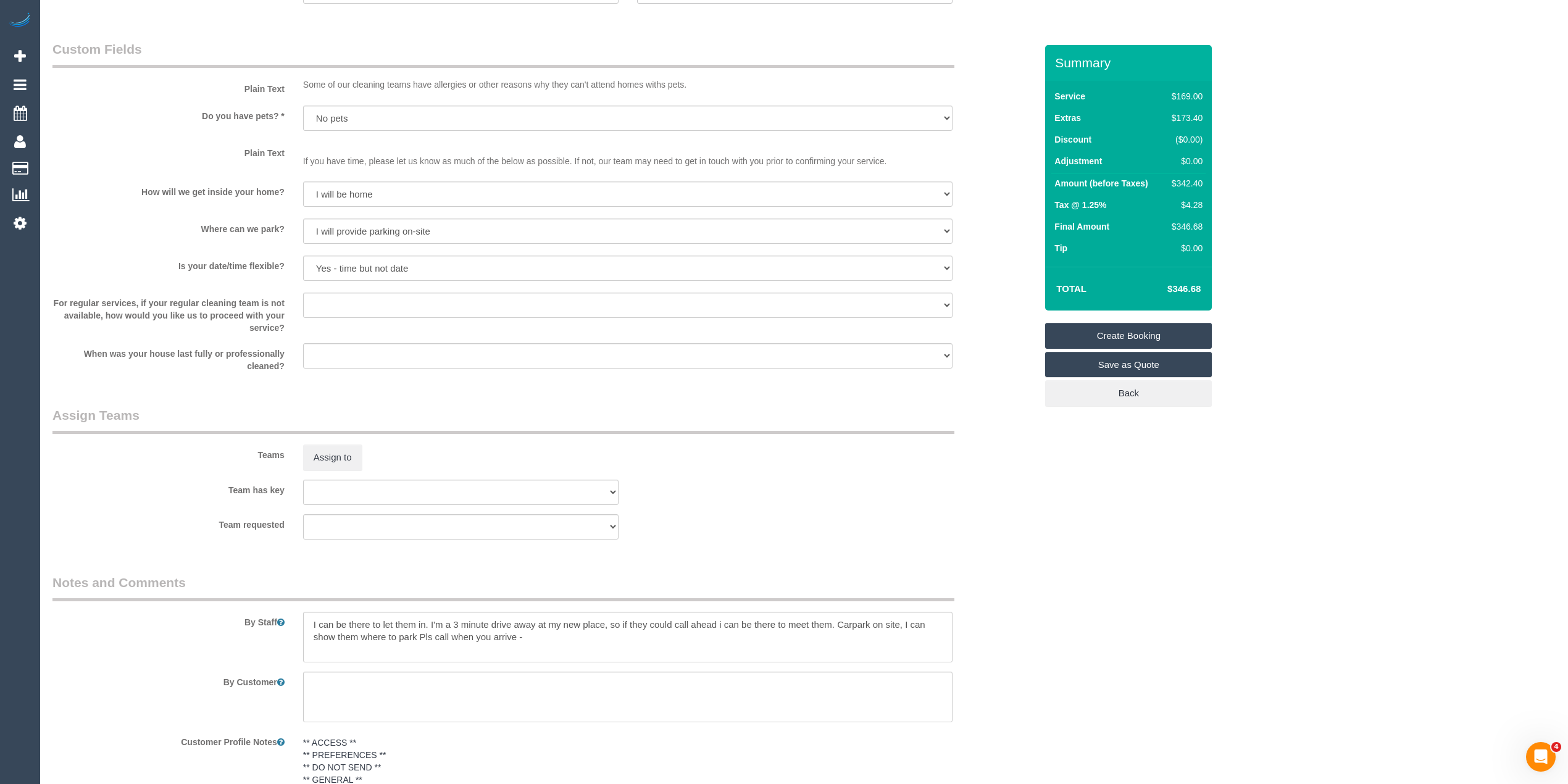
scroll to position [1577, 0]
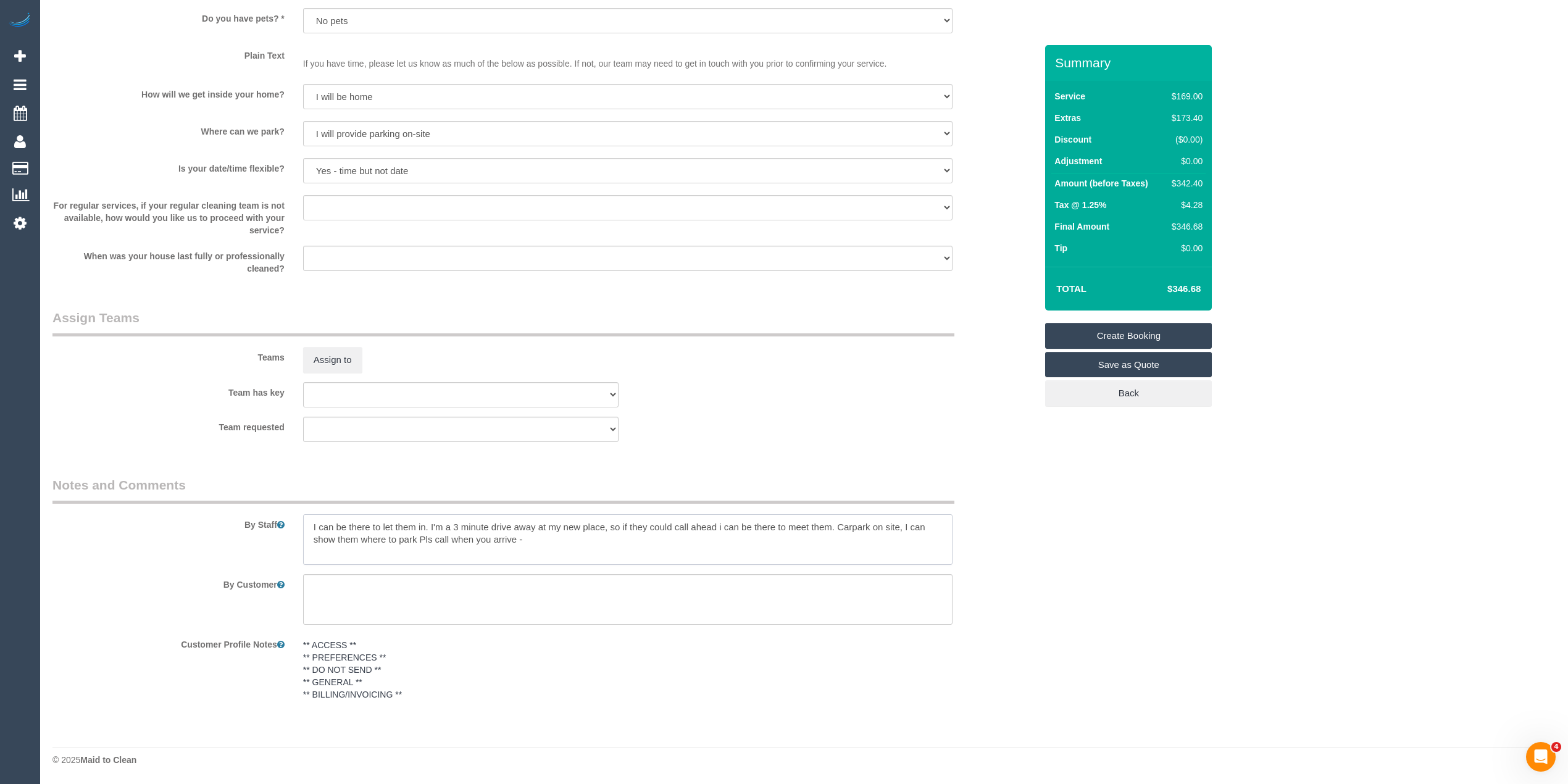
click at [544, 536] on textarea at bounding box center [627, 539] width 650 height 51
paste textarea "0401 202 993"
type textarea "I can be there to let them in. I'm a 3 minute drive away at my new place, so if…"
drag, startPoint x: 1297, startPoint y: 577, endPoint x: 1291, endPoint y: 565, distance: 13.4
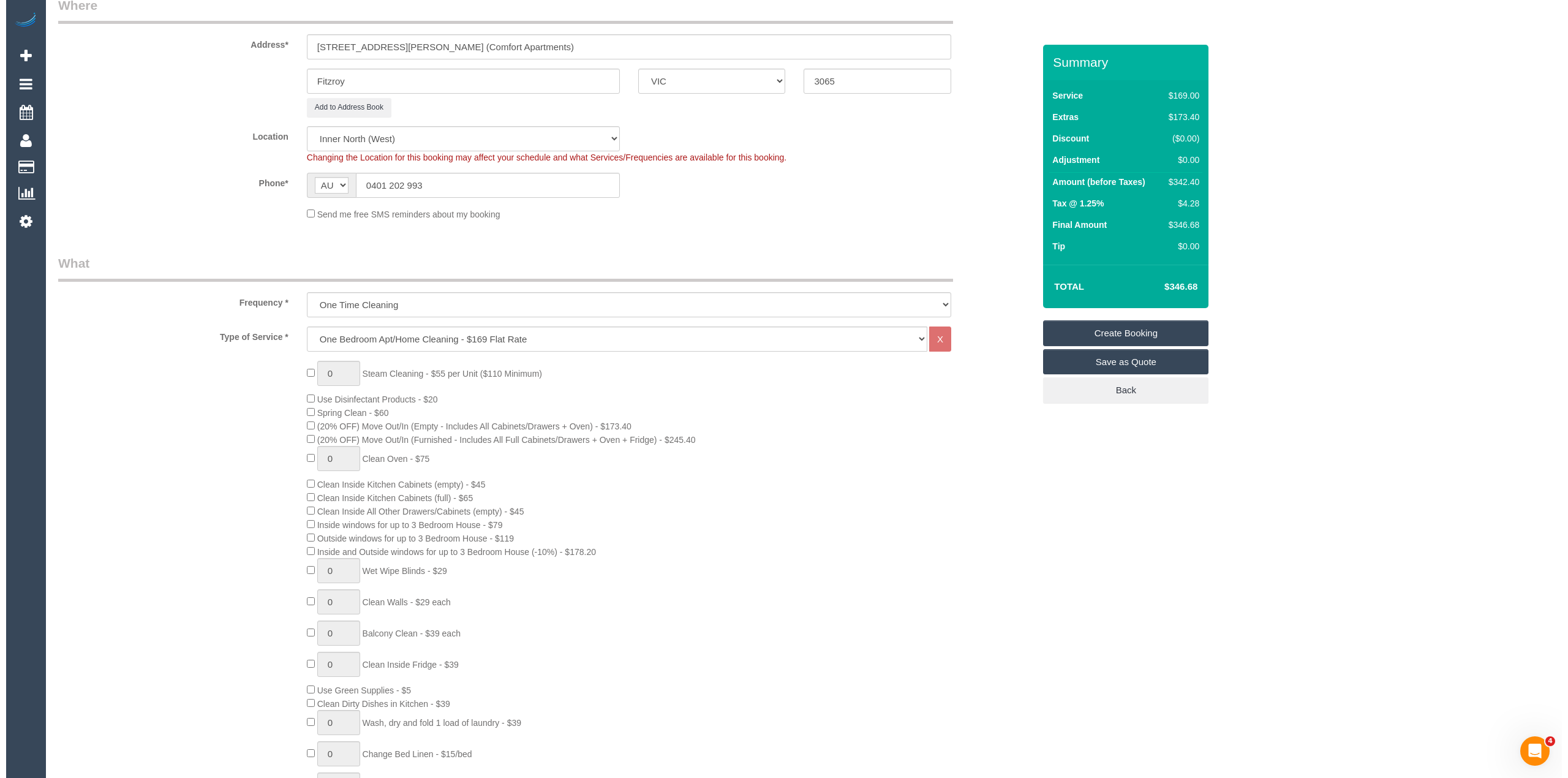
scroll to position [0, 0]
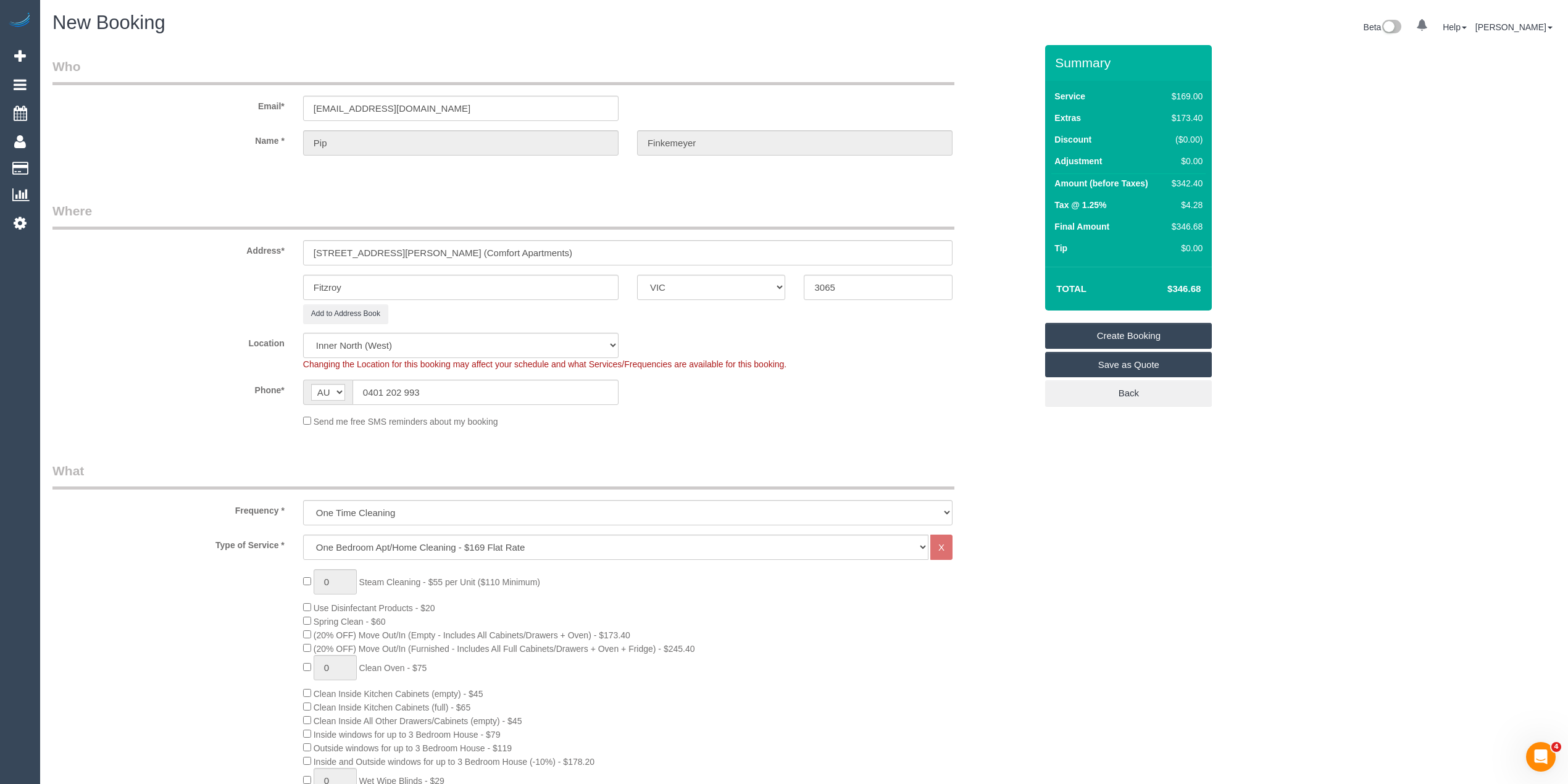
click at [1145, 328] on link "Create Booking" at bounding box center [1128, 335] width 166 height 26
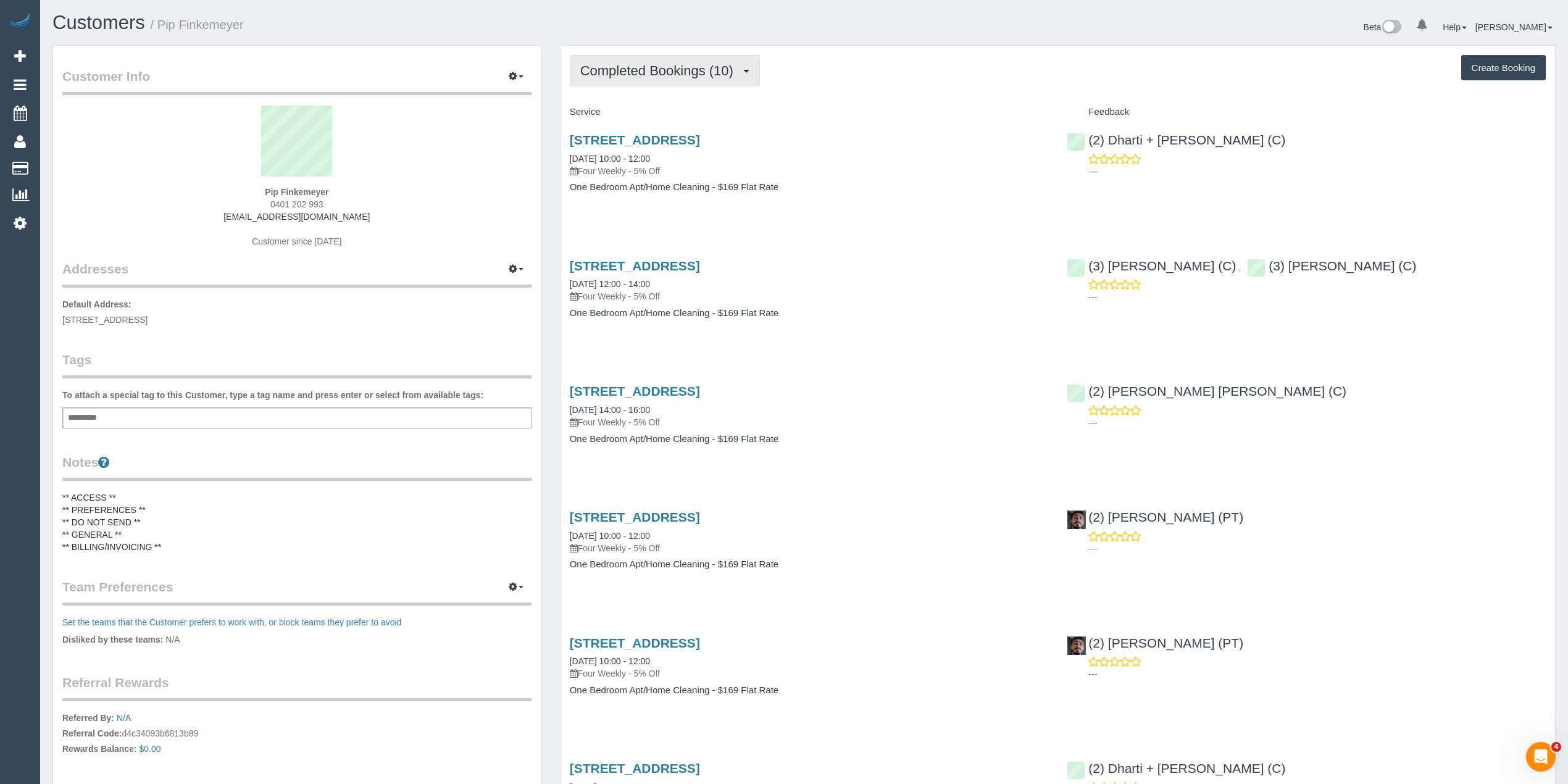
click at [648, 67] on span "Completed Bookings (10)" at bounding box center [660, 70] width 159 height 15
click at [658, 117] on link "Upcoming Bookings (1)" at bounding box center [636, 115] width 133 height 16
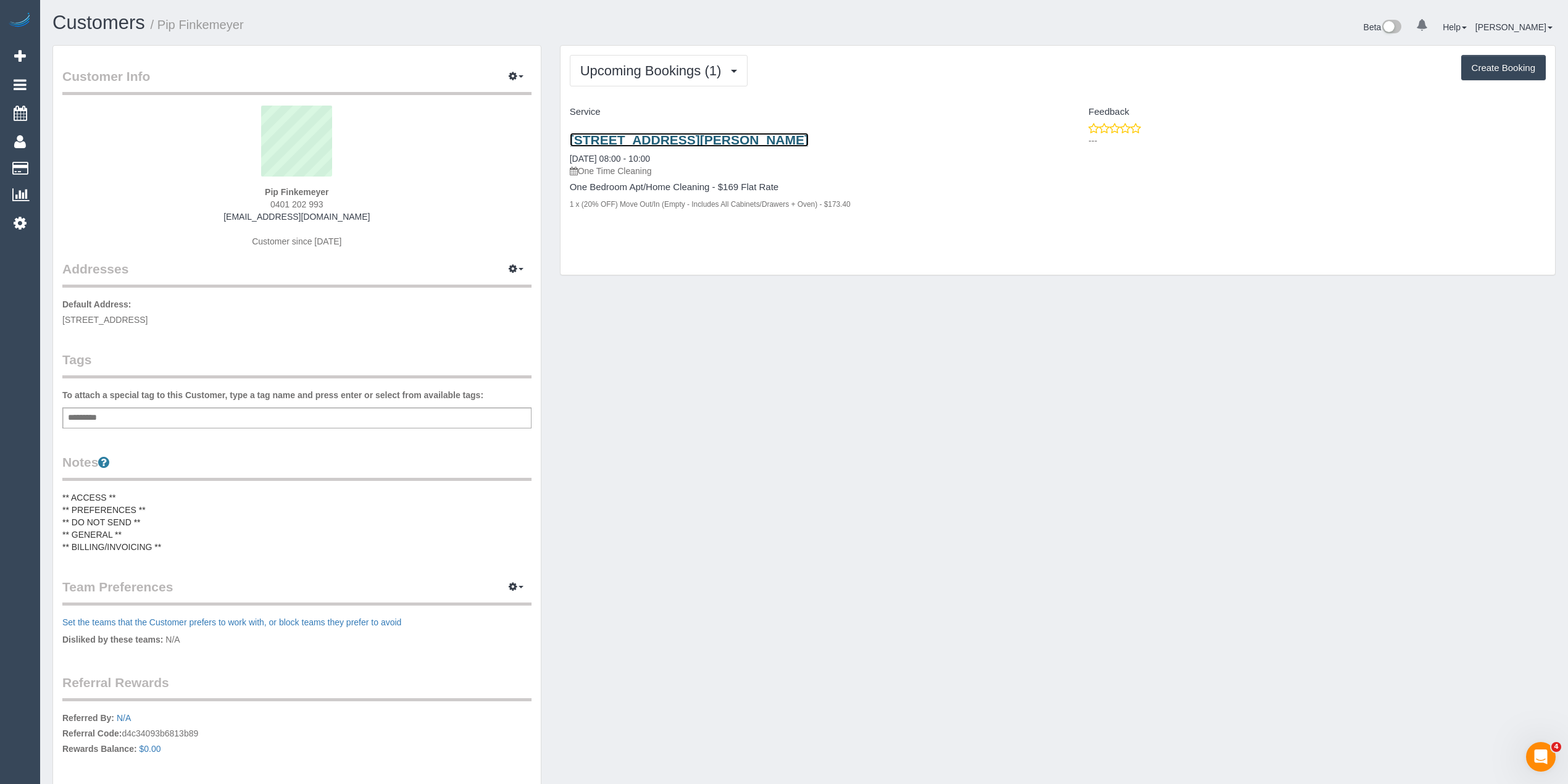
click at [705, 136] on link "21/28 Palmer Street (Comfort Apartments), Fitzroy, VIC 3065" at bounding box center [689, 140] width 239 height 14
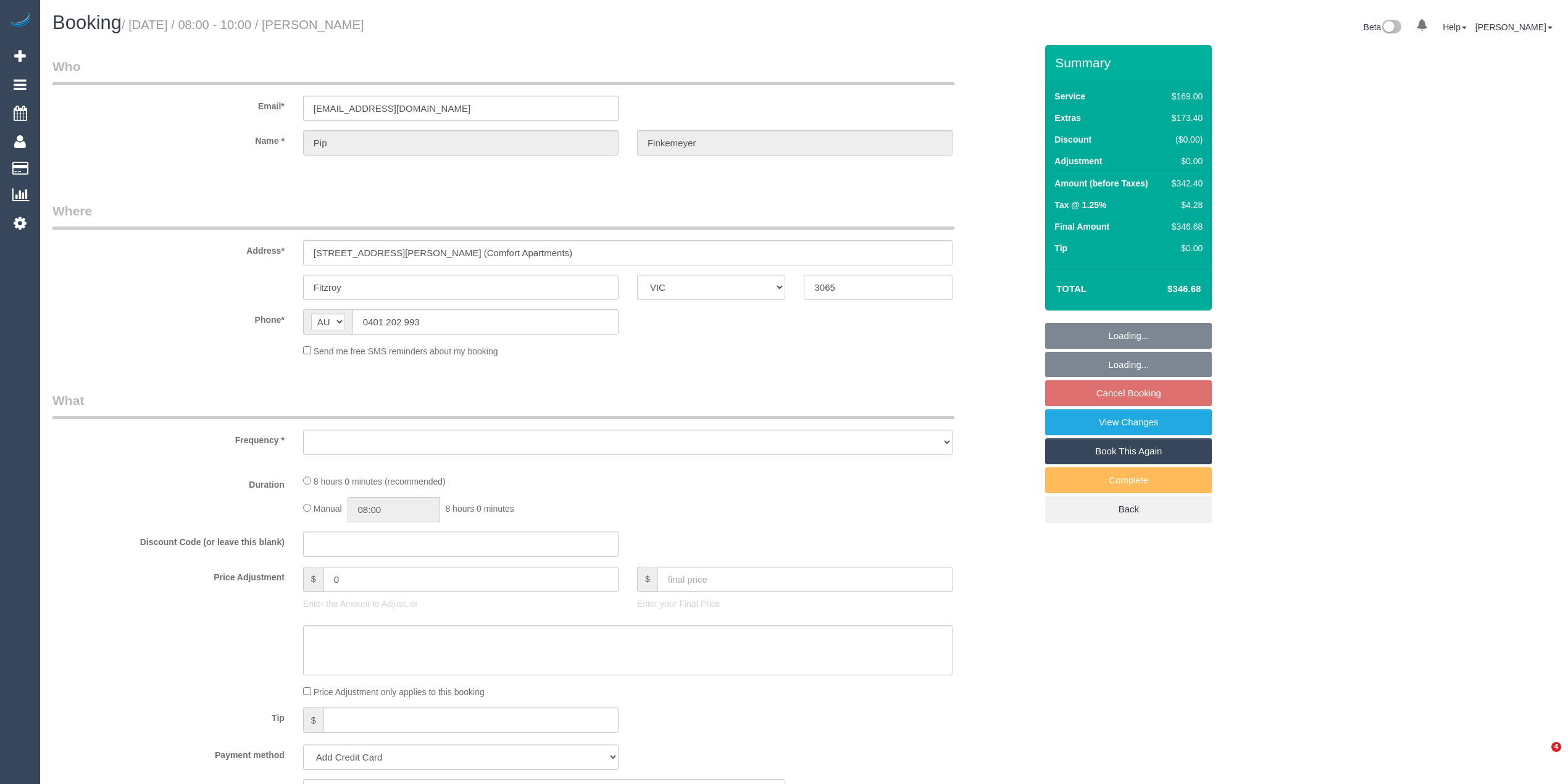
select select "VIC"
select select "number:28"
select select "number:14"
select select "number:18"
select select "number:24"
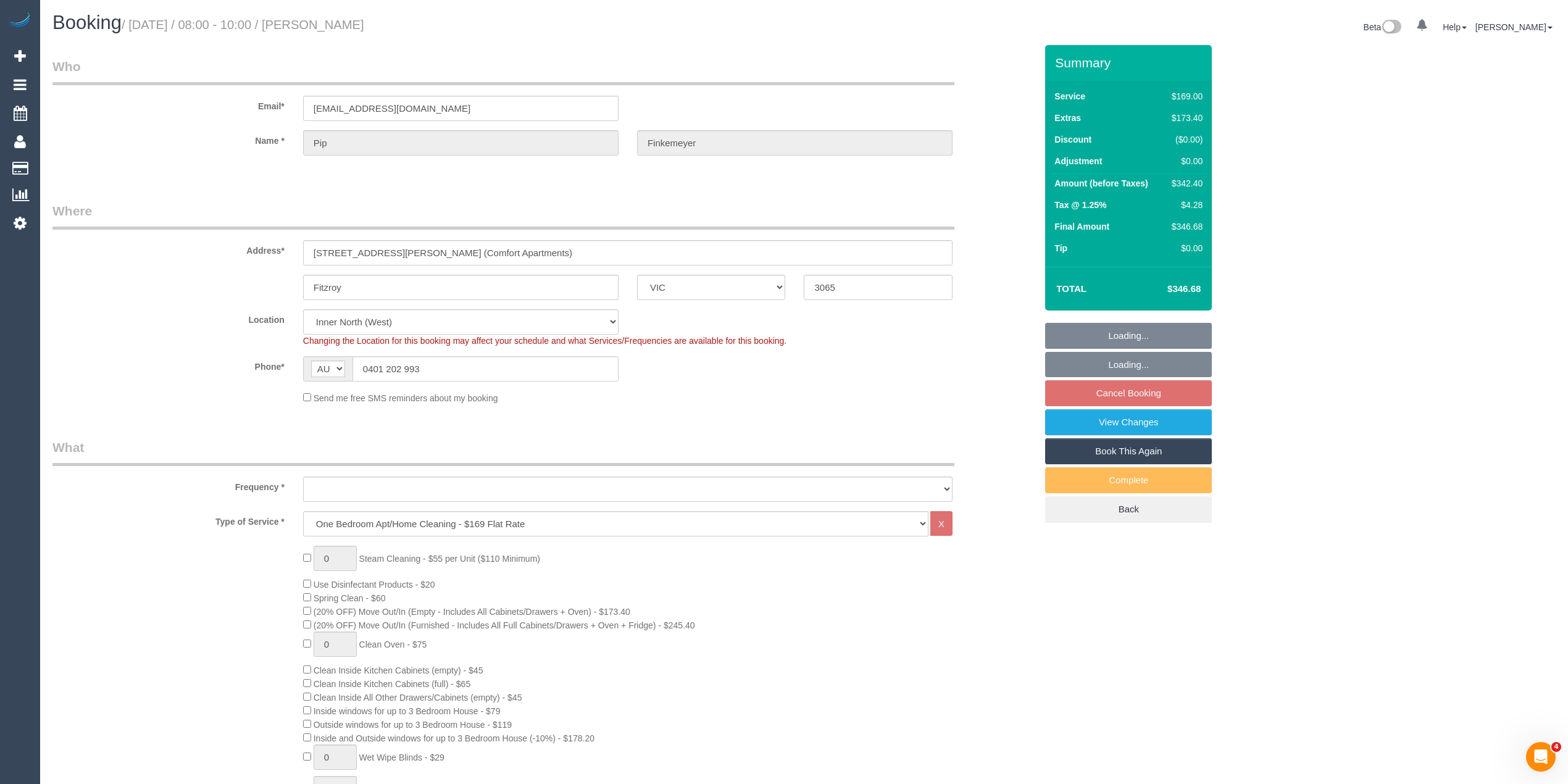
select select "object:782"
select select "string:stripe-pm_1QCUUQ2GScqysDRVr7Si1lgN"
select select "spot2"
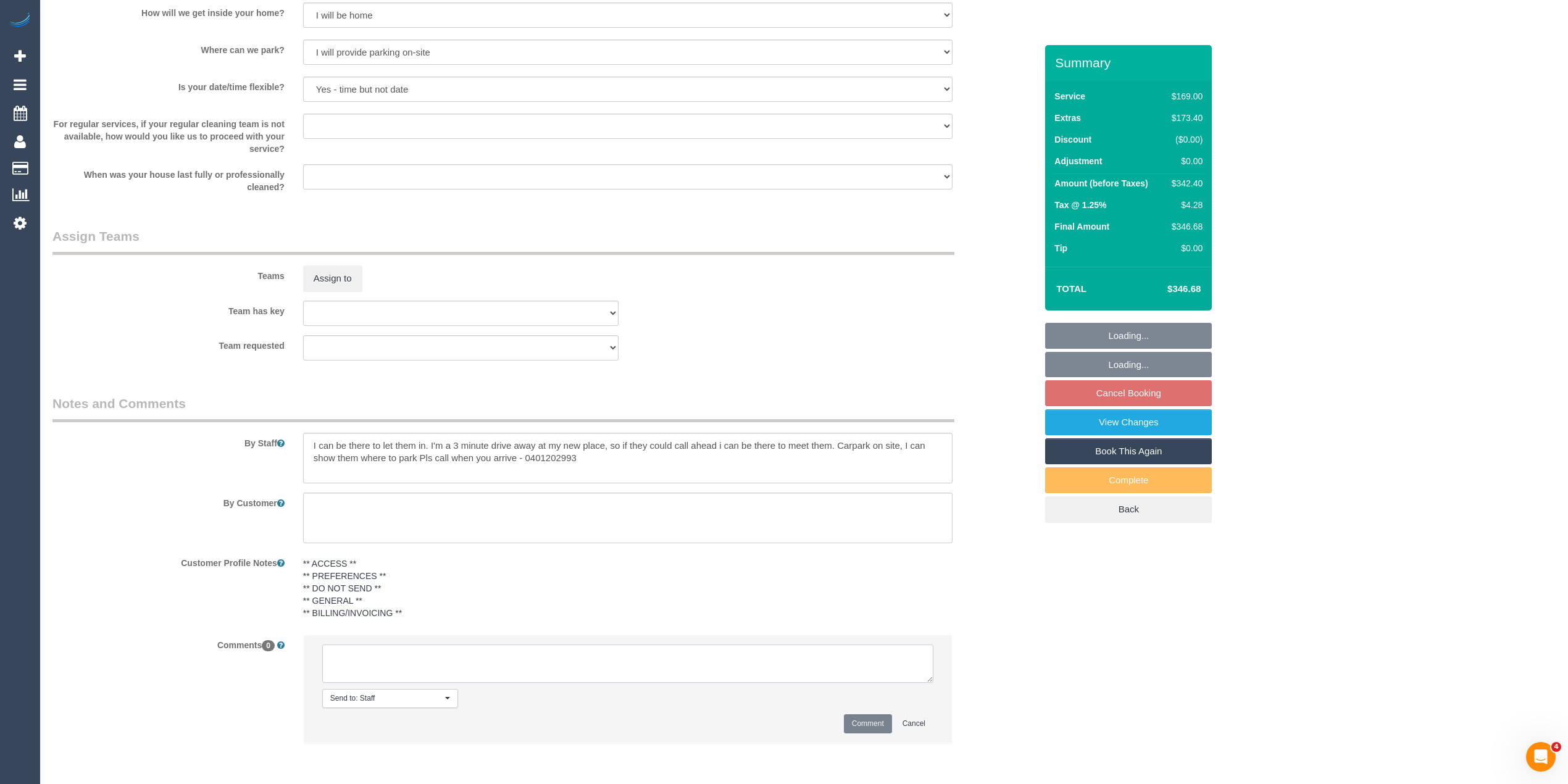
click at [363, 665] on textarea at bounding box center [627, 664] width 611 height 38
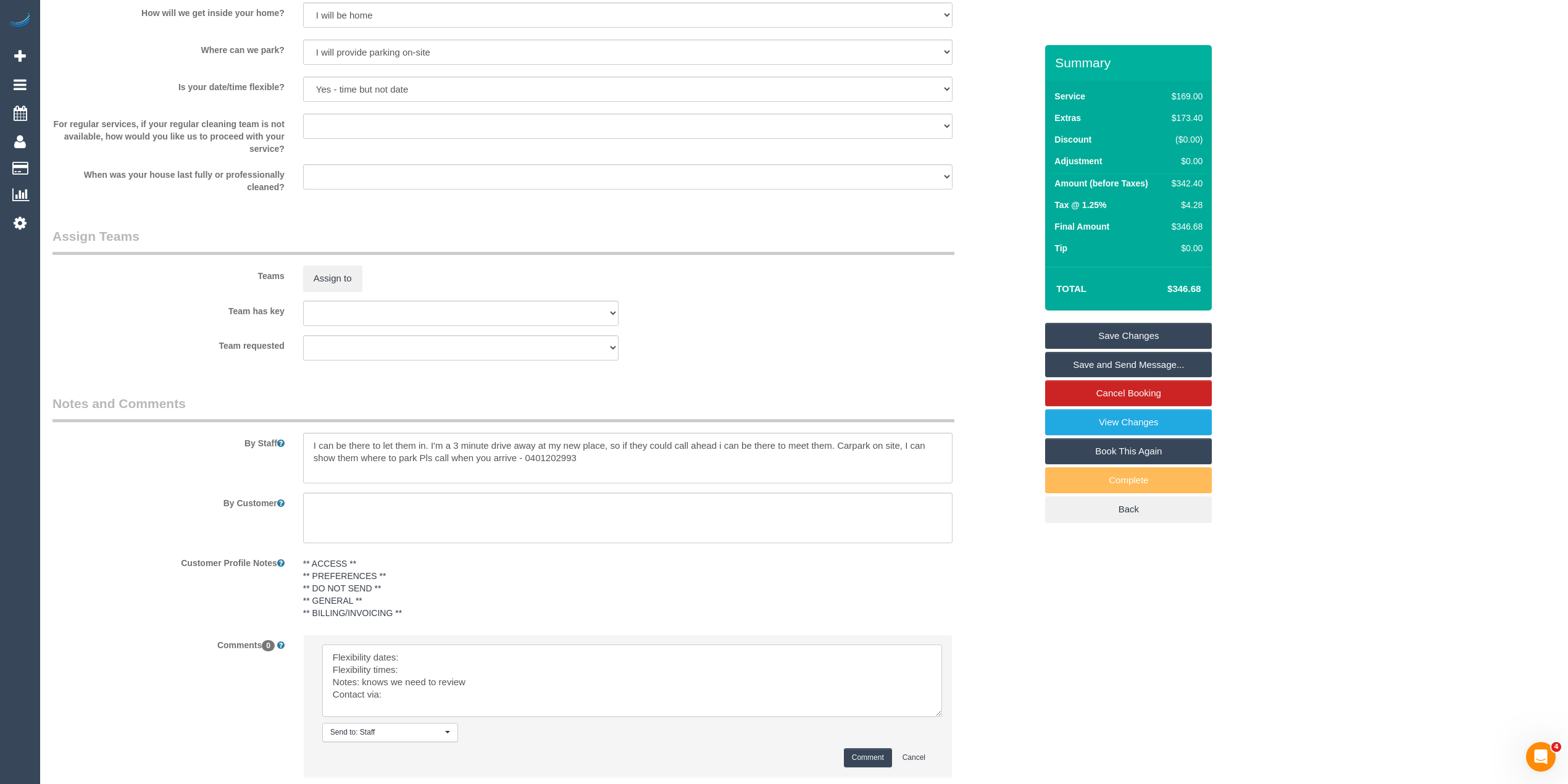
drag, startPoint x: 924, startPoint y: 674, endPoint x: 924, endPoint y: 721, distance: 47.0
click at [933, 716] on textarea at bounding box center [631, 680] width 620 height 72
click at [475, 653] on textarea at bounding box center [632, 685] width 621 height 83
click at [430, 673] on textarea at bounding box center [632, 685] width 621 height 83
click at [427, 696] on textarea at bounding box center [632, 685] width 621 height 83
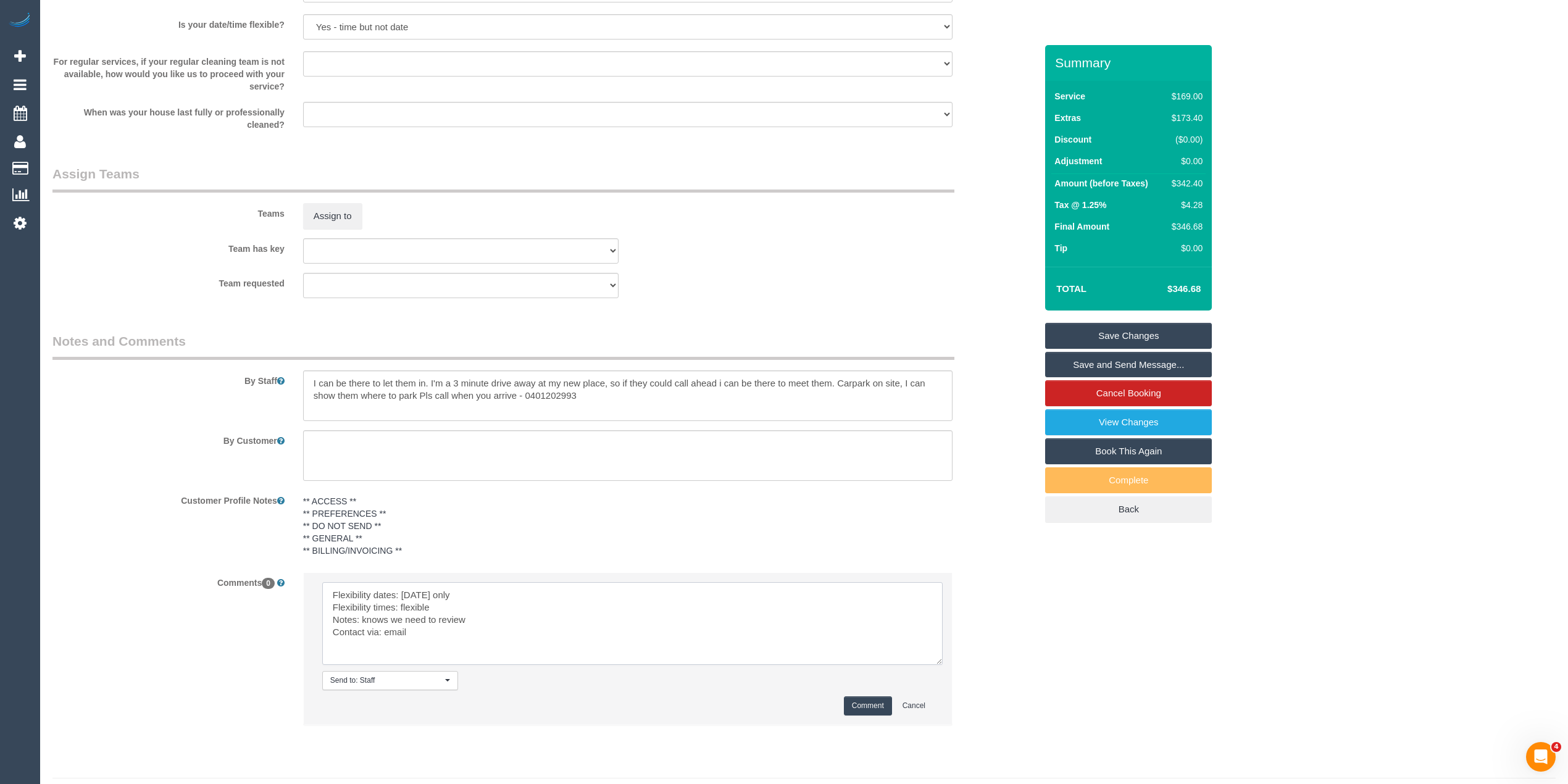
scroll to position [1729, 0]
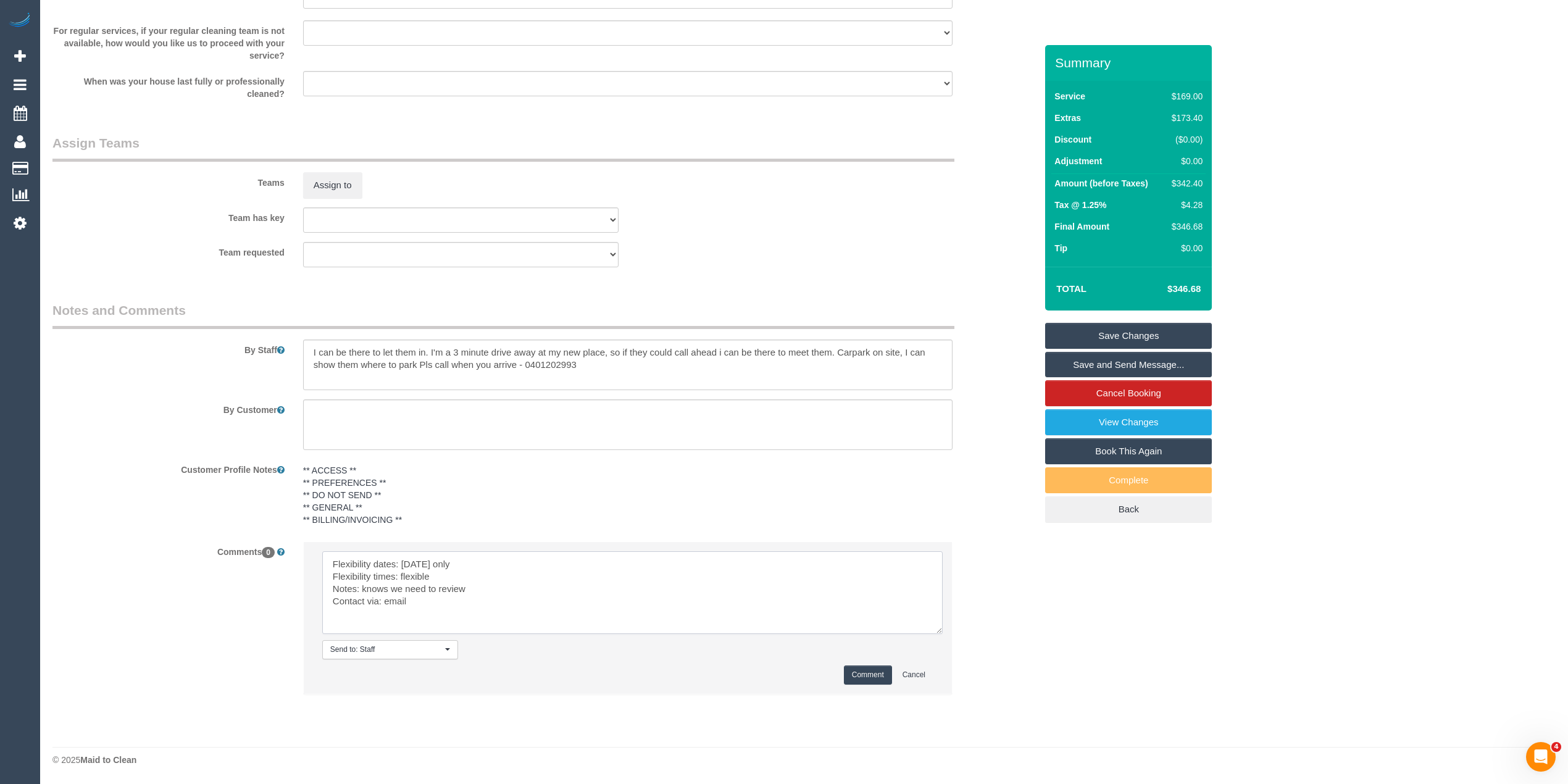
type textarea "Flexibility dates: [DATE] only Flexibility times: flexible Notes: knows we need…"
click at [873, 675] on button "Comment" at bounding box center [868, 675] width 49 height 19
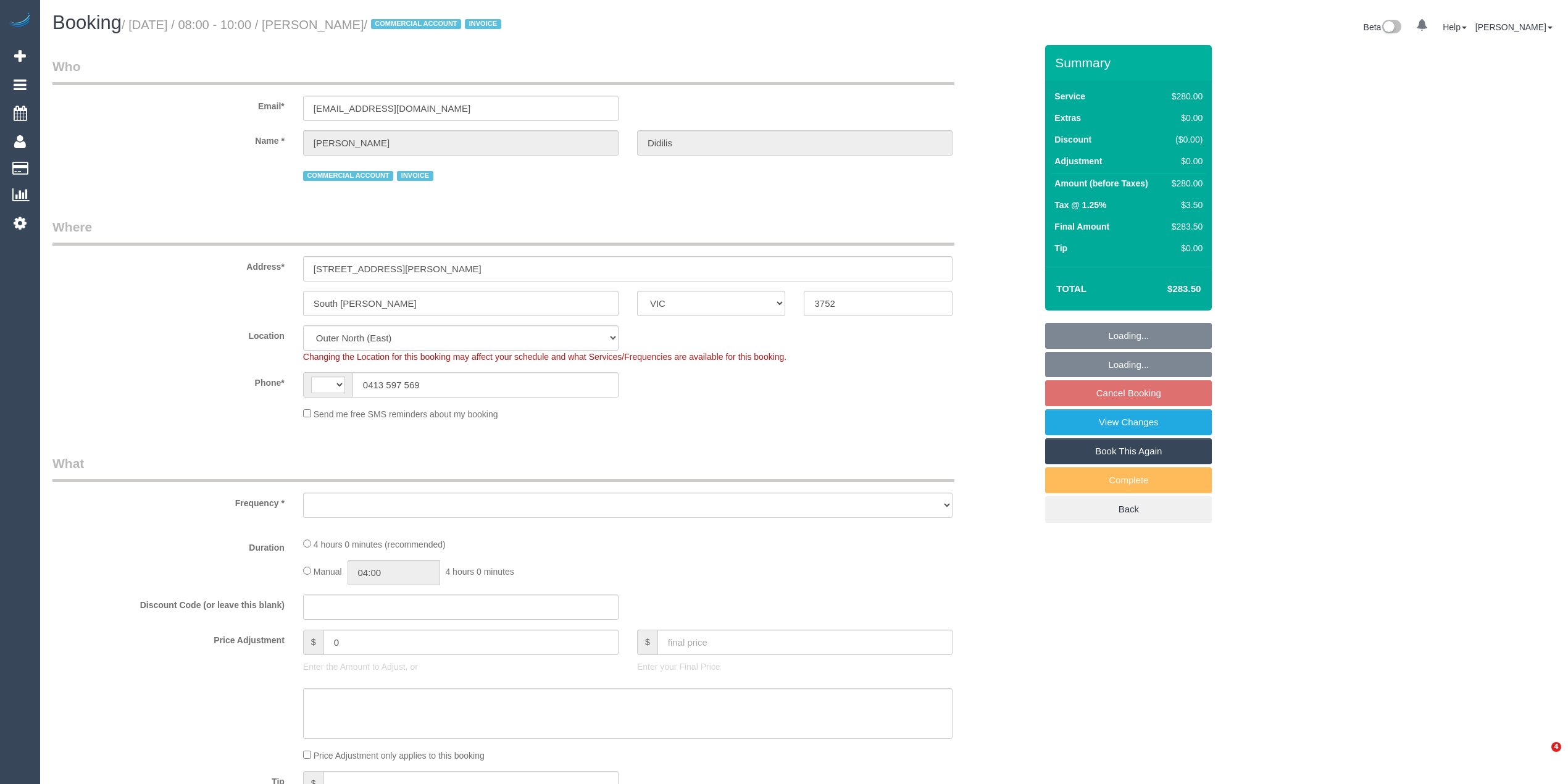
select select "VIC"
select select "string:AU"
select select "240"
select select "number:27"
select select "number:14"
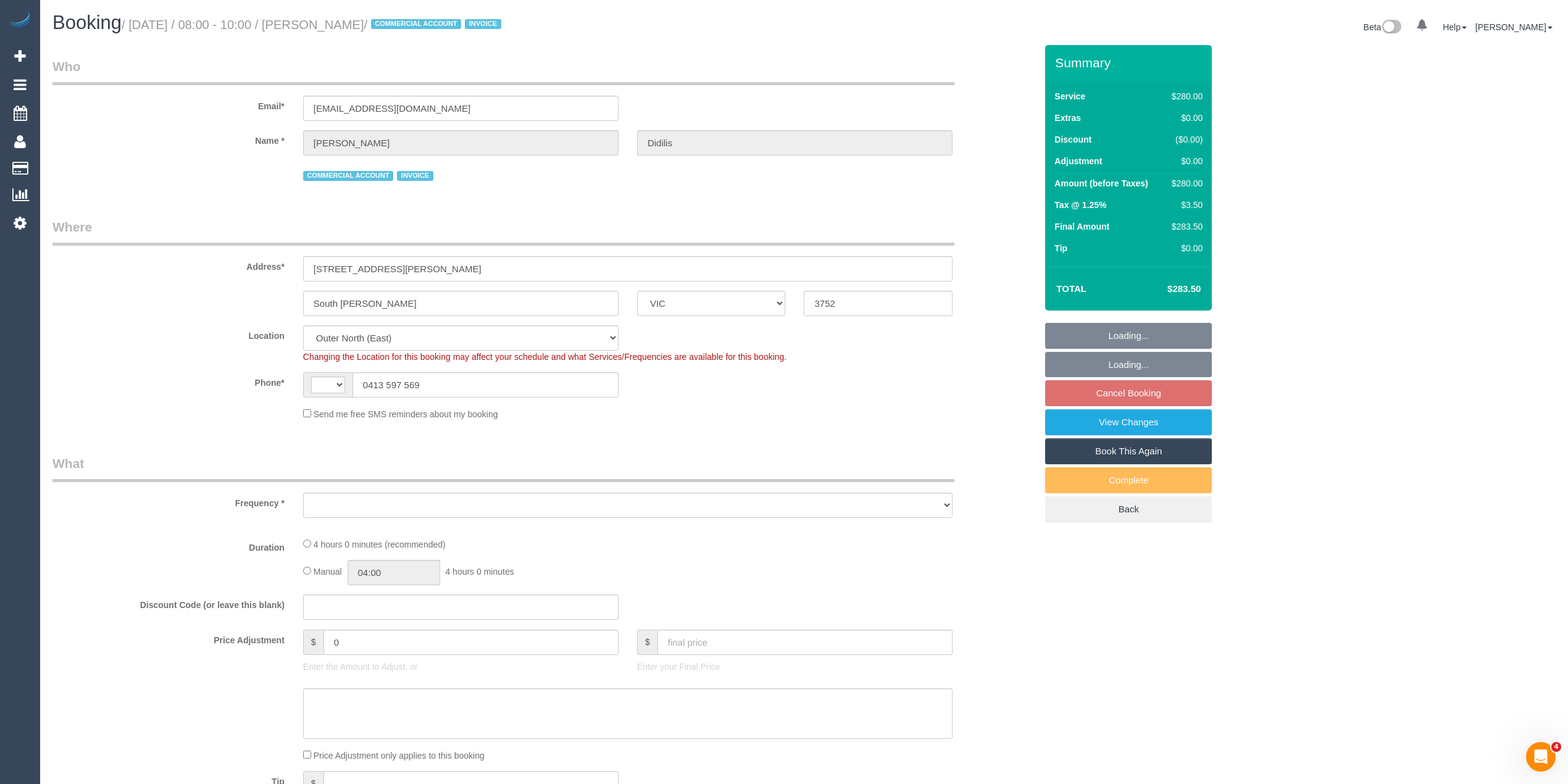
select select "number:18"
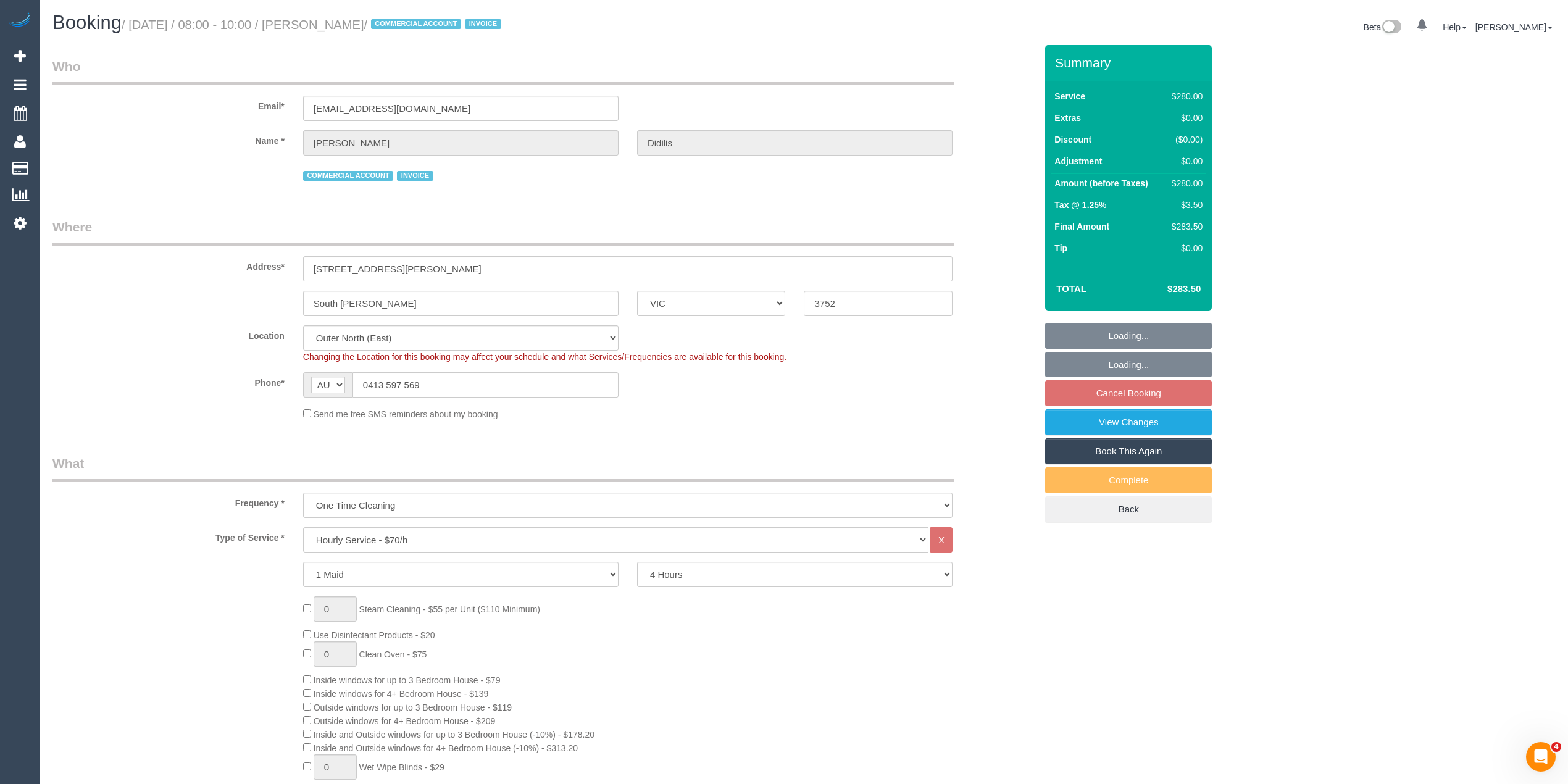
select select "object:1195"
select select "spot2"
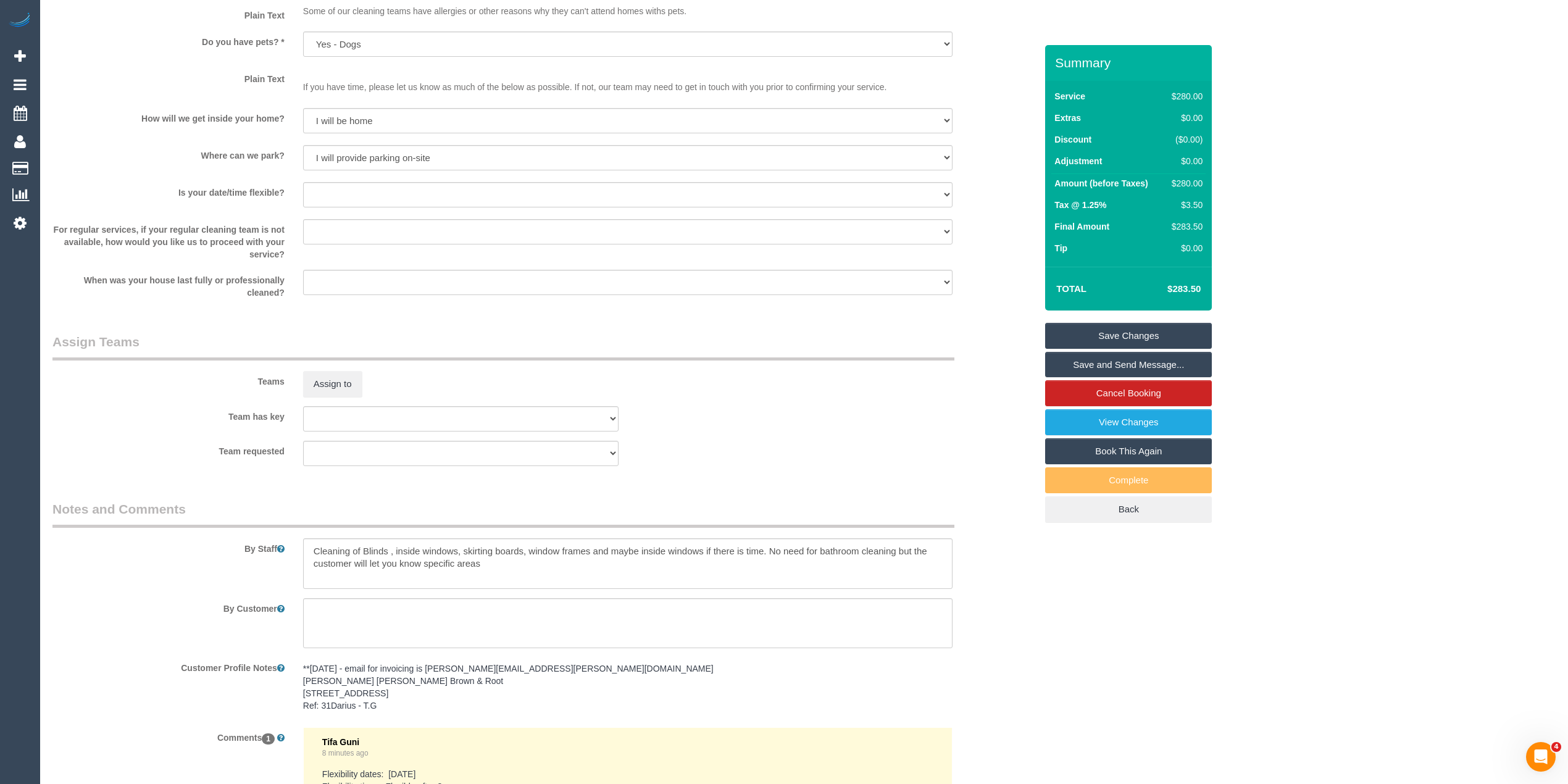
scroll to position [1761, 0]
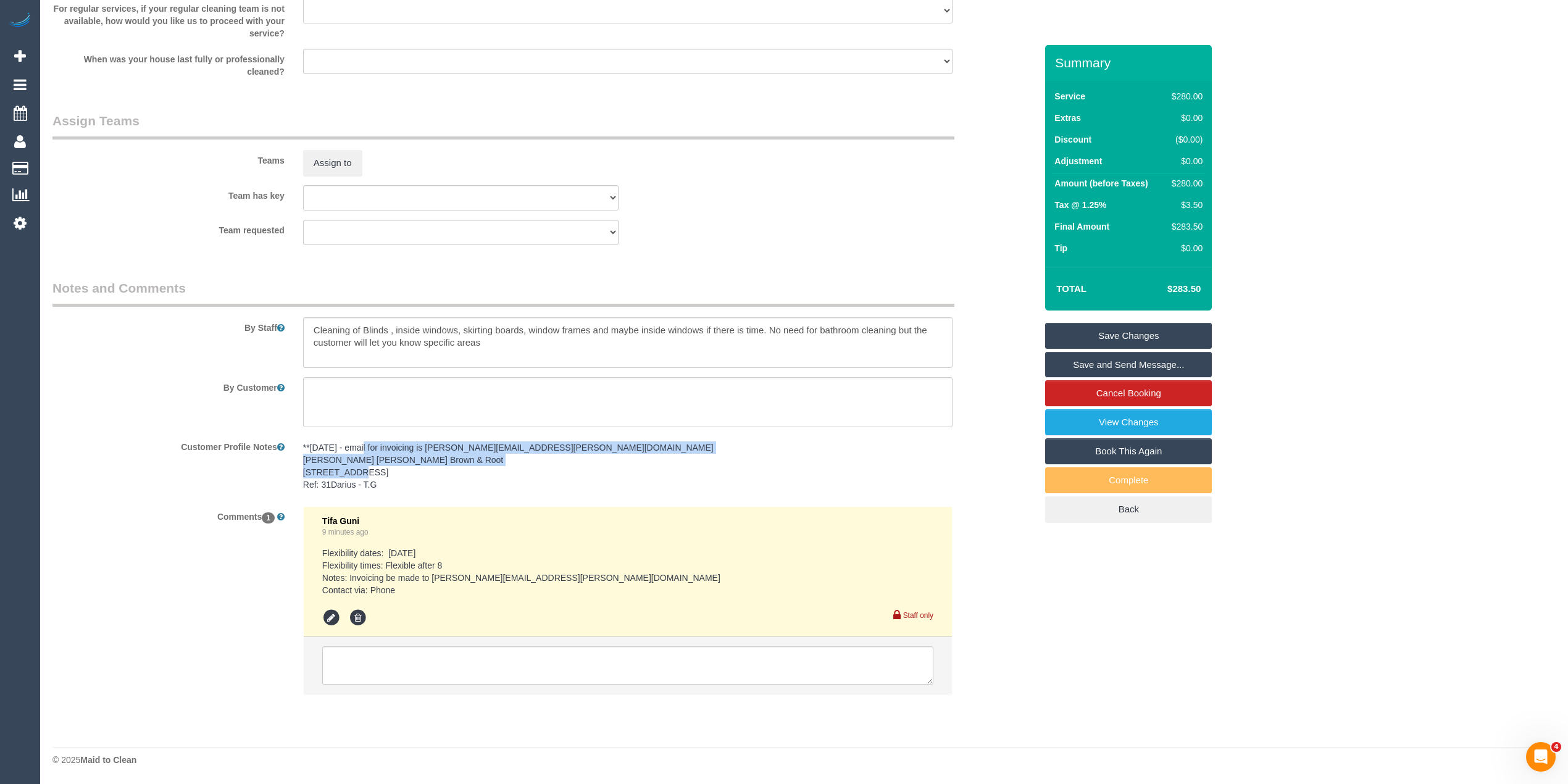
drag, startPoint x: 361, startPoint y: 447, endPoint x: 355, endPoint y: 485, distance: 38.5
click at [355, 485] on pre "**[DATE] - email for invoicing is [PERSON_NAME][EMAIL_ADDRESS][PERSON_NAME][DOM…" at bounding box center [627, 466] width 650 height 49
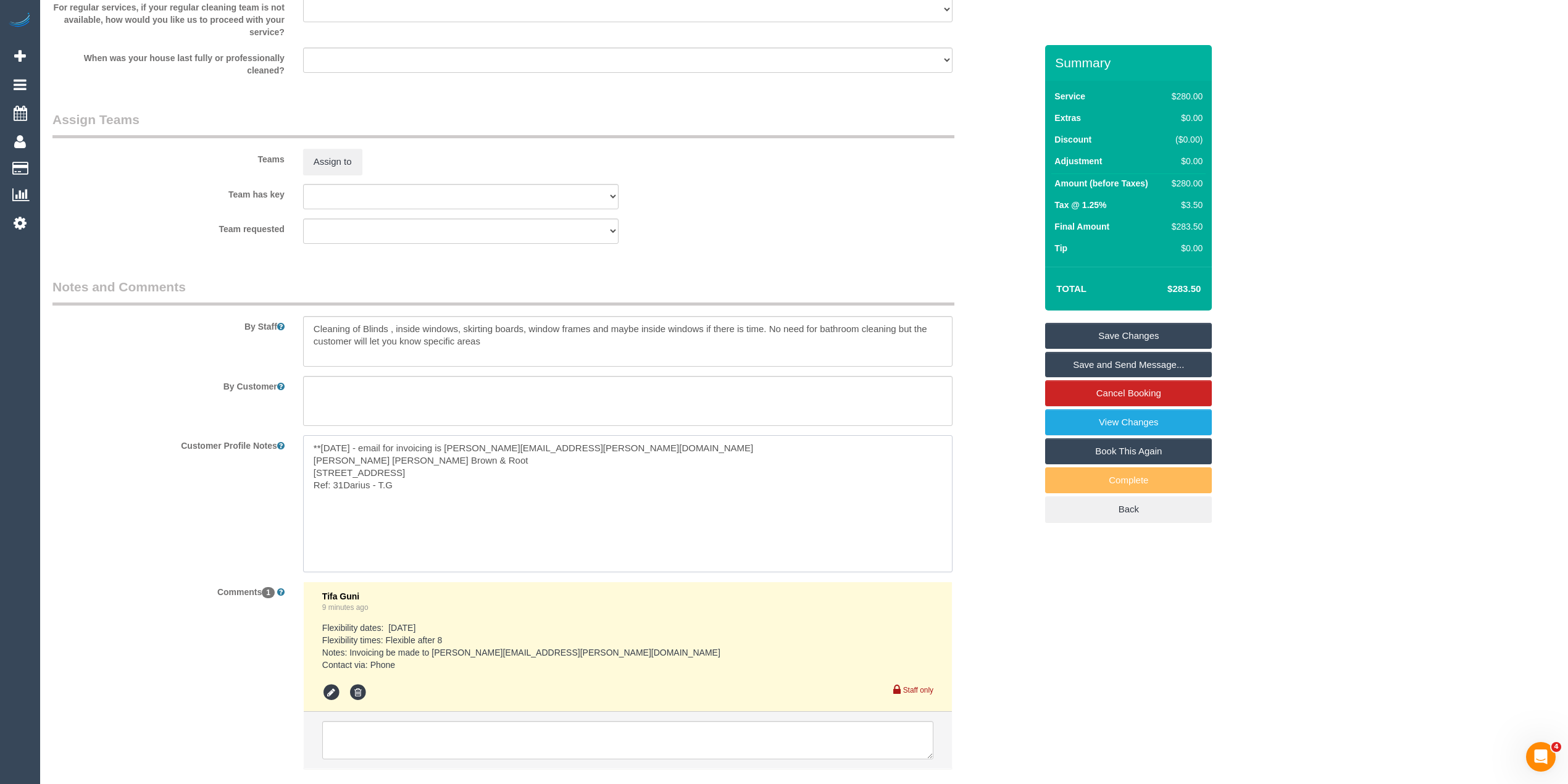
drag, startPoint x: 370, startPoint y: 485, endPoint x: 374, endPoint y: 448, distance: 37.2
click at [374, 448] on textarea "**[DATE] - email for invoicing is [PERSON_NAME][EMAIL_ADDRESS][PERSON_NAME][DOM…" at bounding box center [627, 502] width 650 height 136
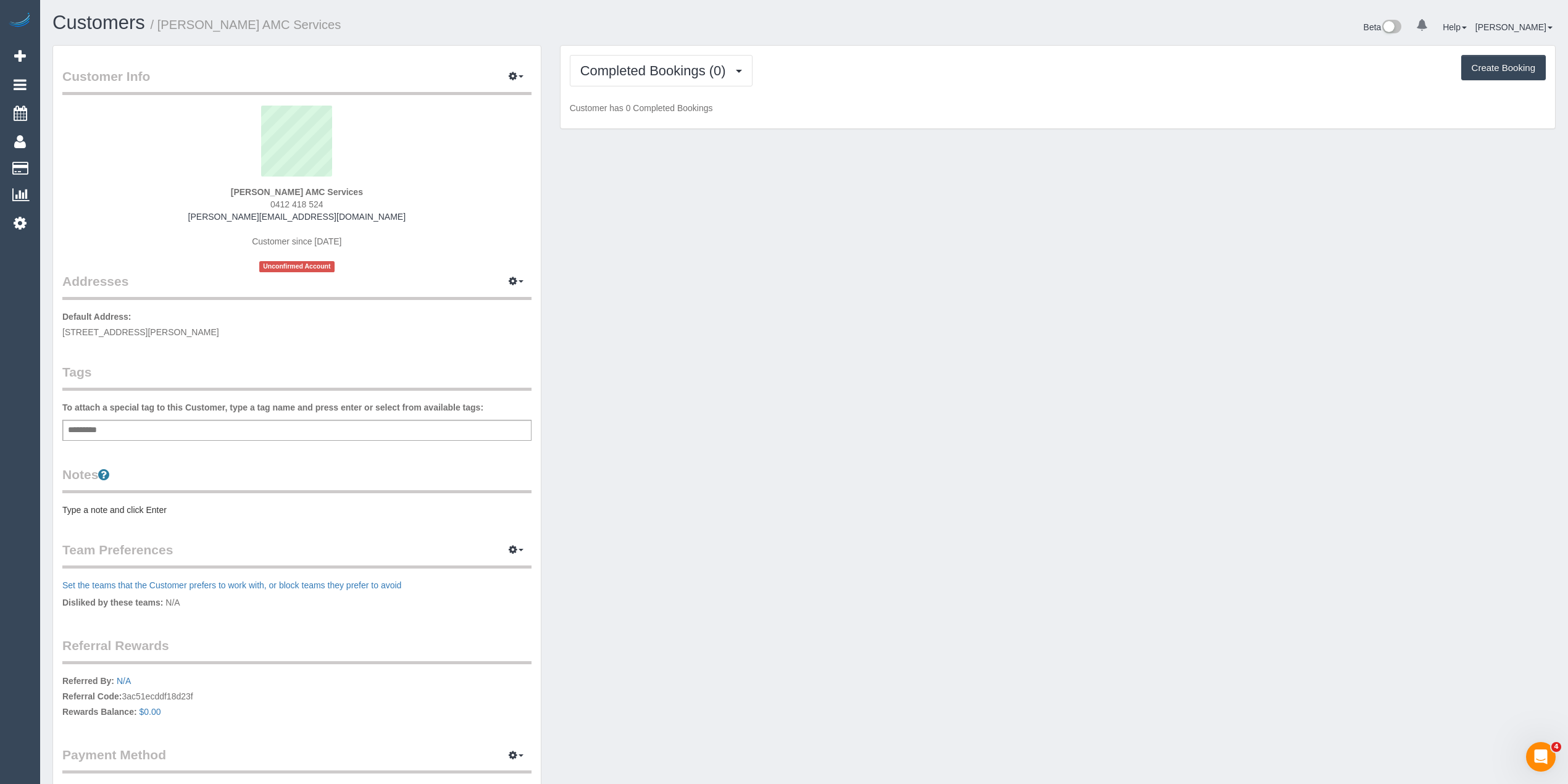
click at [126, 427] on div "Add a tag" at bounding box center [297, 430] width 469 height 21
type input "****"
type input "*******"
type input "***"
type input "*"
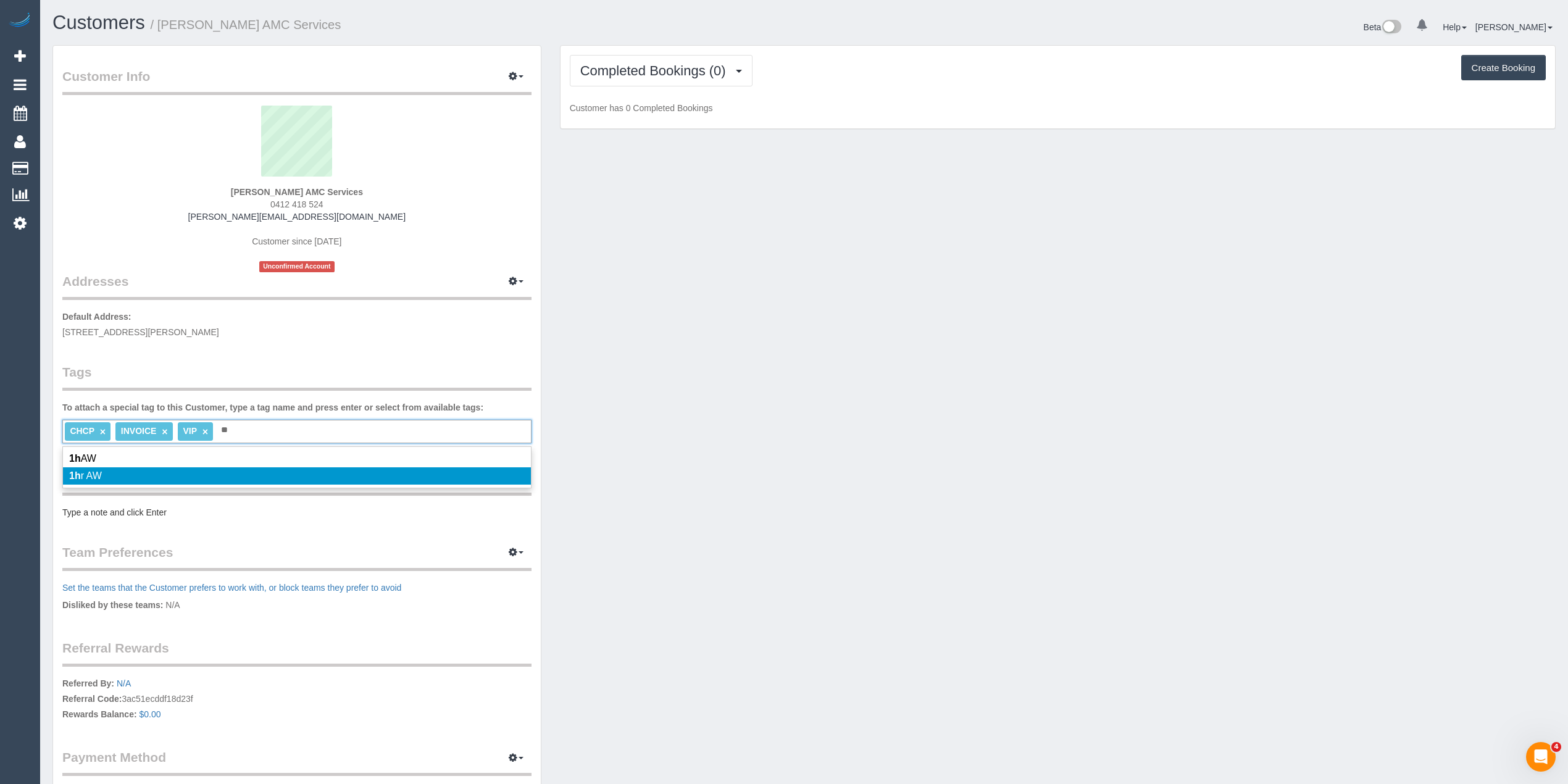
type input "**"
click at [110, 470] on li "1h r AW" at bounding box center [297, 476] width 468 height 18
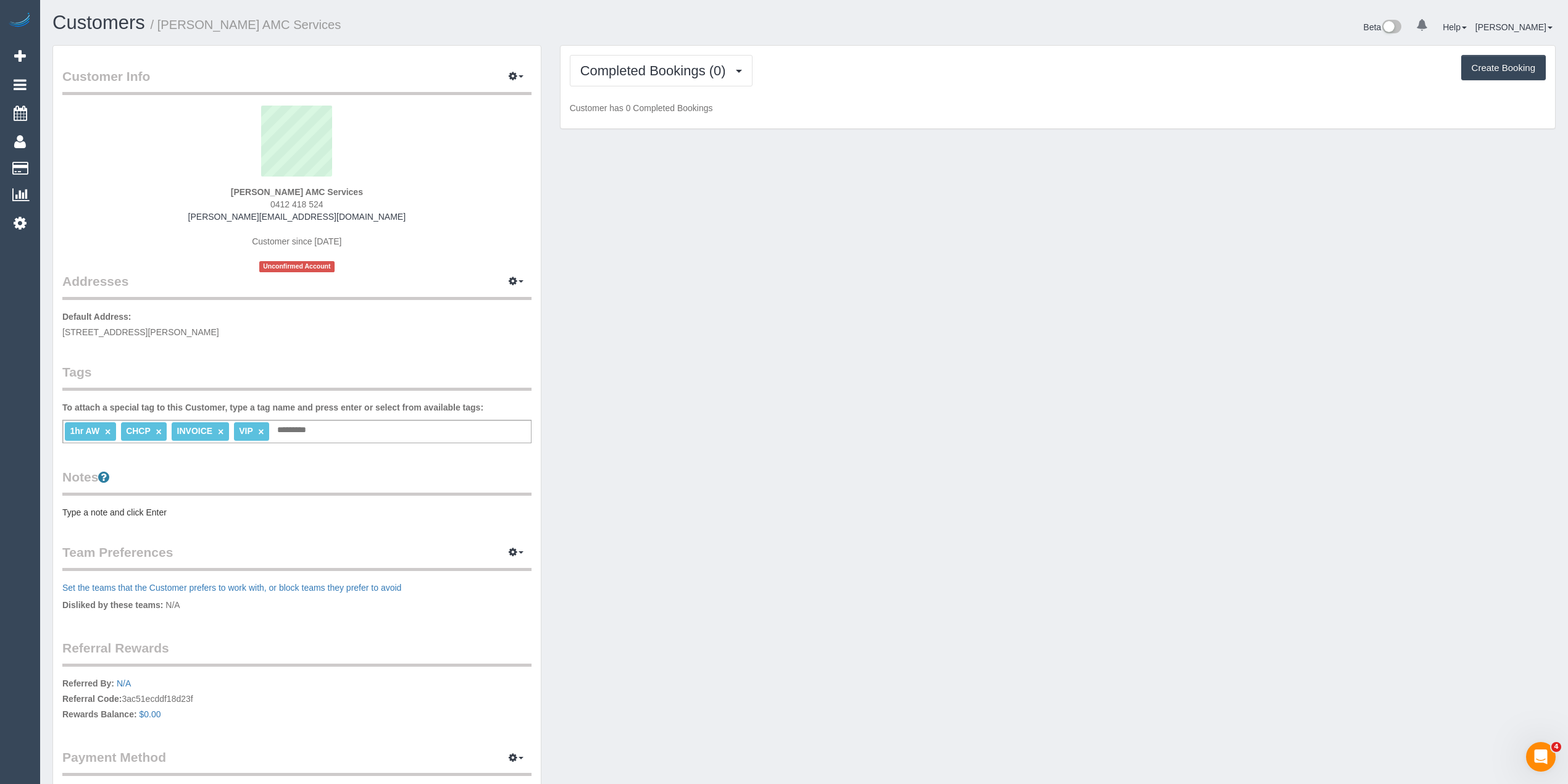
click at [120, 509] on pre "Type a note and click Enter" at bounding box center [297, 512] width 469 height 13
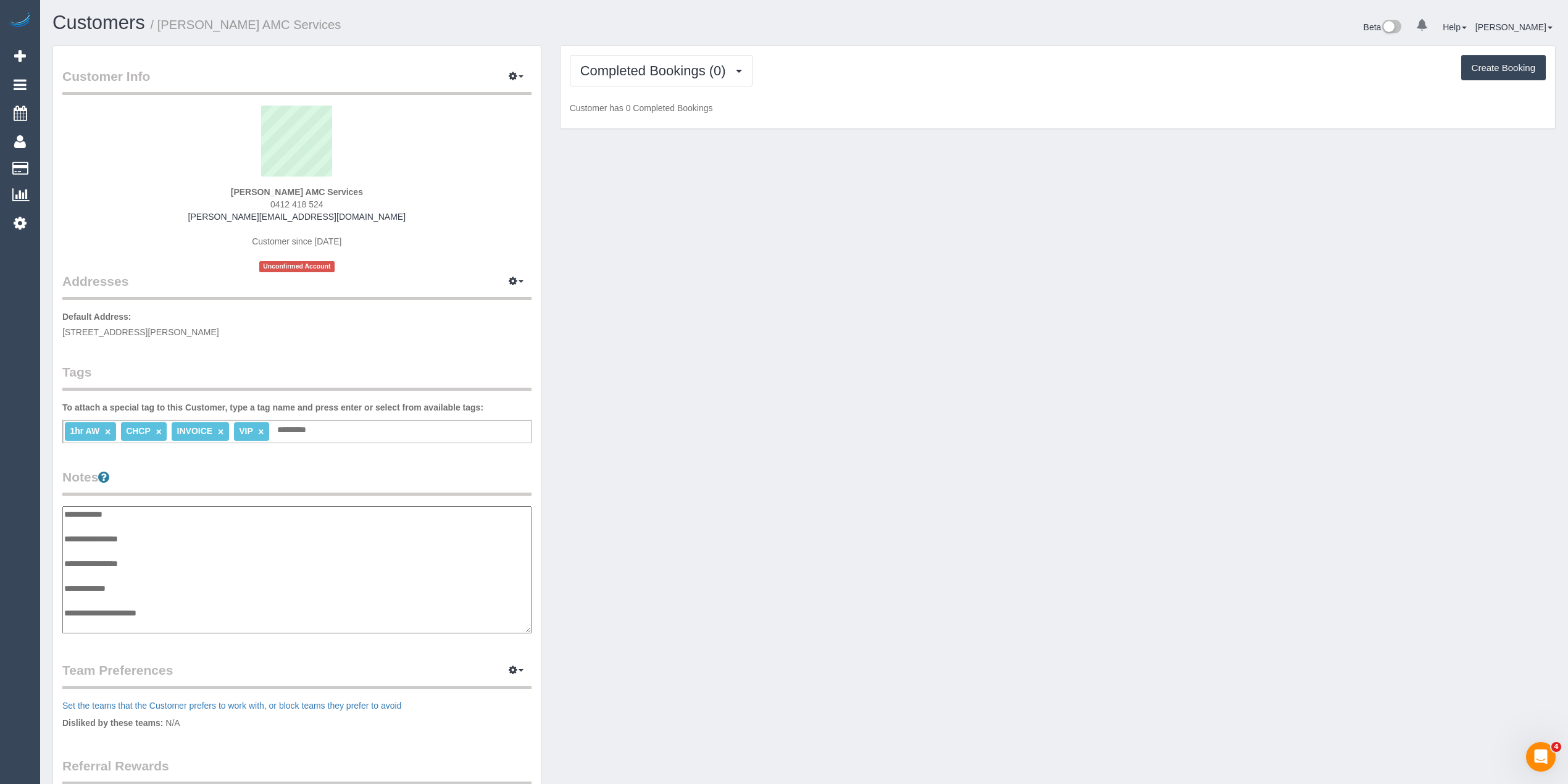
scroll to position [10, 0]
click at [171, 528] on textarea "**********" at bounding box center [297, 569] width 468 height 128
click at [107, 538] on textarea "**********" at bounding box center [297, 569] width 468 height 128
type textarea "**********"
click at [312, 435] on input "text" at bounding box center [295, 430] width 42 height 16
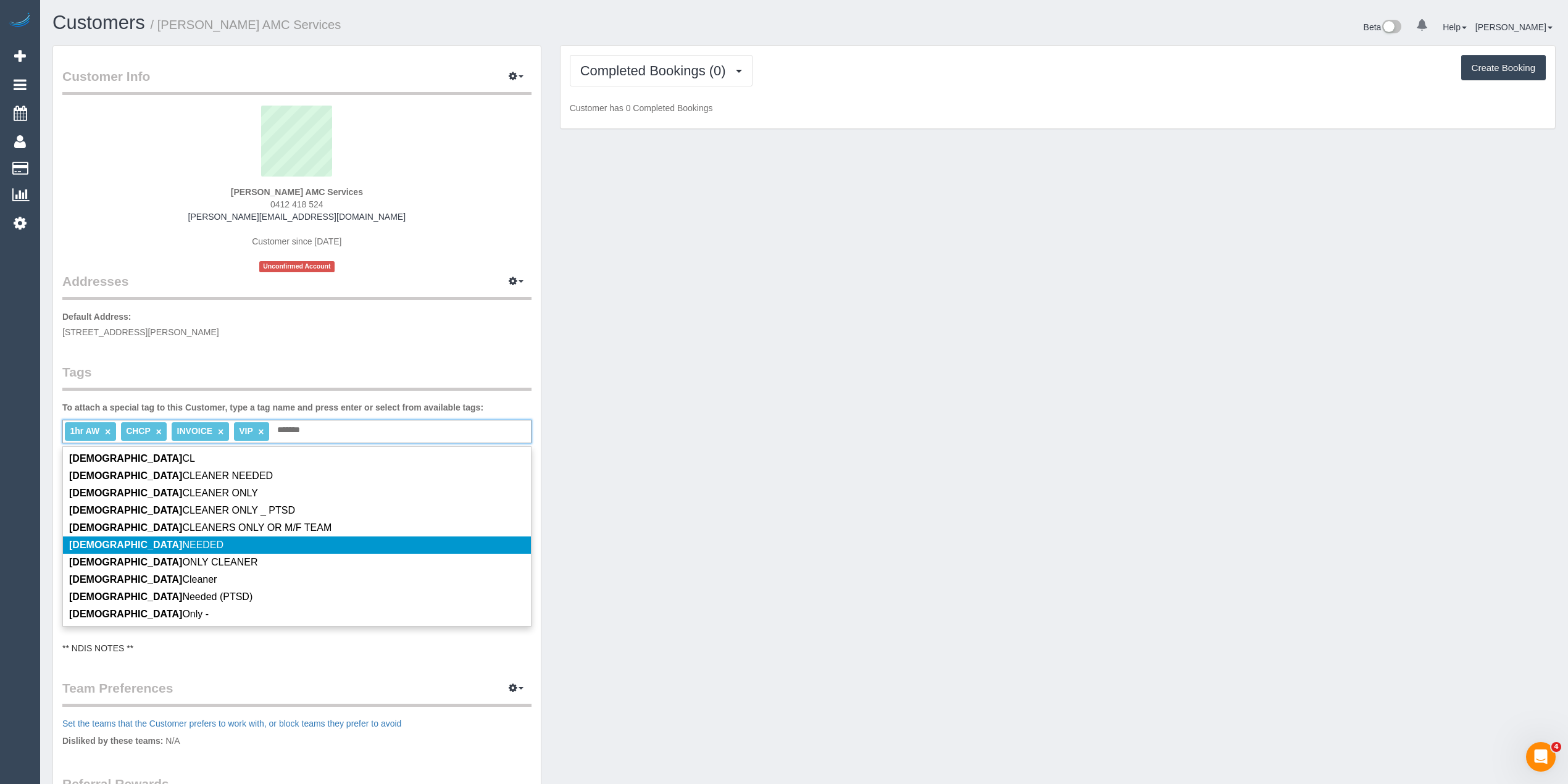
type input "******"
click at [143, 543] on span "FEMALE NEEDED" at bounding box center [146, 544] width 155 height 11
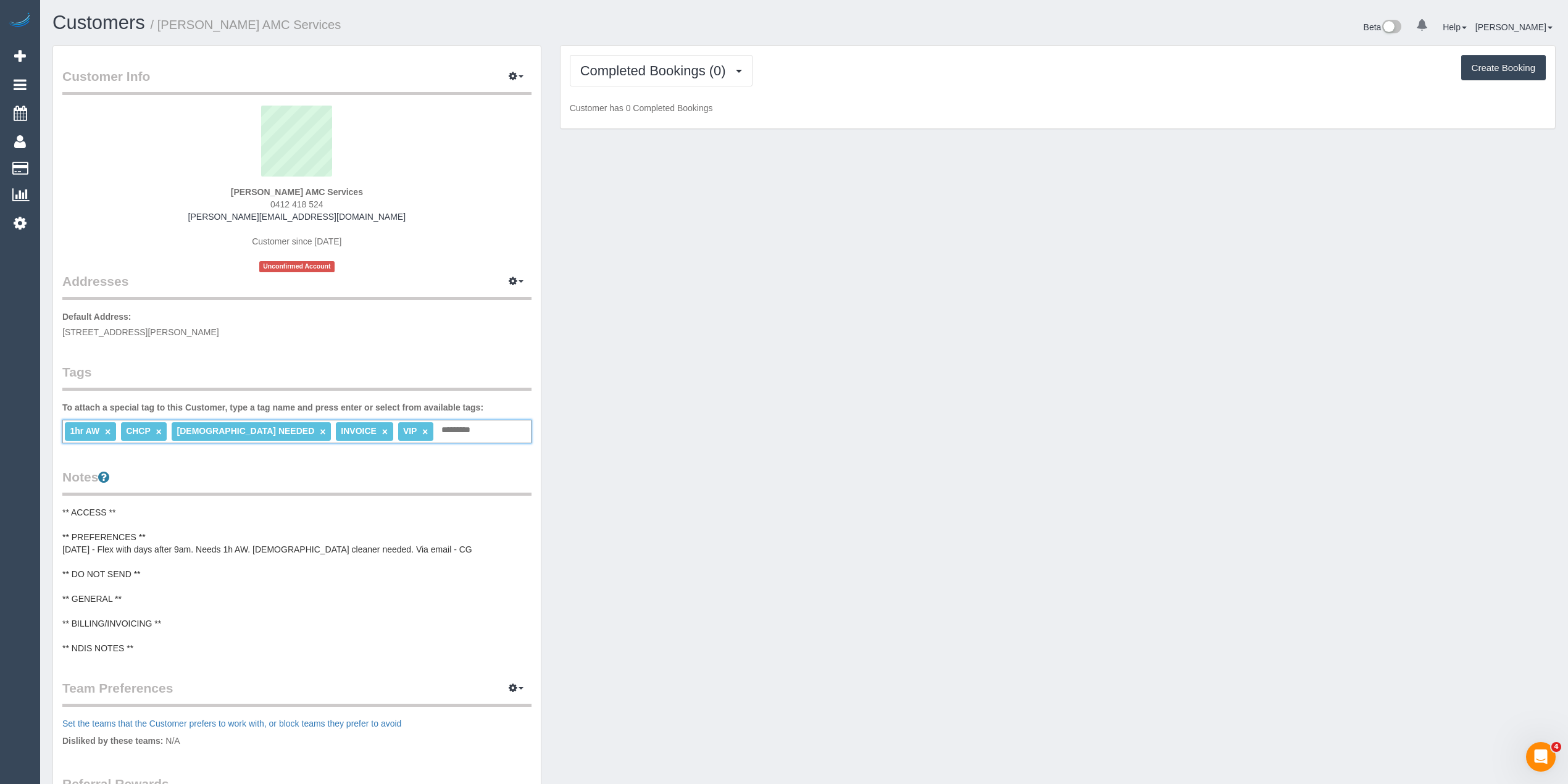
click at [156, 619] on pre "** ACCESS ** ** PREFERENCES ** 06/10/25 - Flex with days after 9am. Needs 1h AW…" at bounding box center [297, 579] width 469 height 148
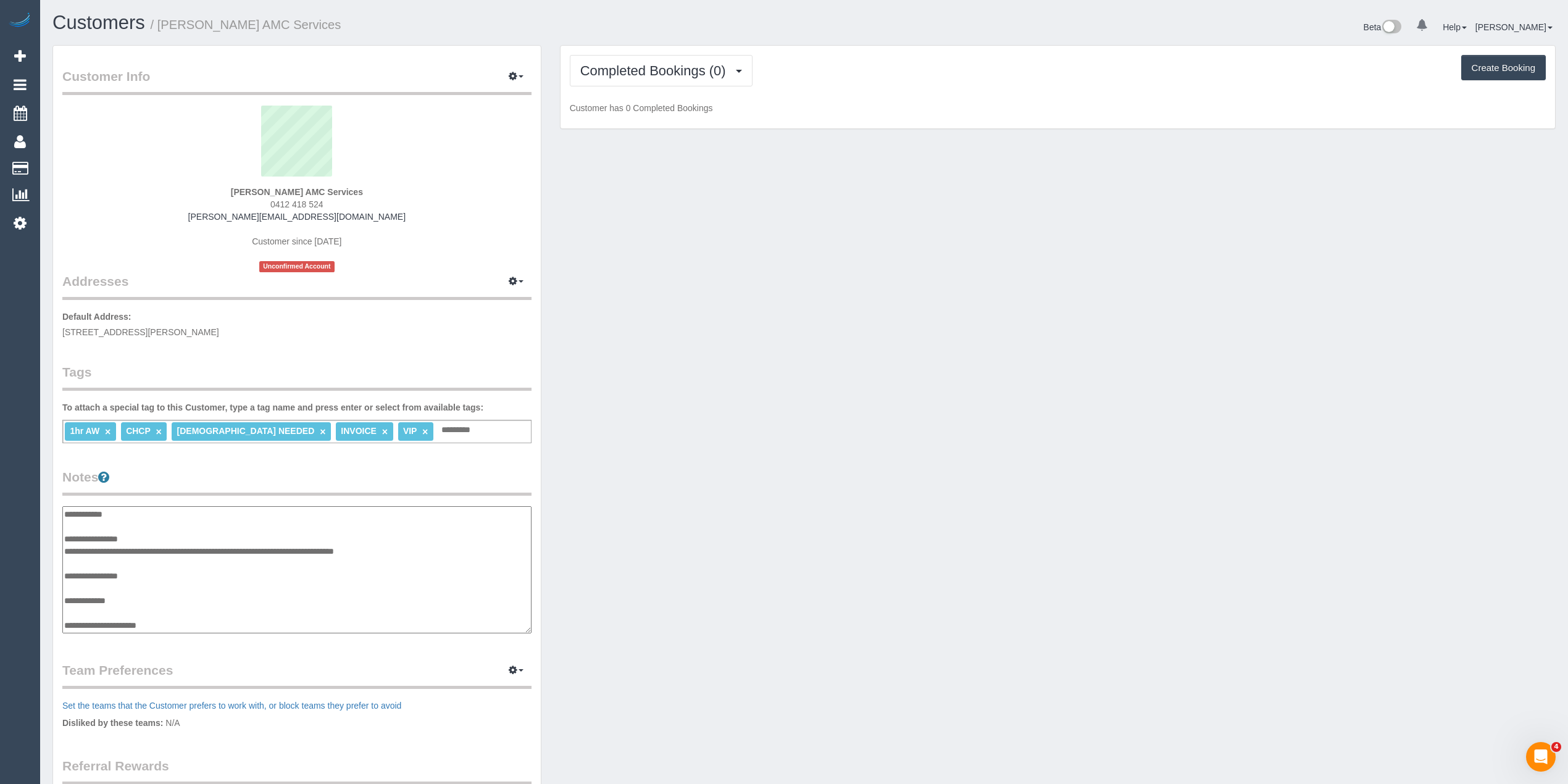
scroll to position [25, 0]
click at [181, 598] on textarea "**********" at bounding box center [297, 569] width 468 height 128
paste textarea "**********"
click at [181, 628] on textarea "**********" at bounding box center [297, 569] width 468 height 128
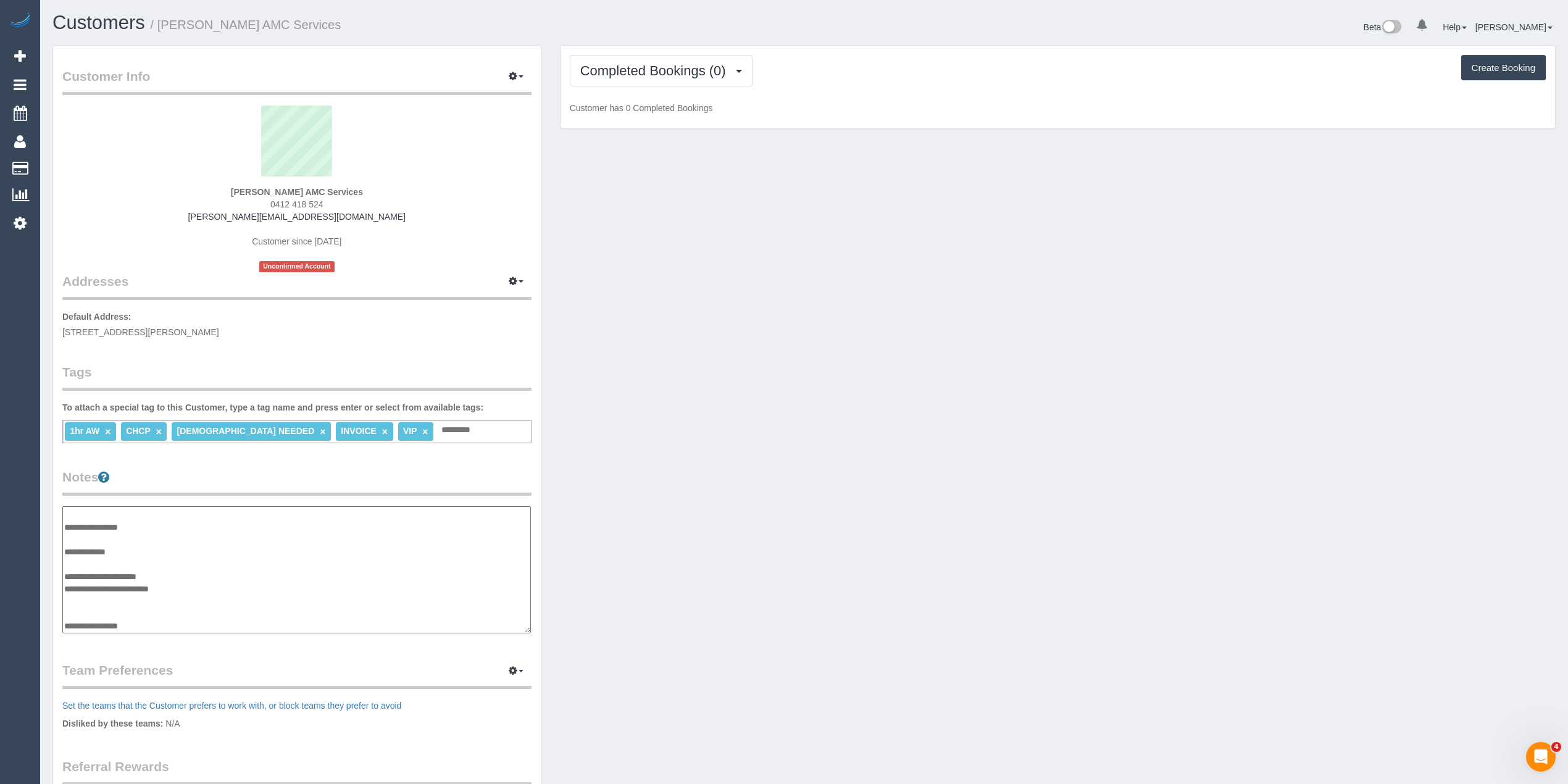
paste textarea "**********"
type textarea "**********"
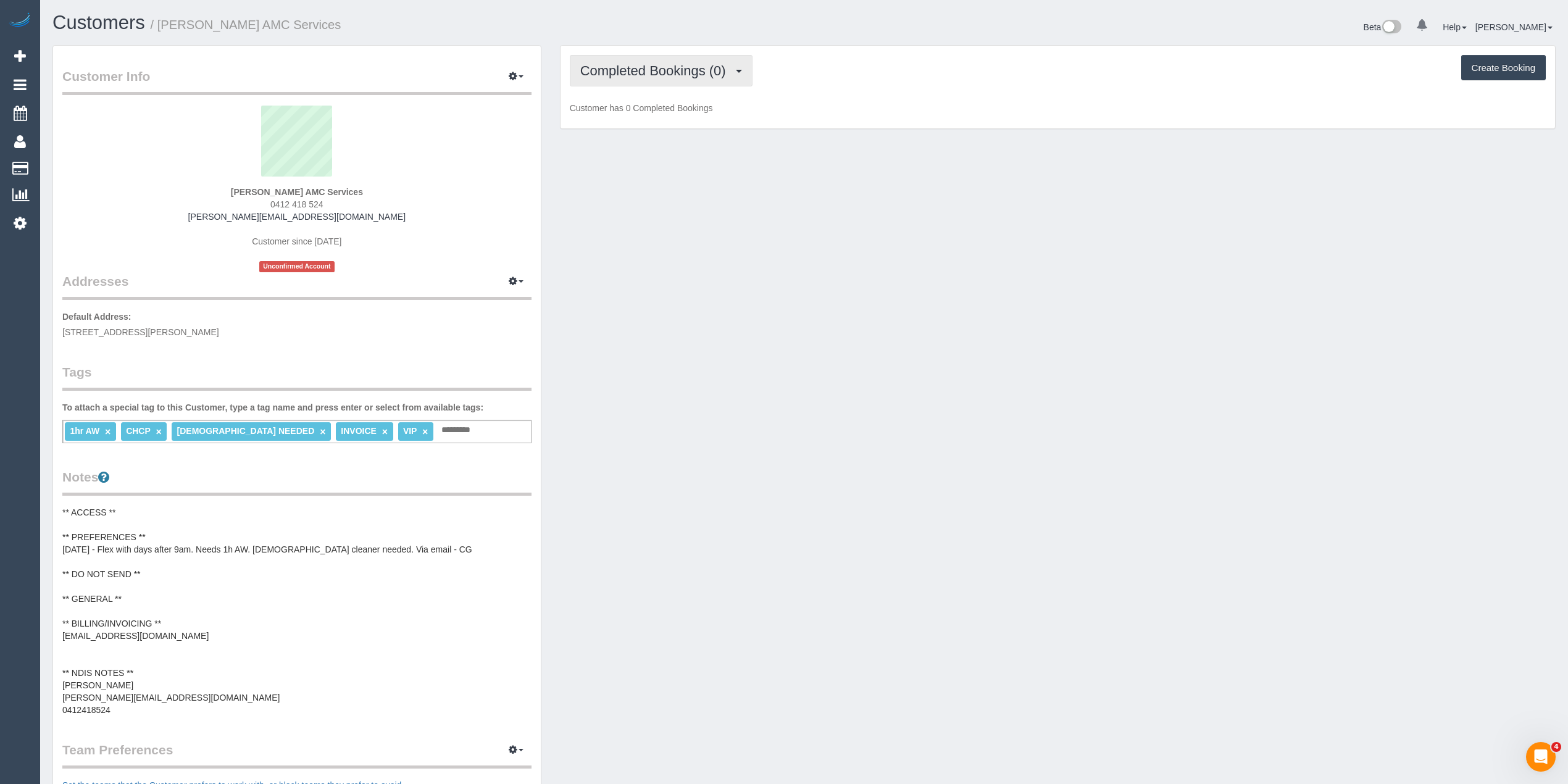
click at [615, 60] on button "Completed Bookings (0)" at bounding box center [661, 71] width 183 height 32
click at [661, 109] on link "Upcoming Bookings (11)" at bounding box center [636, 115] width 130 height 16
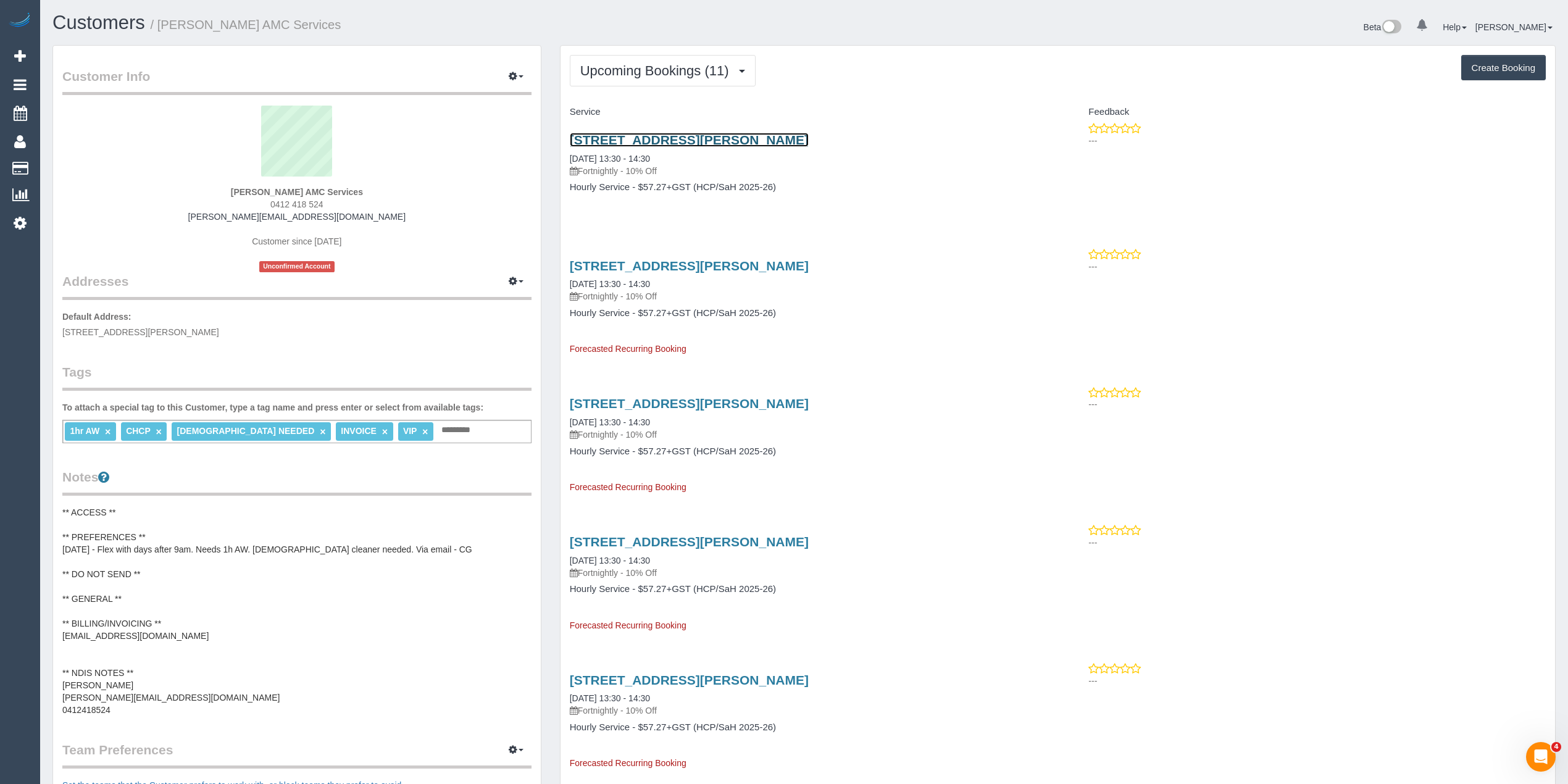
click at [673, 140] on link "11 Axford Road, Kings Park, VIC 3021" at bounding box center [689, 140] width 239 height 14
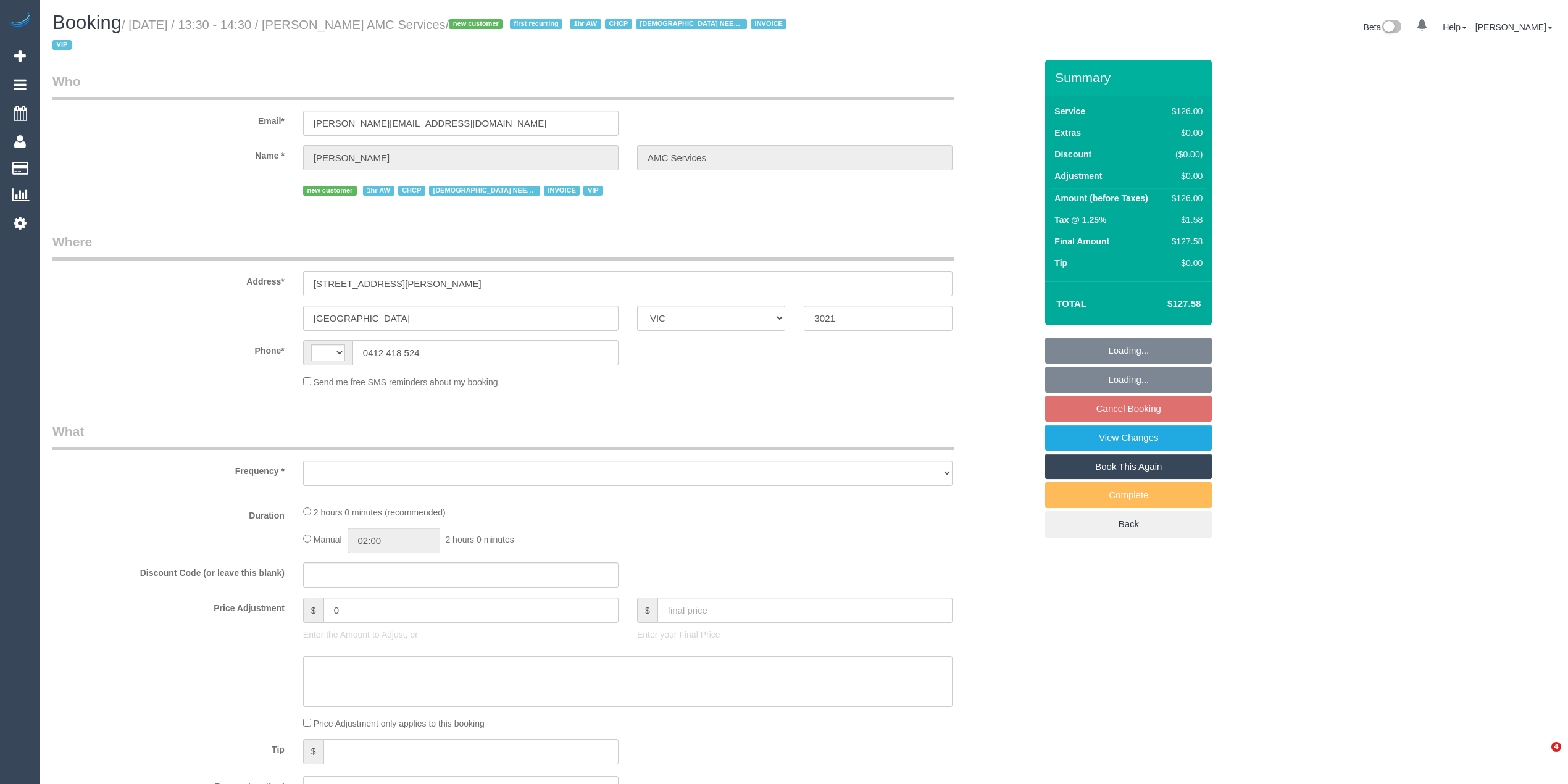
select select "VIC"
select select "object:290"
select select "120"
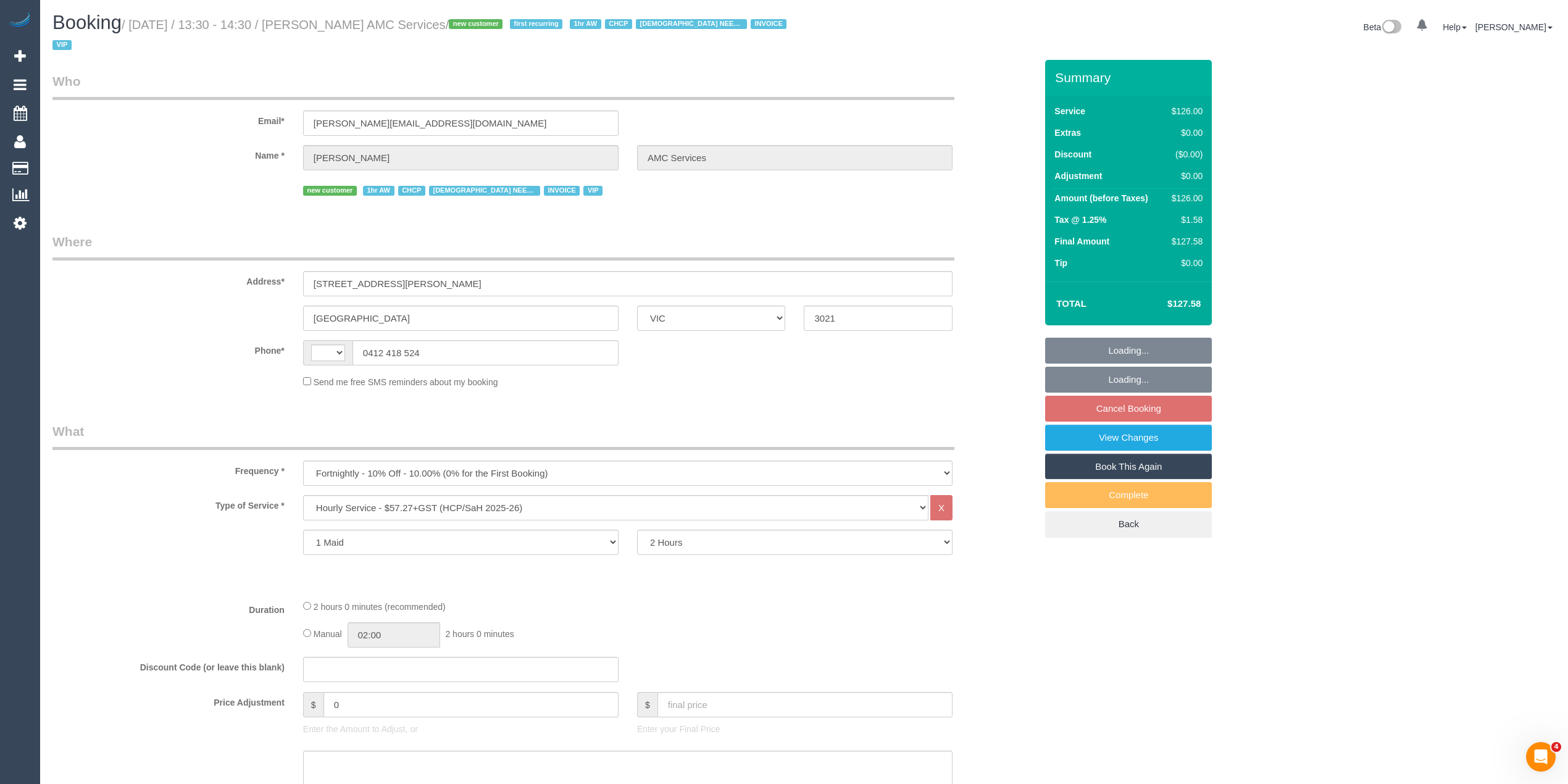
select select "string:AU"
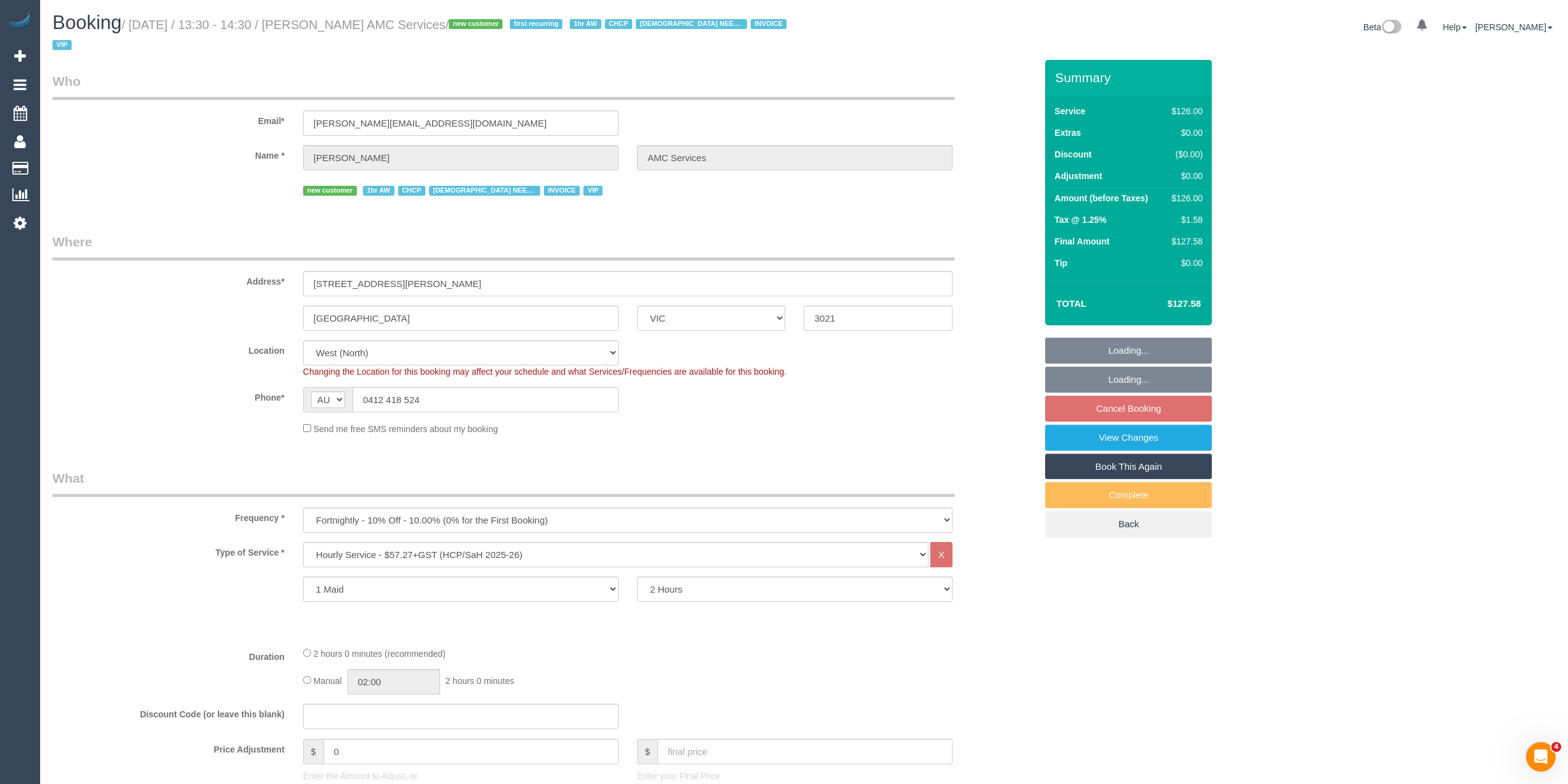
select select "number:28"
select select "number:14"
select select "number:19"
select select "number:25"
select select "number:35"
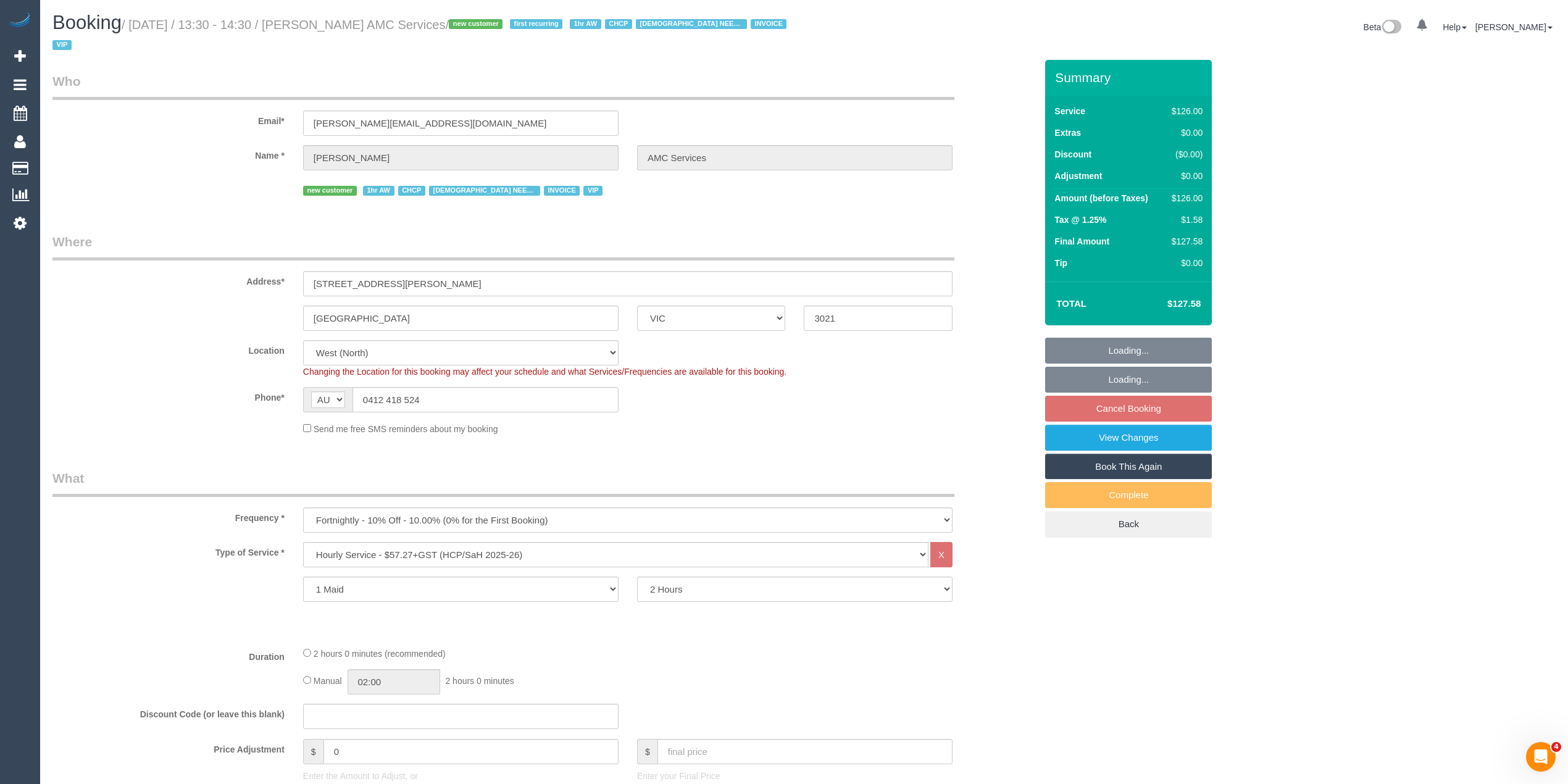
select select "object:1298"
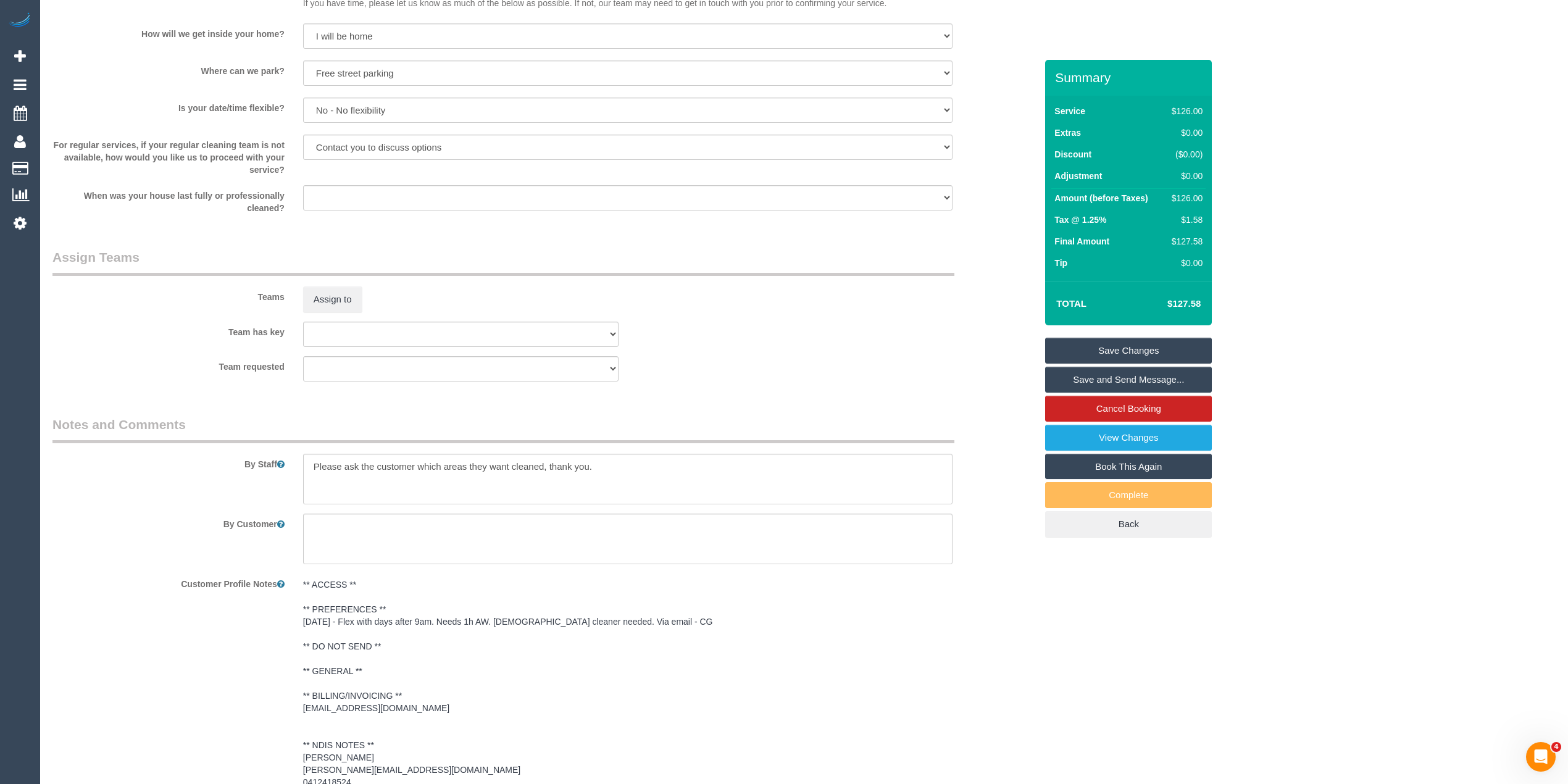
scroll to position [1439, 0]
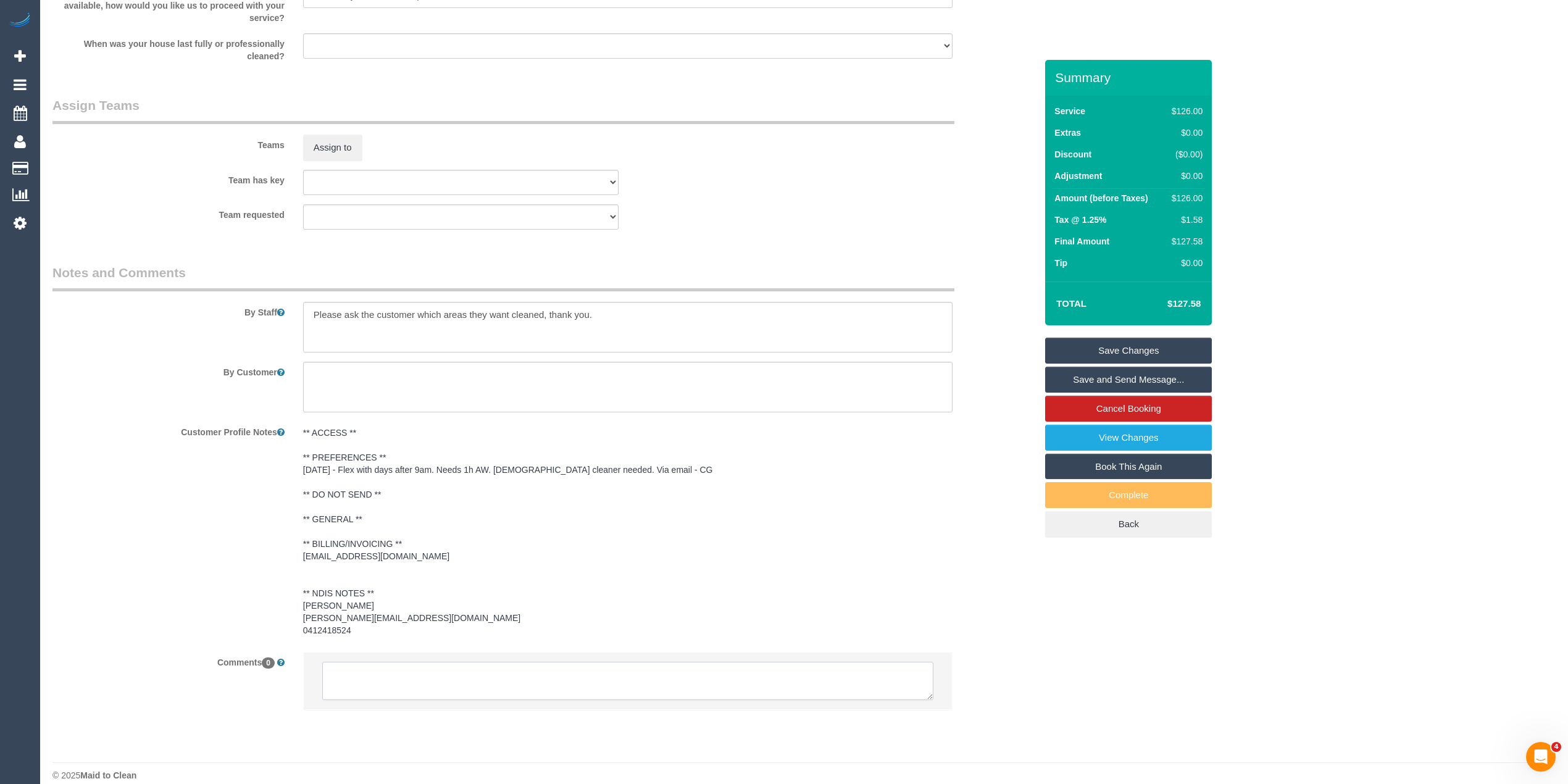
click at [636, 666] on textarea at bounding box center [627, 680] width 611 height 38
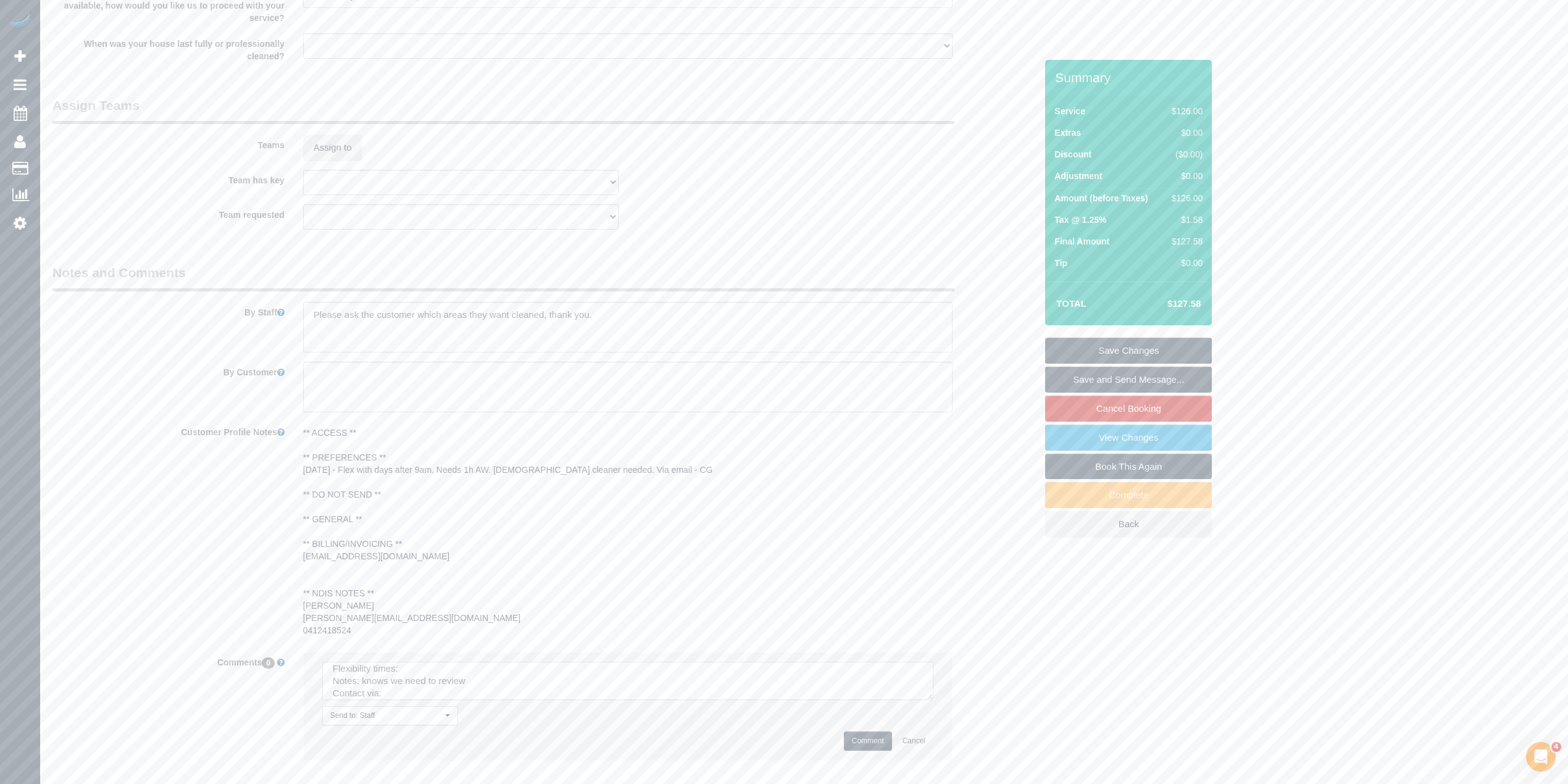
scroll to position [25, 0]
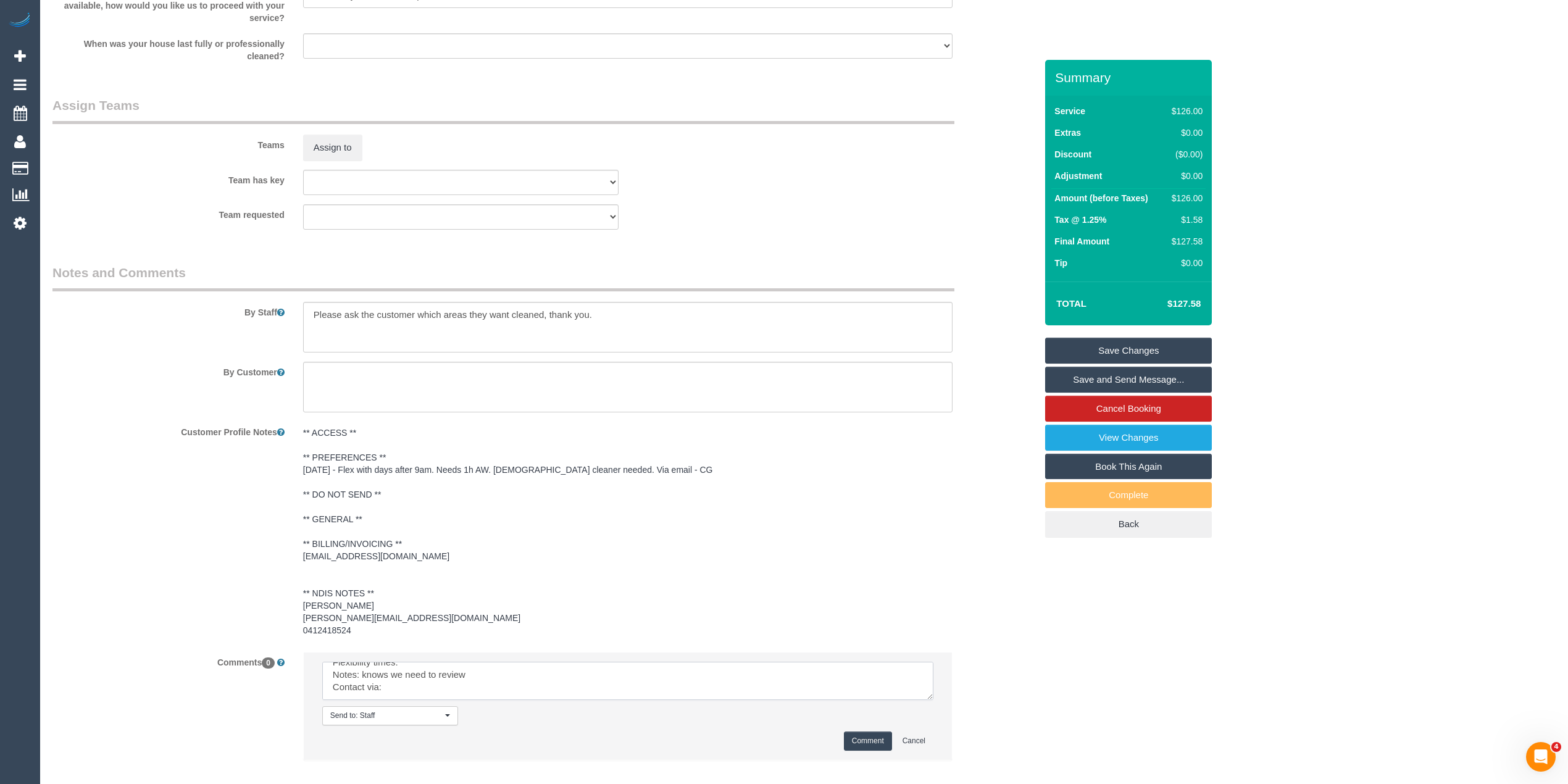
drag, startPoint x: 919, startPoint y: 680, endPoint x: 926, endPoint y: 684, distance: 8.1
click at [926, 684] on textarea at bounding box center [627, 680] width 611 height 38
drag, startPoint x: 923, startPoint y: 680, endPoint x: 712, endPoint y: 684, distance: 211.0
click at [929, 700] on textarea at bounding box center [627, 680] width 611 height 38
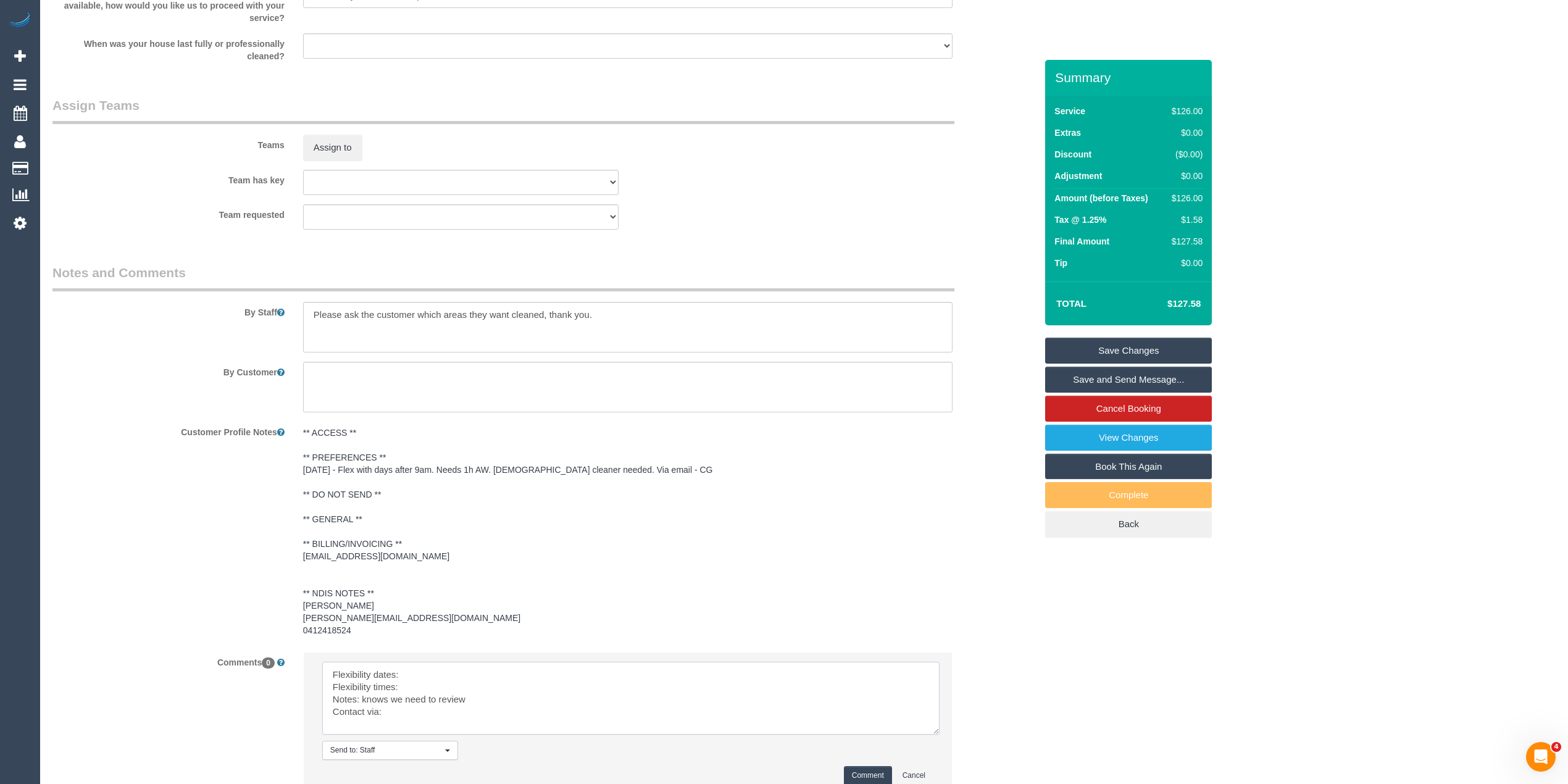
click at [418, 661] on textarea at bounding box center [631, 697] width 617 height 73
click at [421, 675] on textarea at bounding box center [631, 697] width 617 height 73
click at [395, 704] on textarea at bounding box center [631, 697] width 617 height 73
click at [370, 684] on textarea at bounding box center [631, 697] width 617 height 73
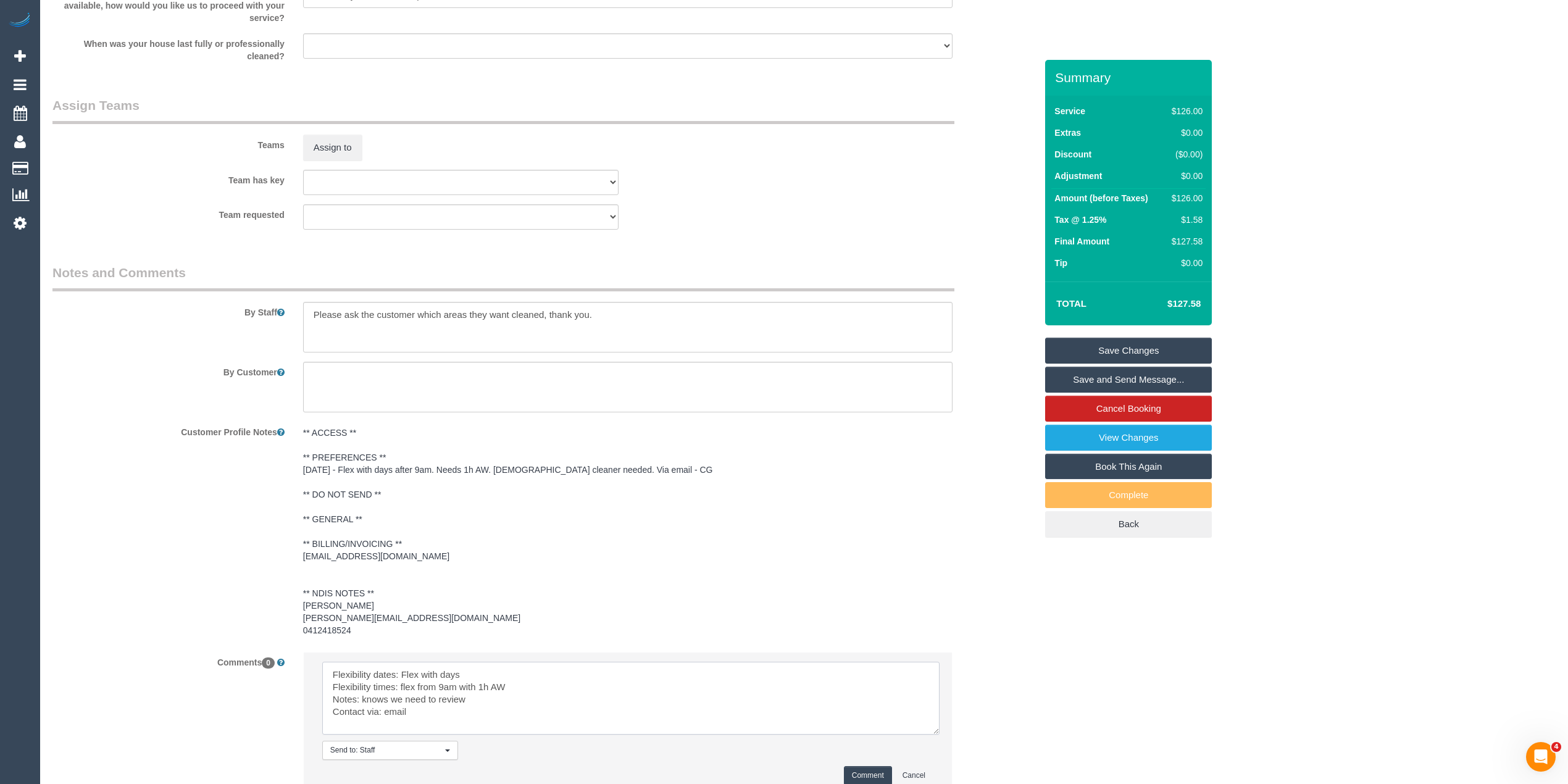
click at [452, 681] on textarea at bounding box center [631, 697] width 617 height 73
type textarea "Flexibility dates: Flex with days Flexibility times: flex from 9am with 1h AW N…"
click at [865, 766] on button "Comment" at bounding box center [868, 775] width 49 height 19
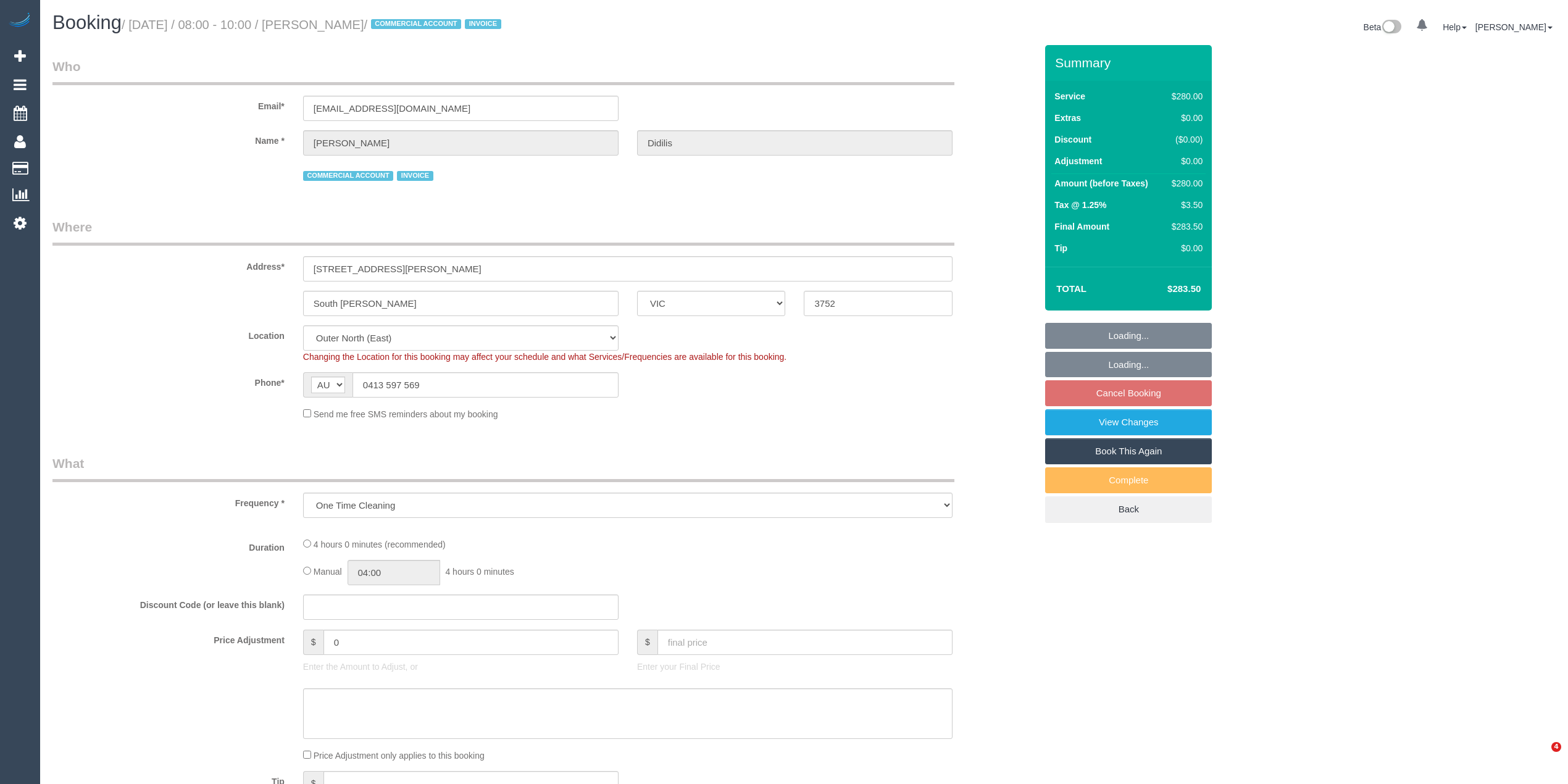
select select "VIC"
select select "string:check"
select select "spot2"
select select "number:27"
select select "number:14"
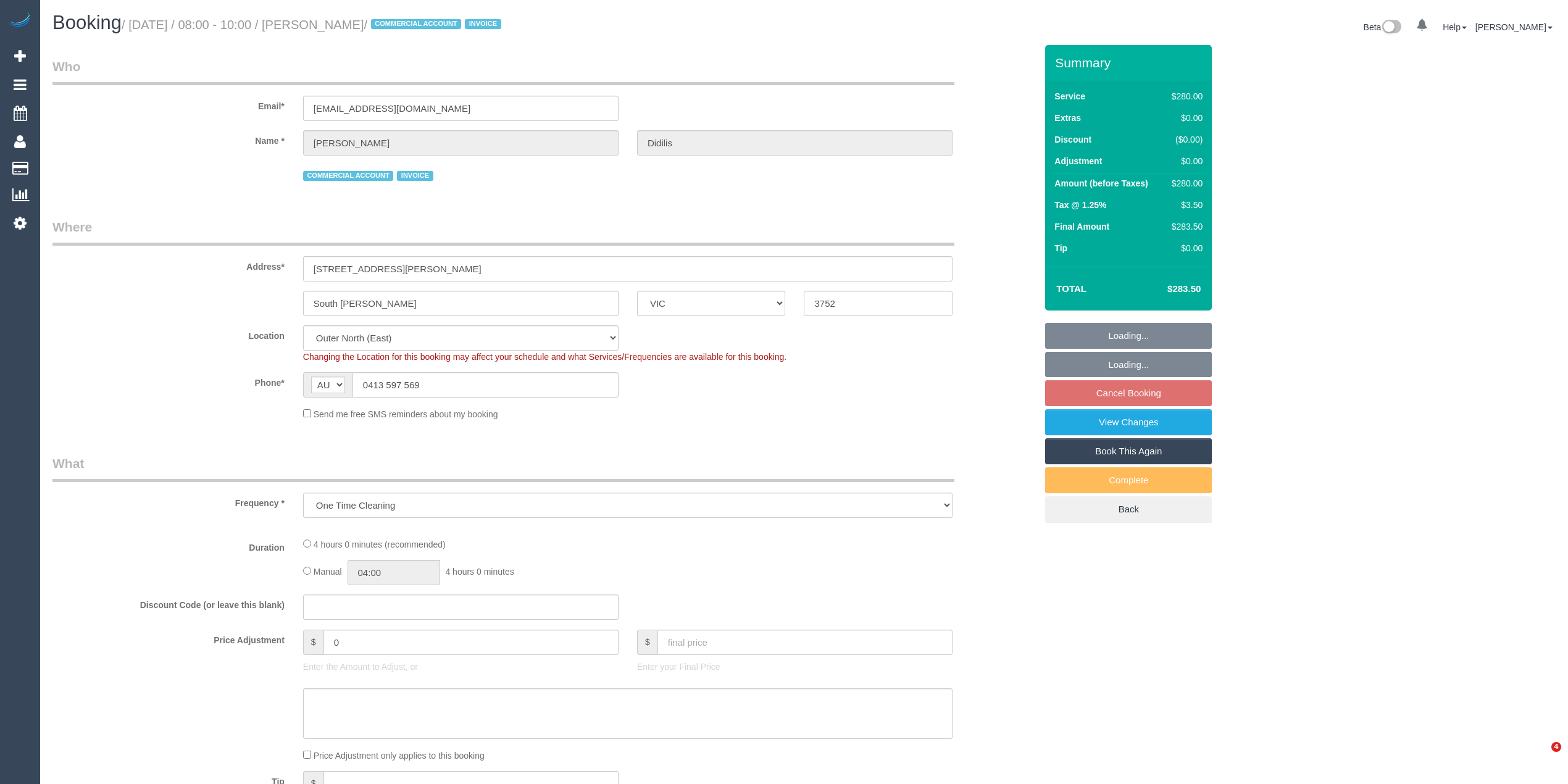
select select "number:18"
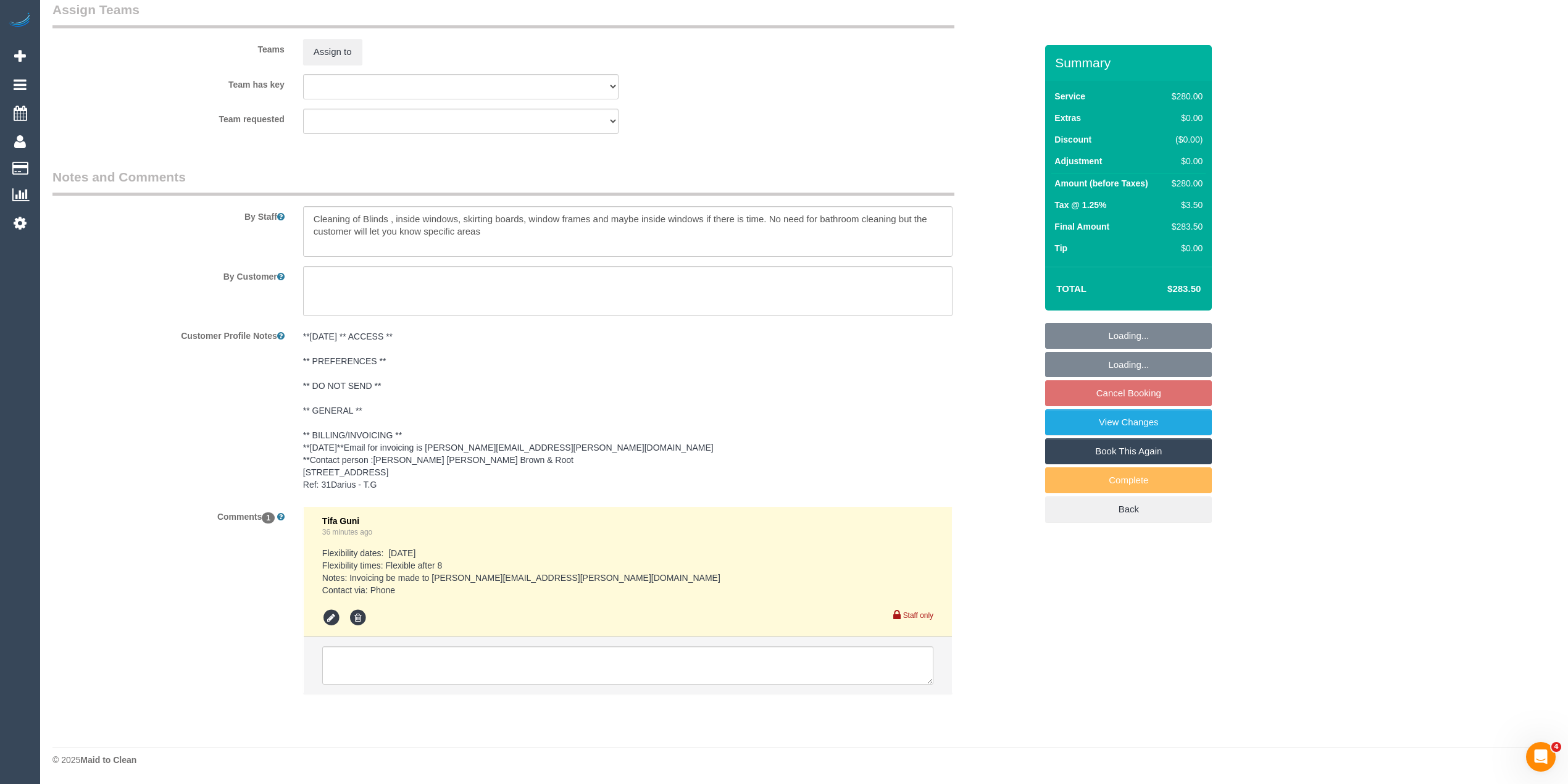
select select "object:1200"
select select "240"
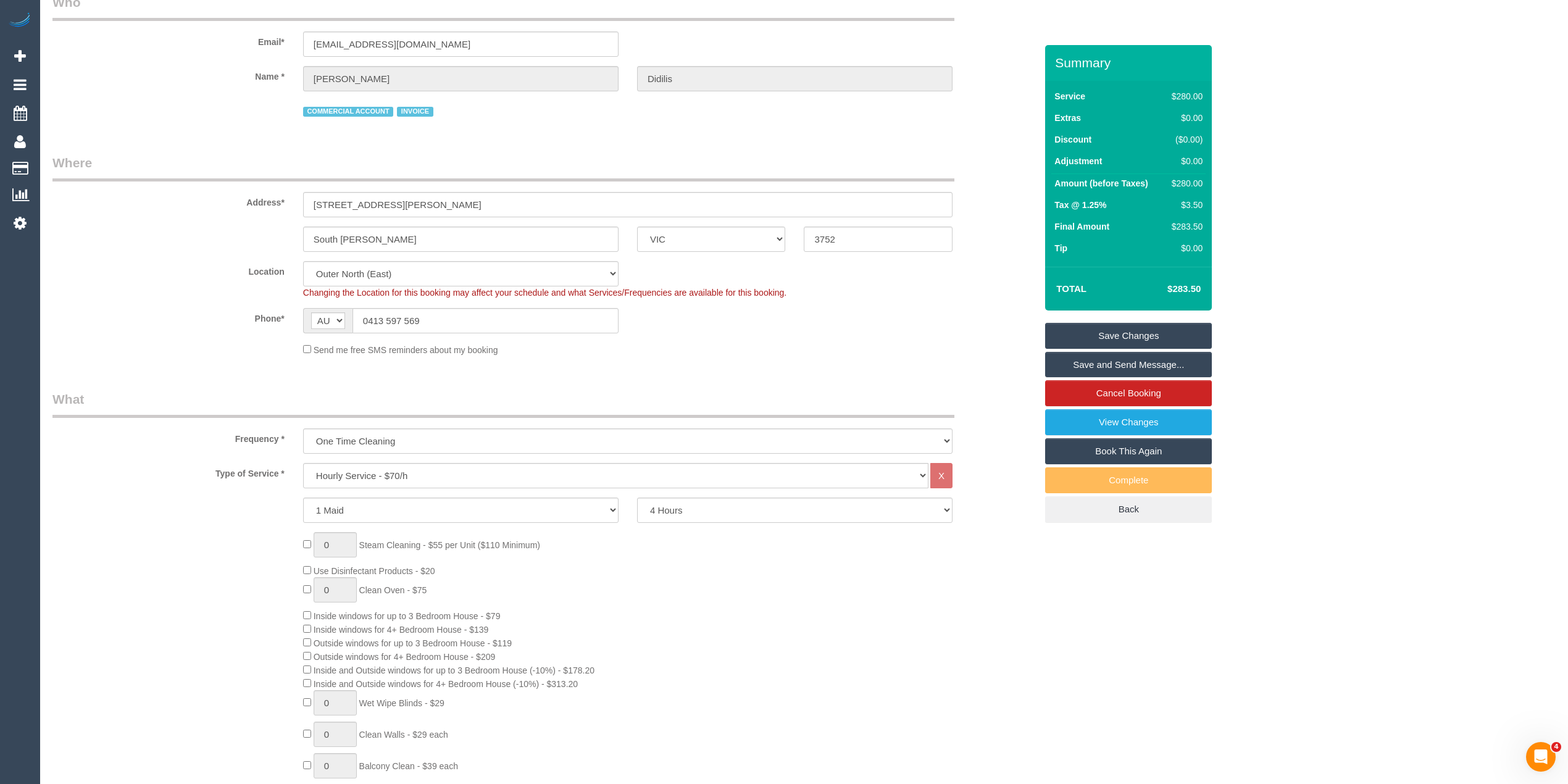
scroll to position [0, 0]
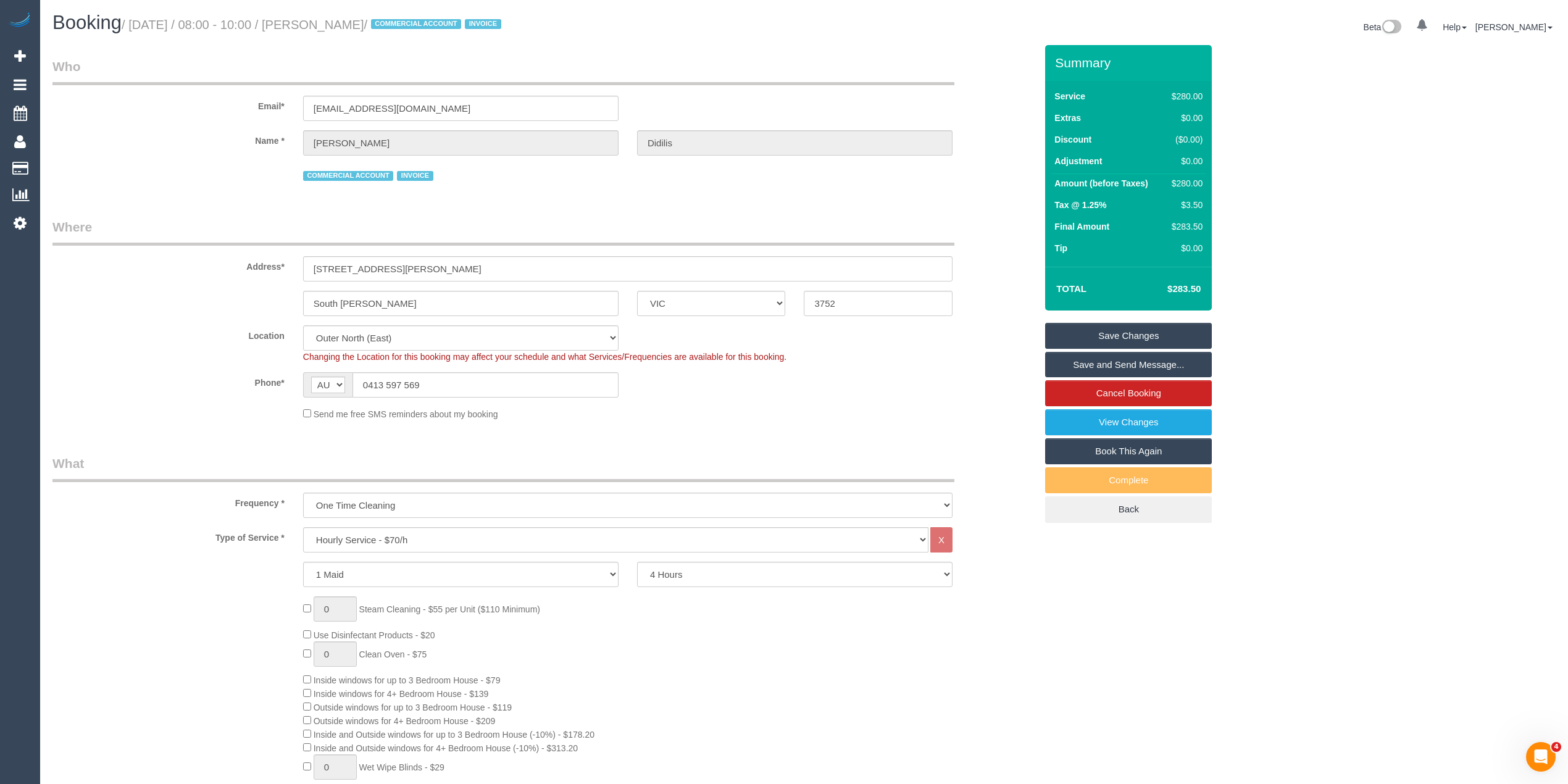
click at [336, 29] on small "/ October 30, 2025 / 08:00 - 10:00 / Liz Didilis / COMMERCIAL ACCOUNT INVOICE" at bounding box center [313, 24] width 383 height 13
click at [366, 31] on h1 "Booking / October 30, 2025 / 08:00 - 10:00 / Liz Didilis / COMMERCIAL ACCOUNT I…" at bounding box center [424, 23] width 743 height 21
copy small "[PERSON_NAME]"
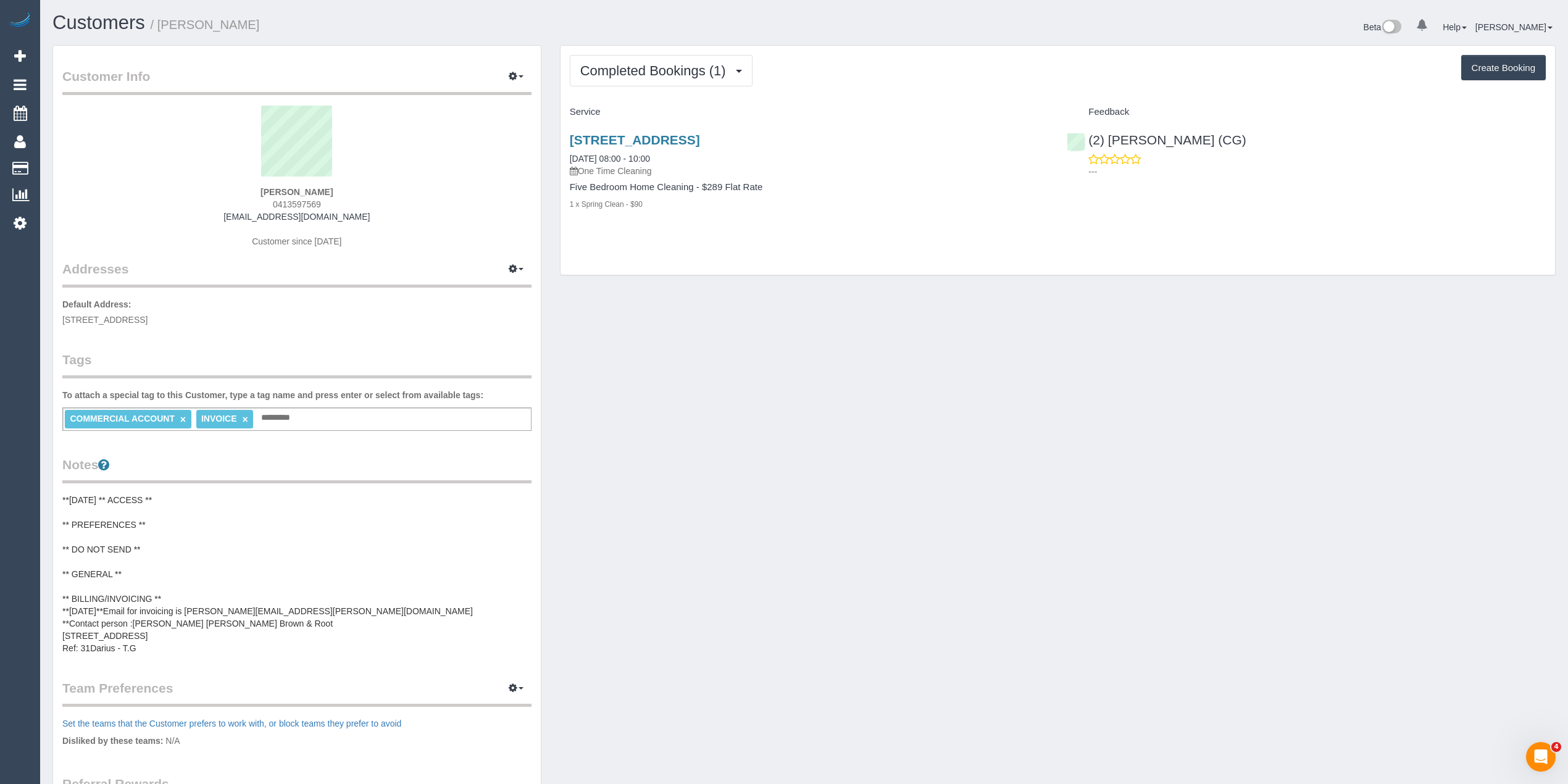
click at [77, 494] on pre "**[DATE] ** ACCESS ** ** PREFERENCES ** ** DO NOT SEND ** ** GENERAL ** ** BILL…" at bounding box center [297, 574] width 469 height 160
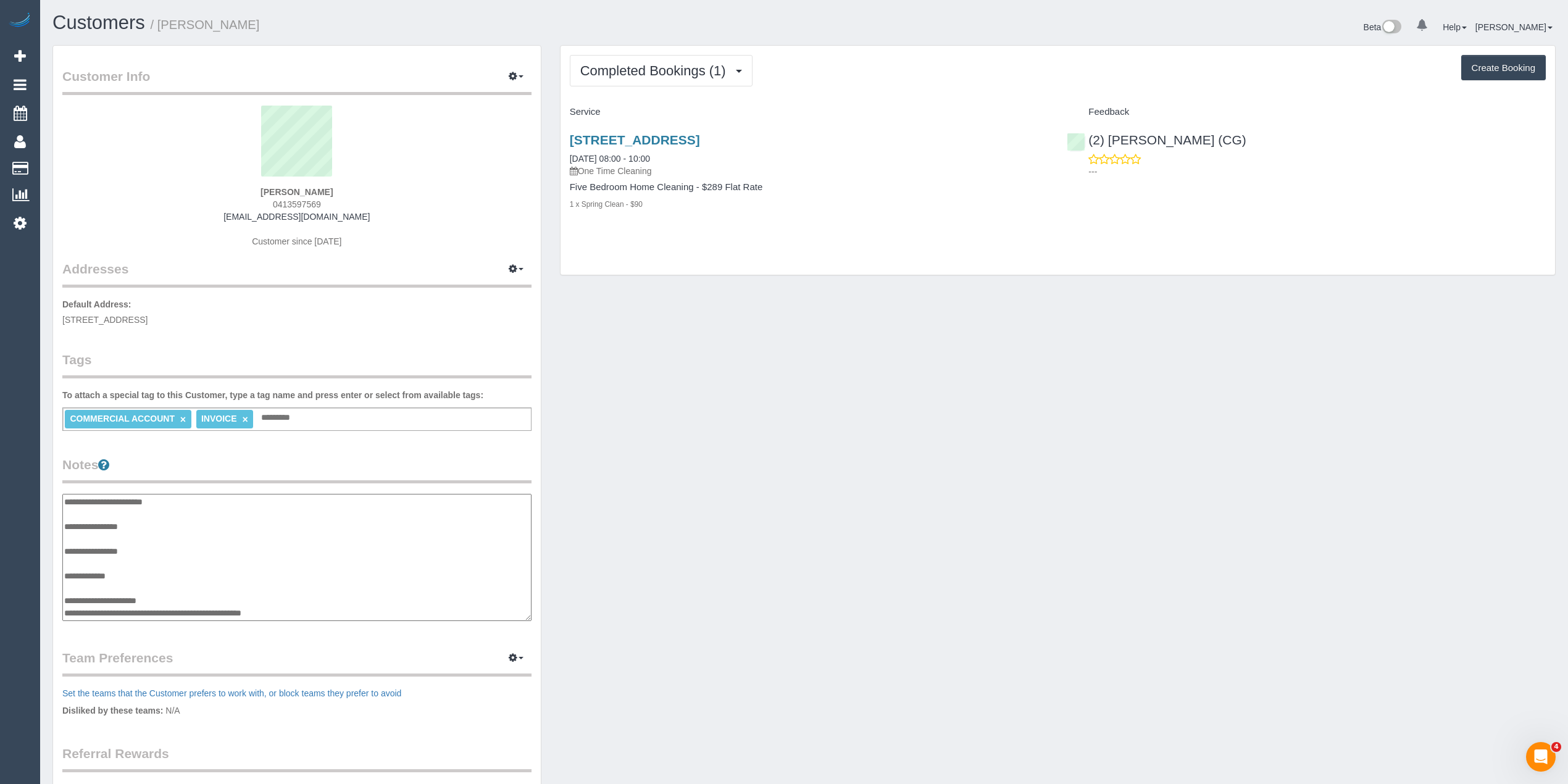
click at [77, 494] on textarea "**********" at bounding box center [297, 557] width 469 height 127
drag, startPoint x: 116, startPoint y: 496, endPoint x: 64, endPoint y: 502, distance: 52.3
click at [64, 502] on textarea "**********" at bounding box center [297, 557] width 468 height 128
drag, startPoint x: 121, startPoint y: 609, endPoint x: 64, endPoint y: 572, distance: 68.0
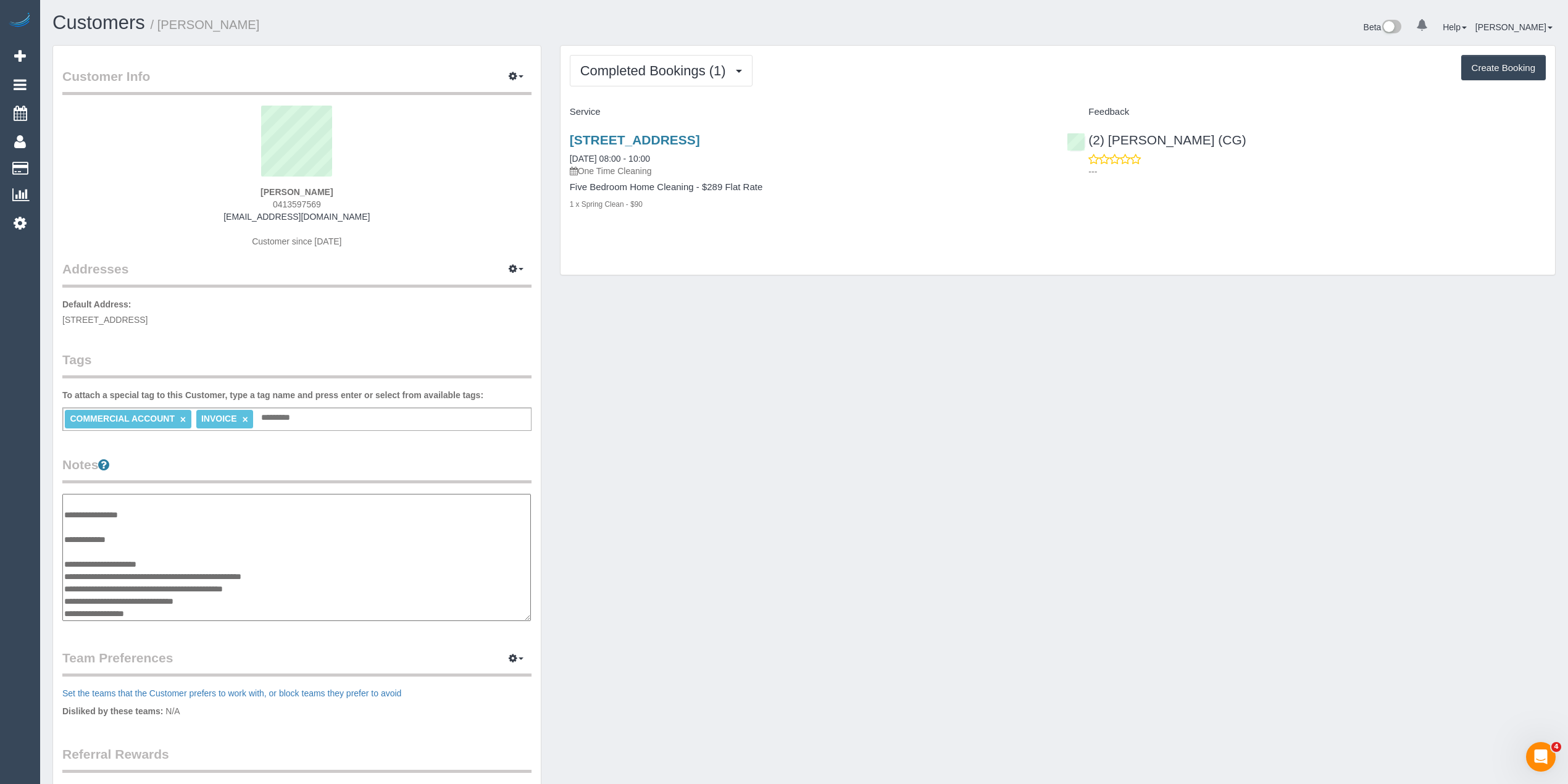
click at [64, 572] on textarea "**********" at bounding box center [297, 557] width 468 height 128
click at [69, 588] on textarea "**********" at bounding box center [297, 557] width 468 height 128
type textarea "**********"
click at [308, 461] on legend "Notes" at bounding box center [297, 469] width 469 height 28
